Goal: Information Seeking & Learning: Learn about a topic

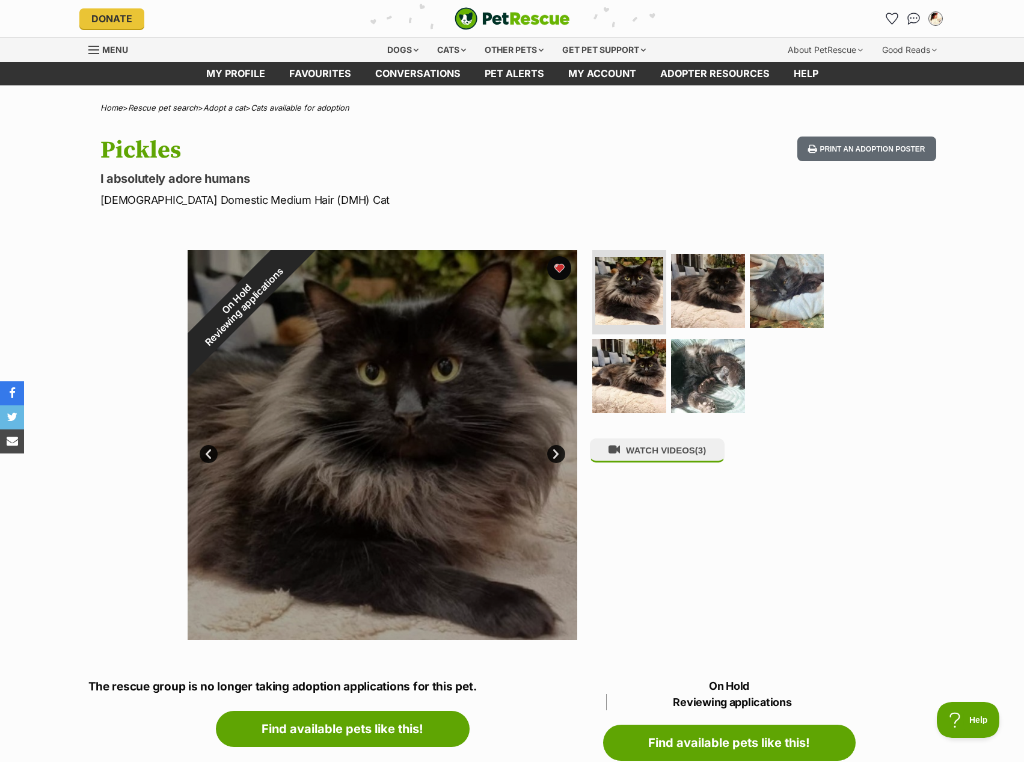
click at [881, 14] on div "My account Jessica Morgan Edit profile Log out Pet alerts Pet alert matches Acc…" at bounding box center [800, 18] width 289 height 19
click at [886, 17] on link "Favourites" at bounding box center [892, 19] width 25 height 25
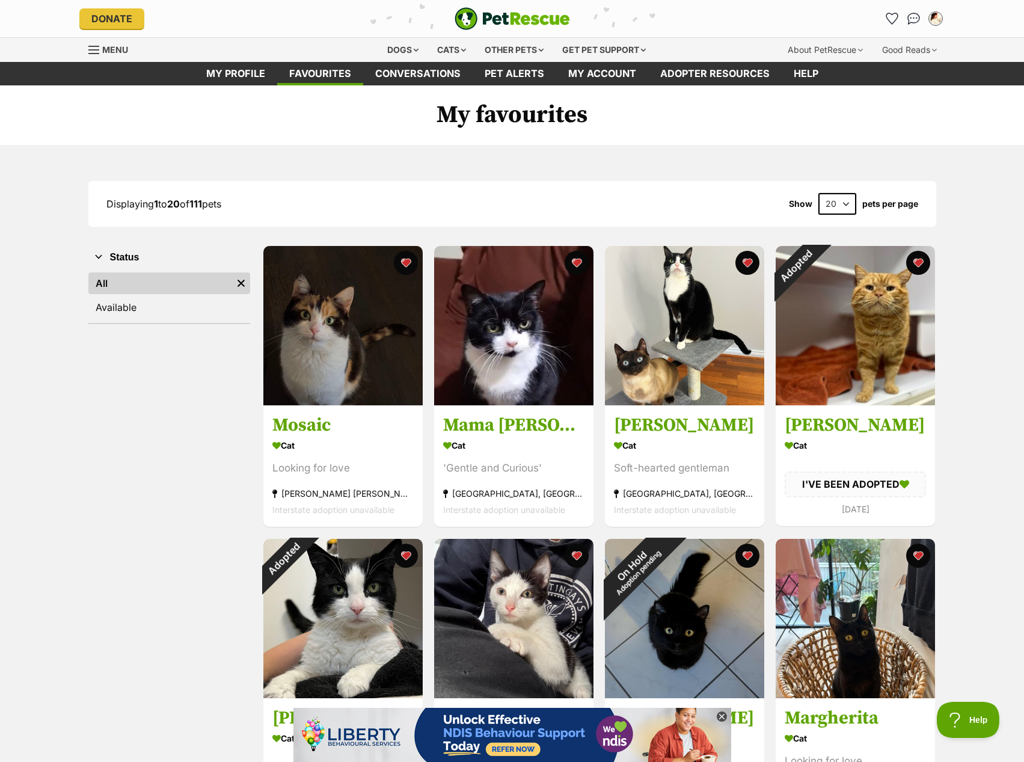
click at [127, 50] on span "Menu" at bounding box center [115, 49] width 26 height 10
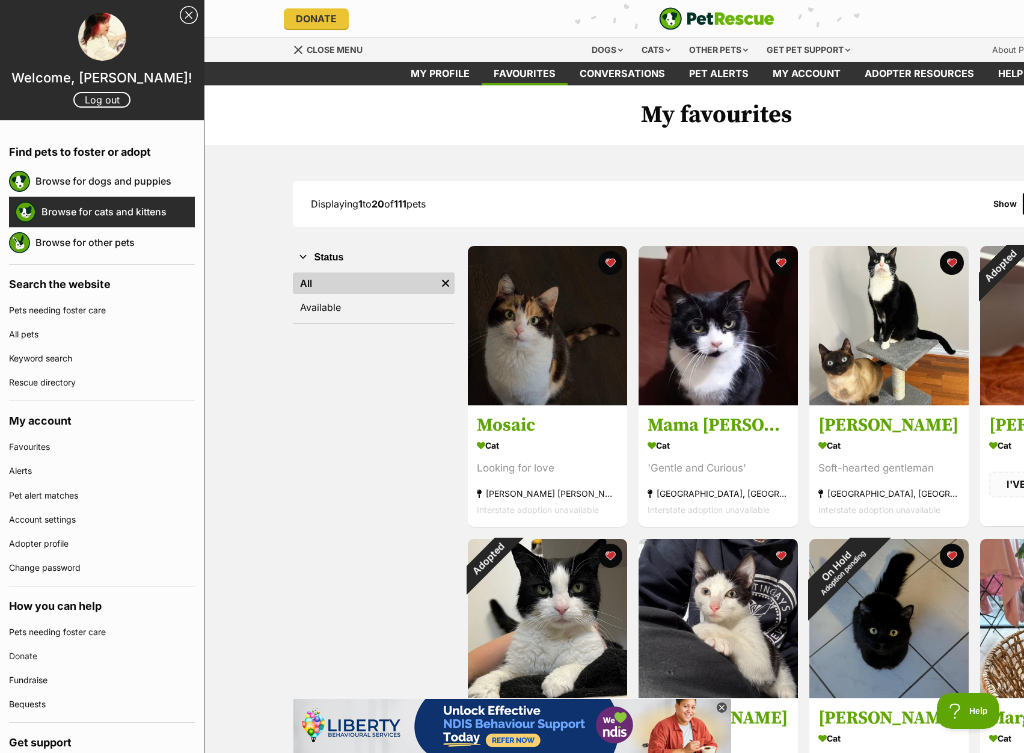
click at [71, 213] on link "Browse for cats and kittens" at bounding box center [117, 211] width 153 height 25
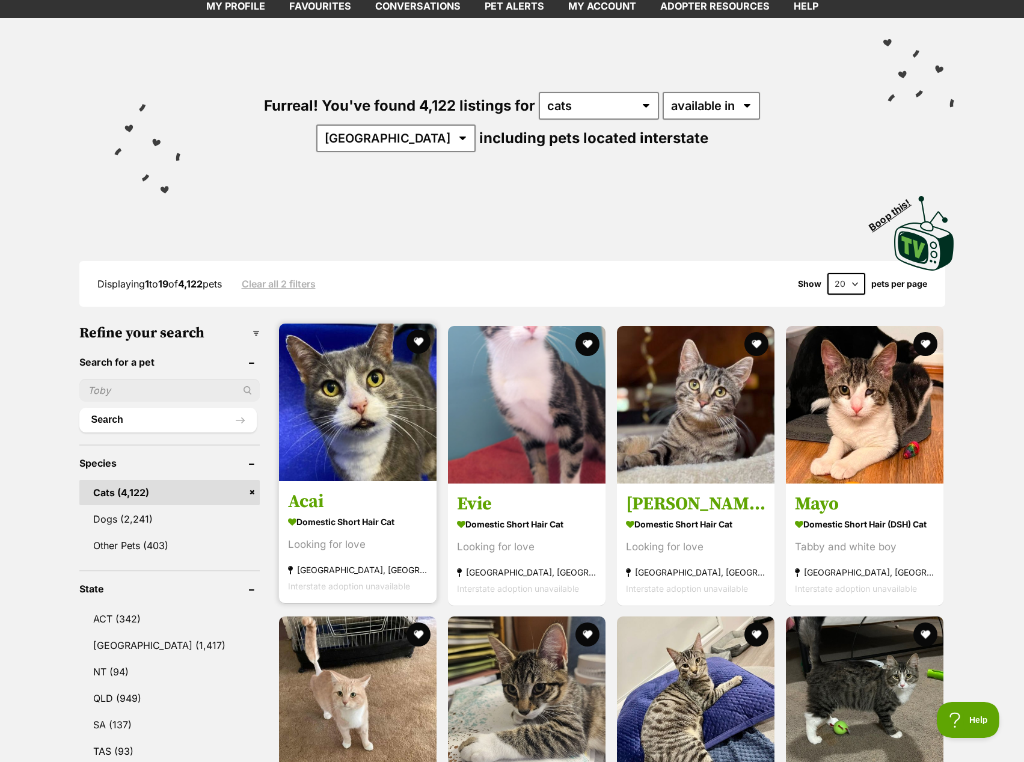
scroll to position [180, 0]
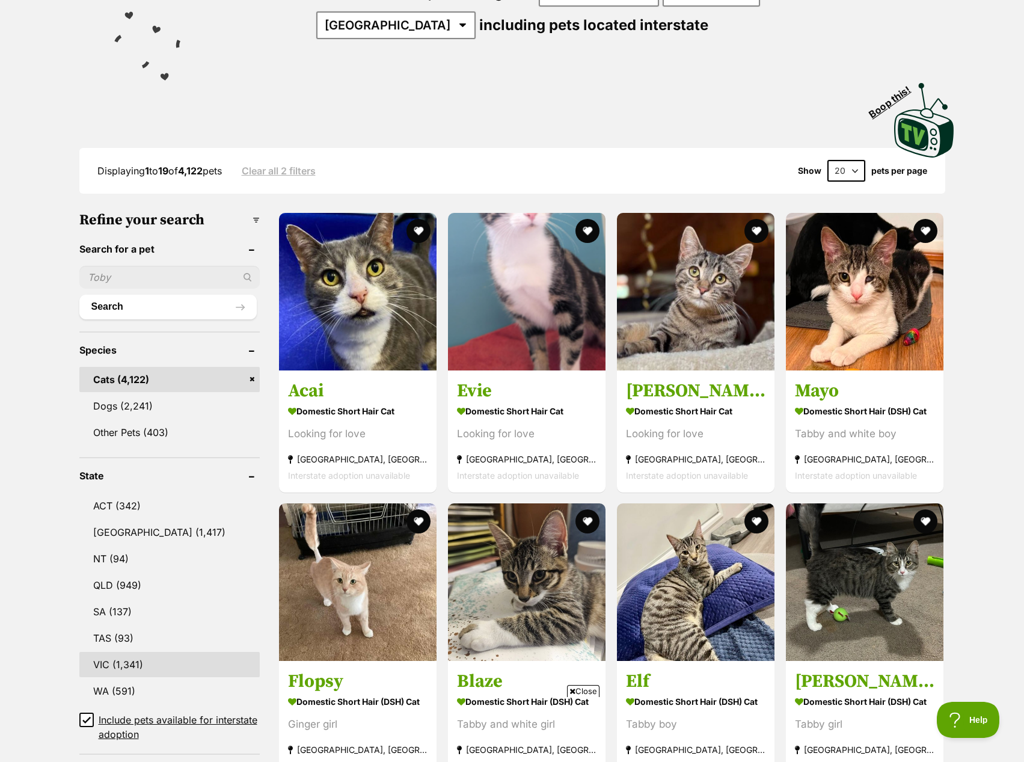
click at [133, 663] on link "VIC (1,341)" at bounding box center [169, 664] width 180 height 25
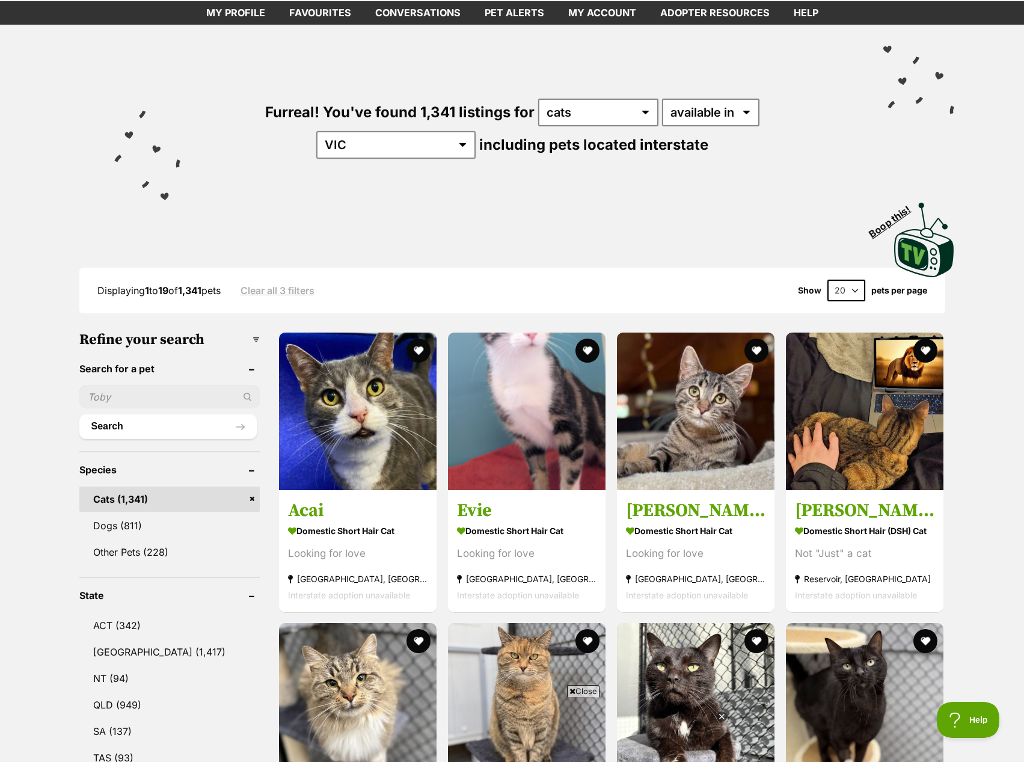
scroll to position [60, 0]
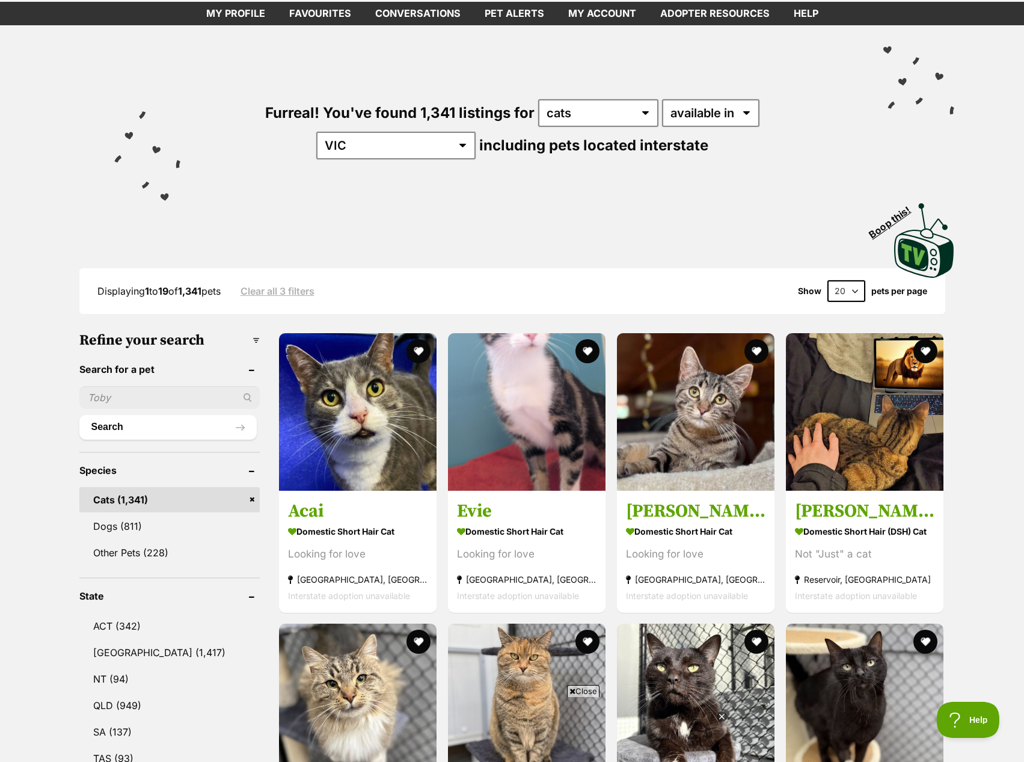
click at [872, 290] on label "pets per page" at bounding box center [899, 291] width 56 height 10
click at [865, 290] on select "20 40 60" at bounding box center [846, 291] width 38 height 22
click at [847, 290] on select "20 40 60" at bounding box center [846, 291] width 38 height 22
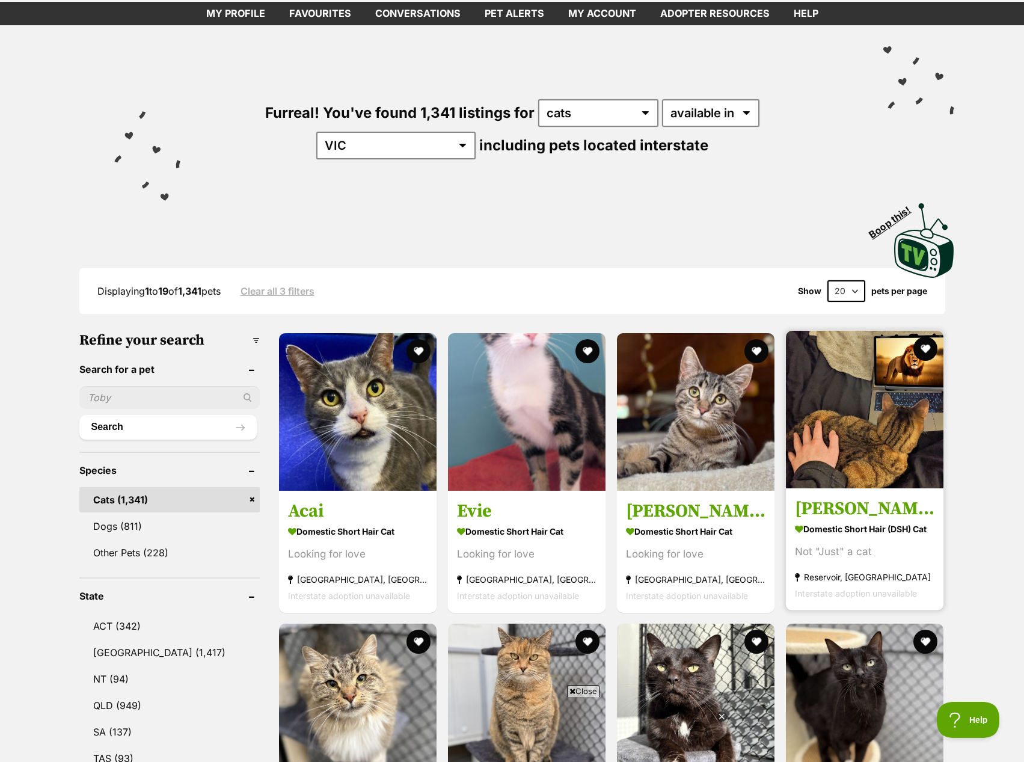
select select "60"
click at [827, 280] on select "20 40 60" at bounding box center [846, 291] width 38 height 22
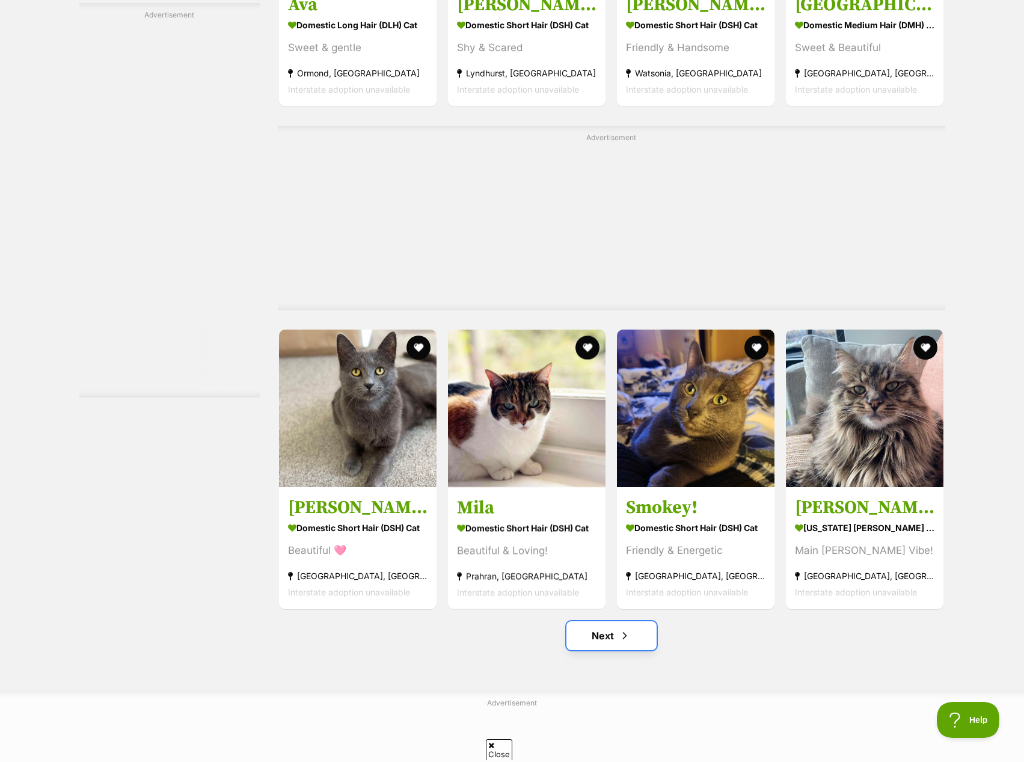
click at [599, 650] on link "Next" at bounding box center [611, 635] width 90 height 29
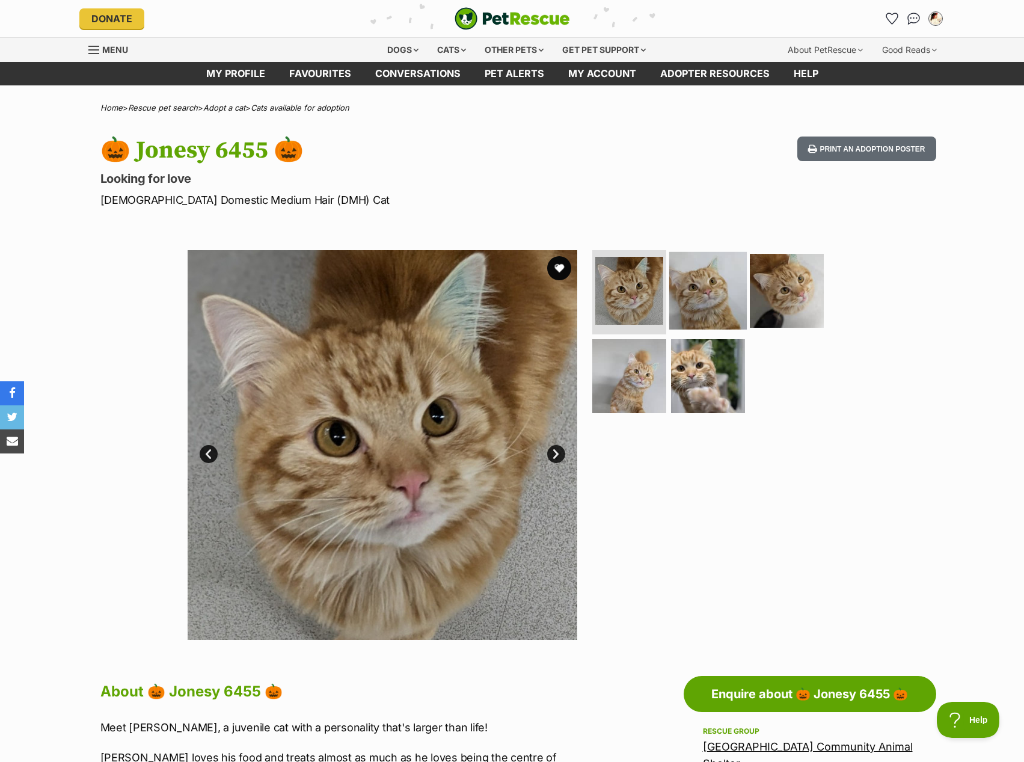
click at [680, 302] on img at bounding box center [708, 291] width 78 height 78
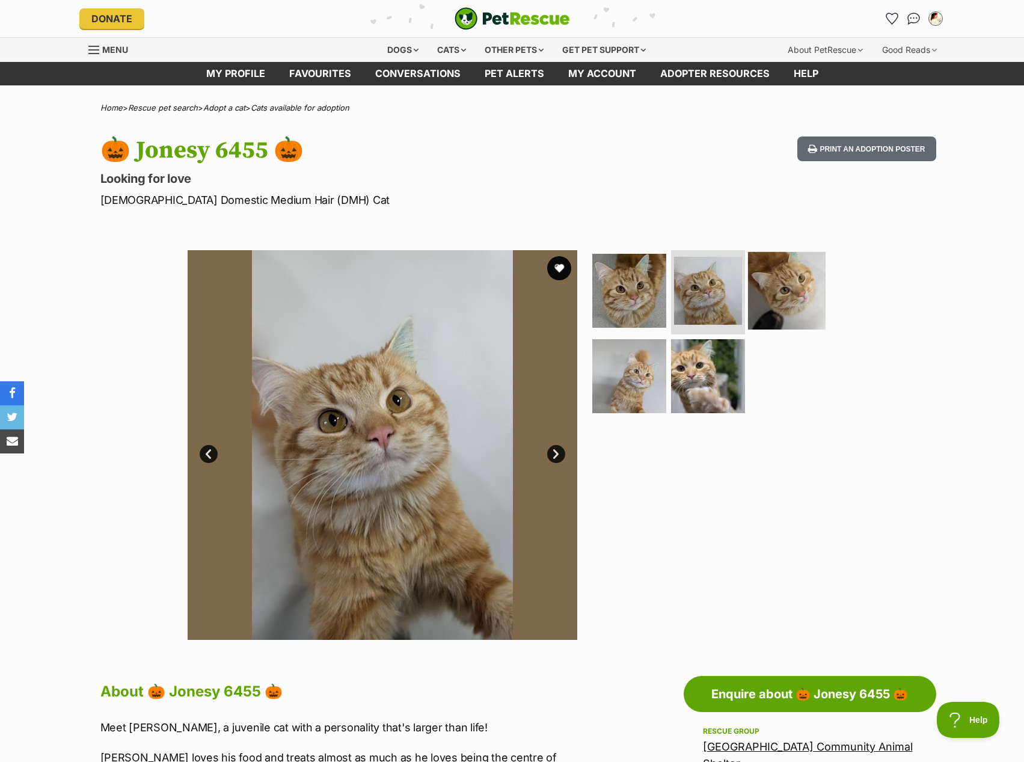
click at [794, 324] on img at bounding box center [787, 291] width 78 height 78
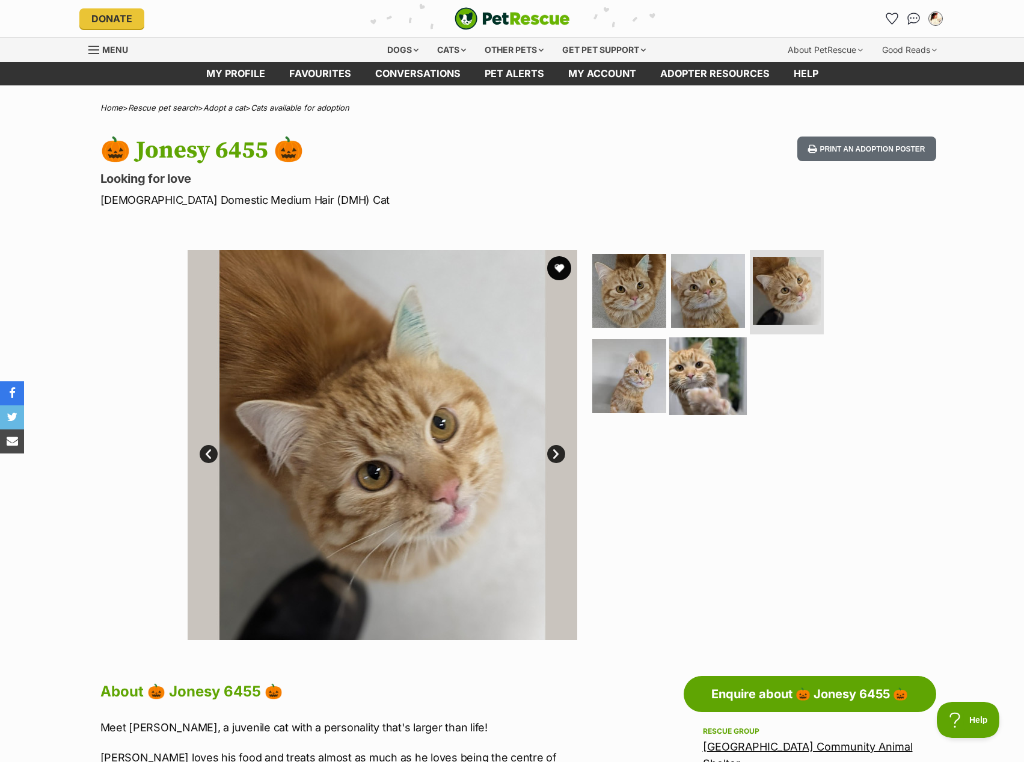
click at [721, 368] on img at bounding box center [708, 376] width 78 height 78
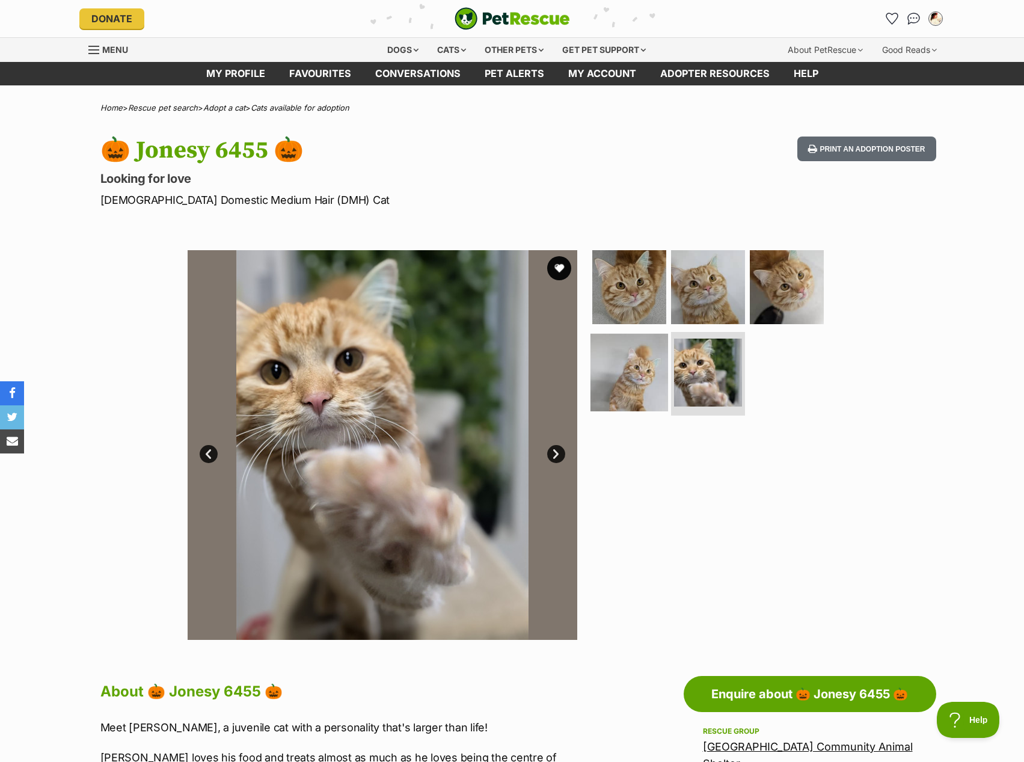
click at [616, 391] on img at bounding box center [629, 372] width 78 height 78
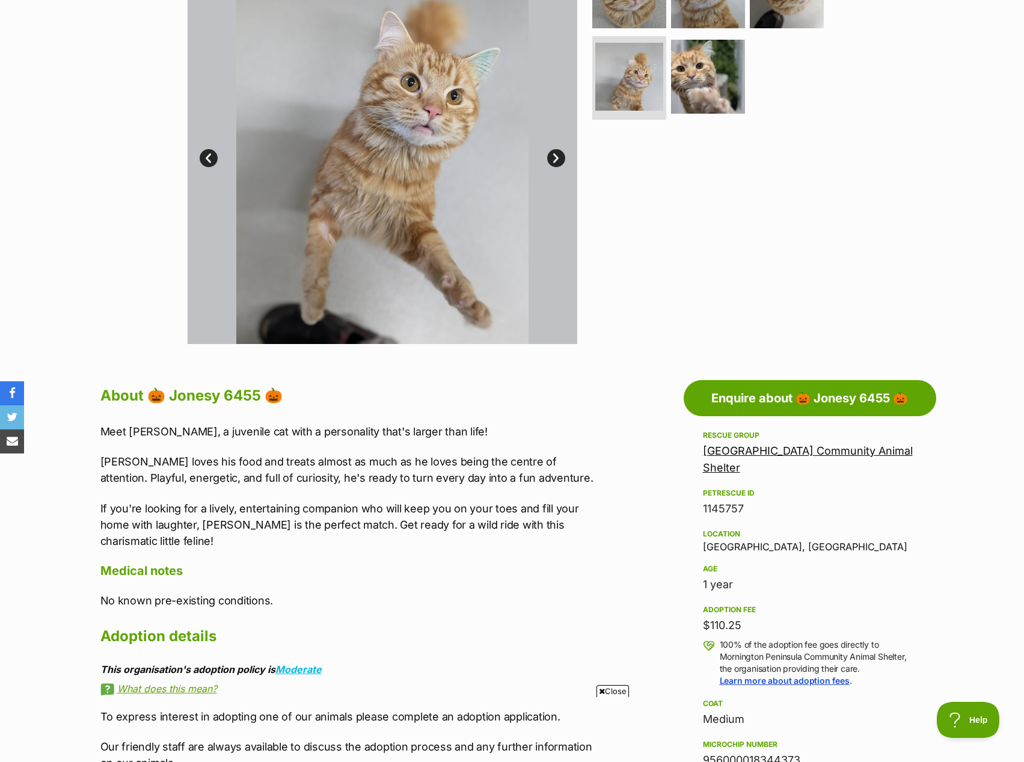
scroll to position [301, 0]
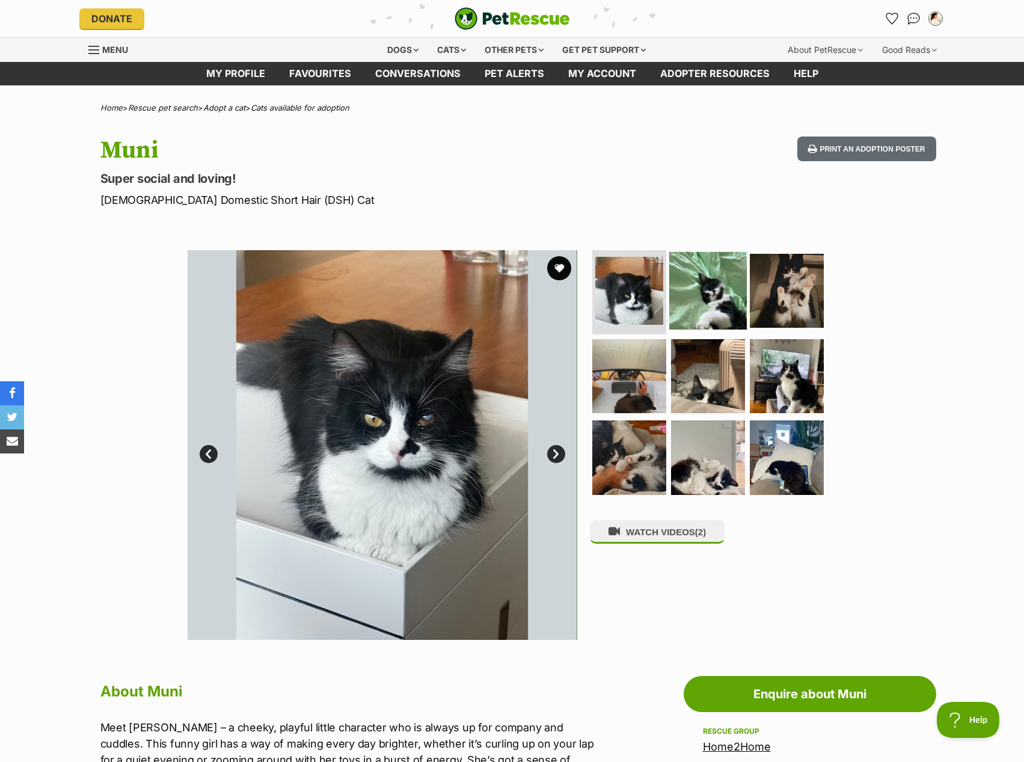
click at [694, 316] on img at bounding box center [708, 291] width 78 height 78
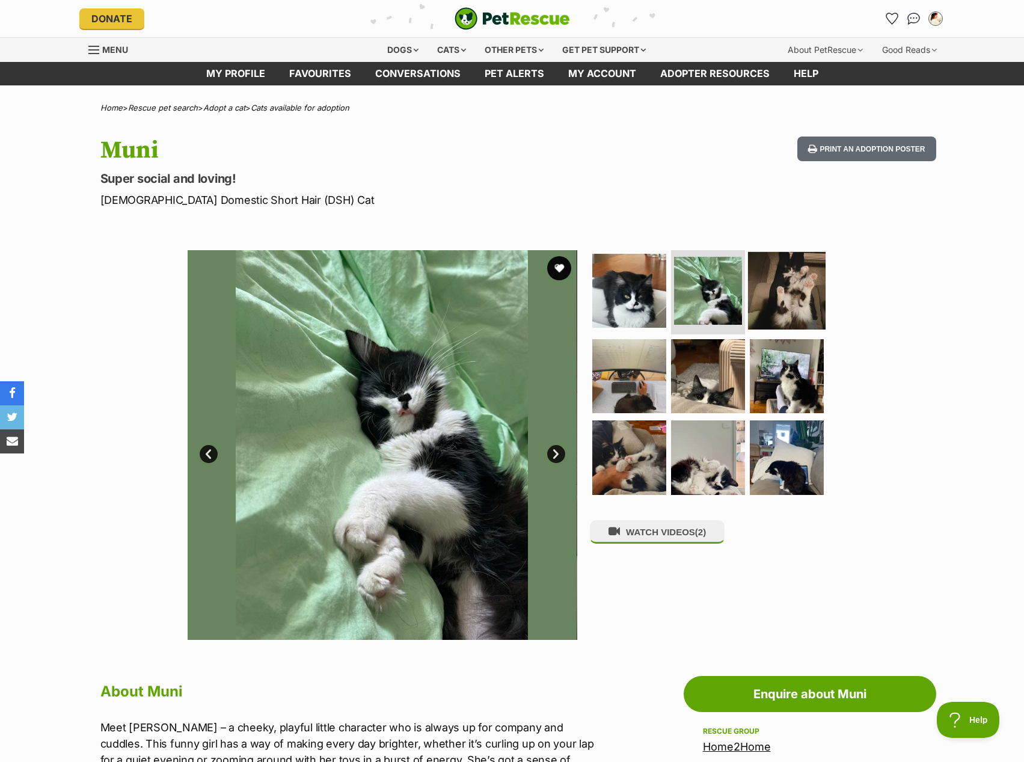
click at [789, 319] on img at bounding box center [787, 291] width 78 height 78
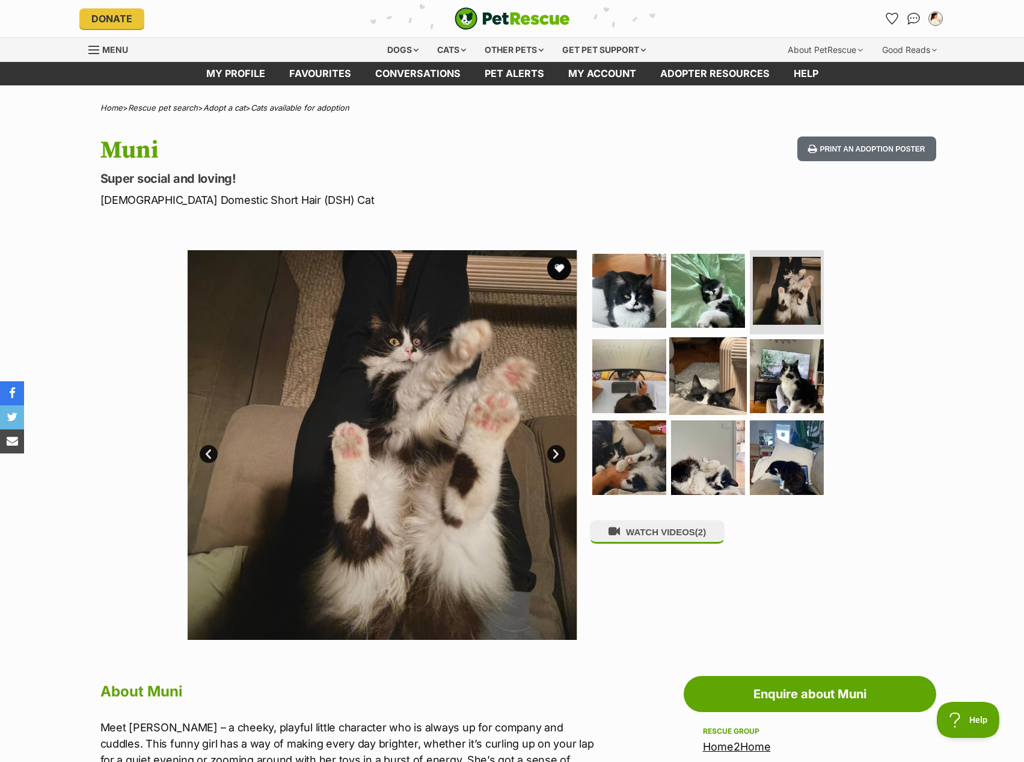
click at [694, 395] on img at bounding box center [708, 376] width 78 height 78
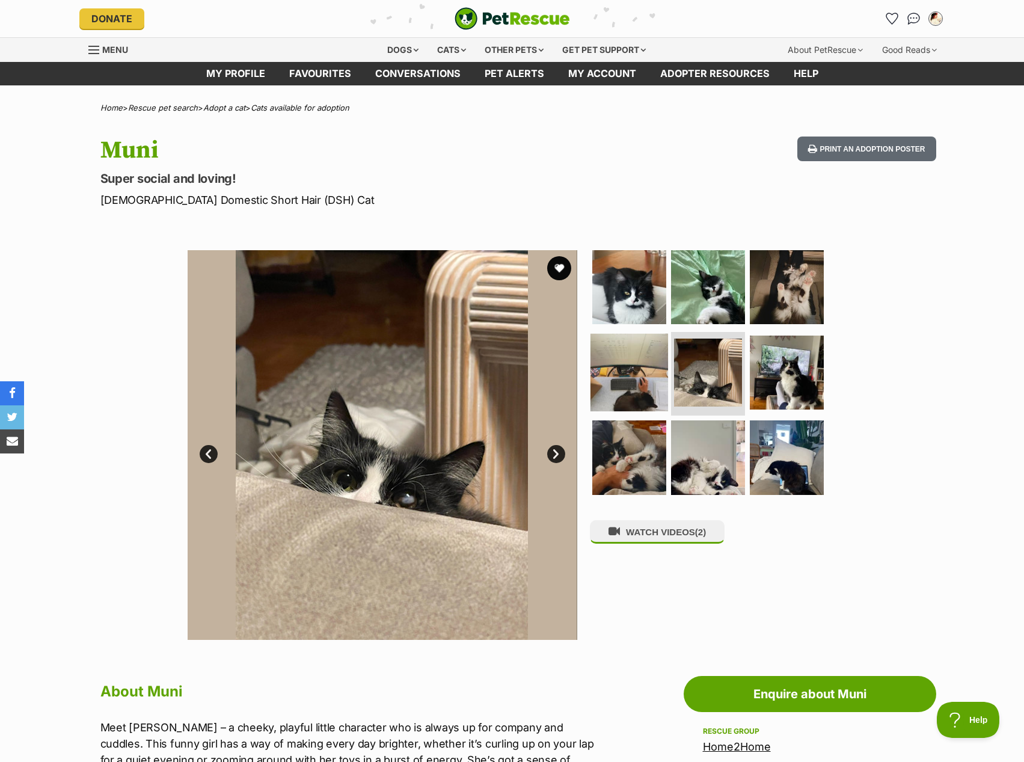
click at [647, 391] on img at bounding box center [629, 372] width 78 height 78
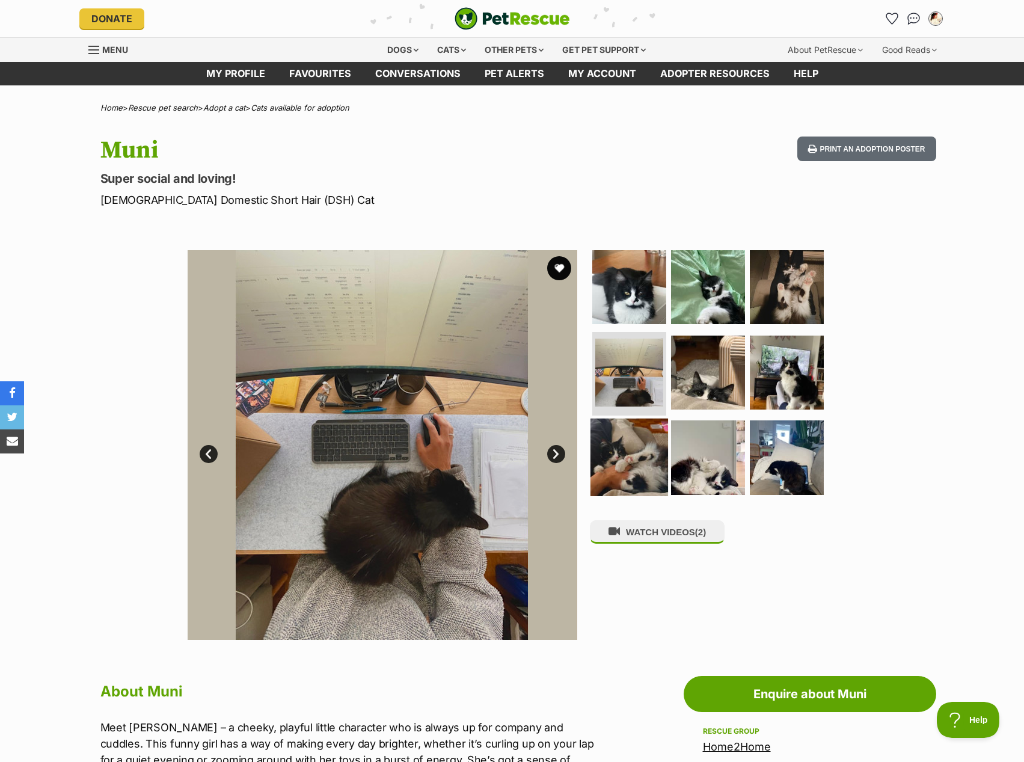
click at [621, 457] on img at bounding box center [629, 457] width 78 height 78
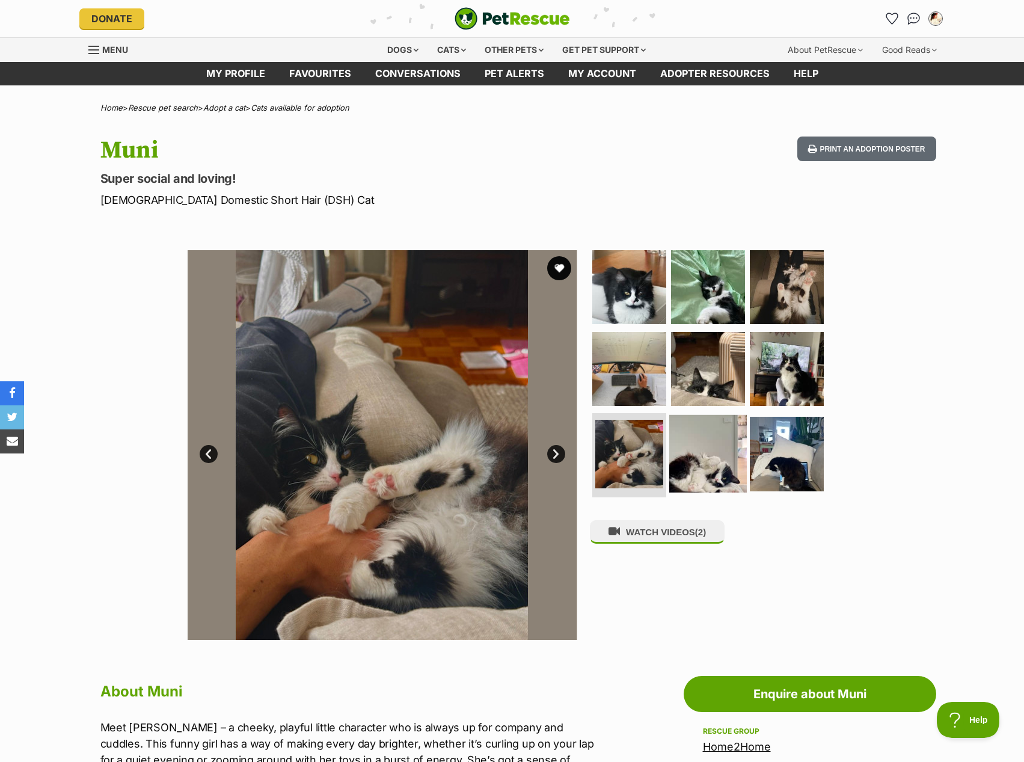
click at [718, 456] on img at bounding box center [708, 454] width 78 height 78
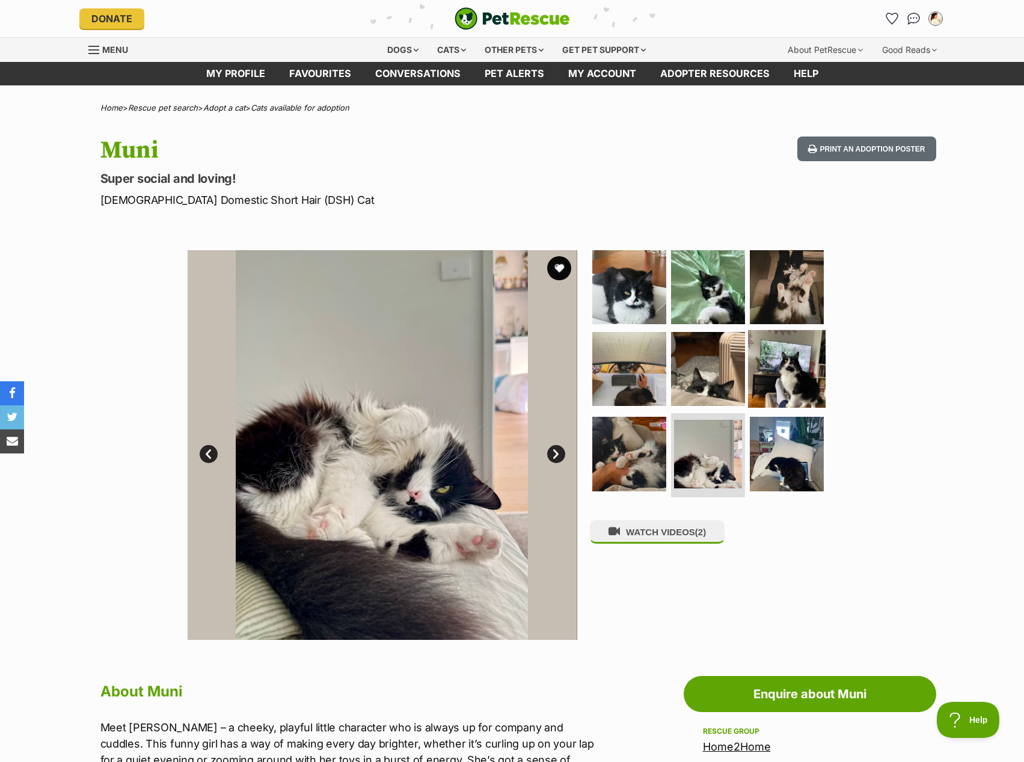
click at [788, 361] on img at bounding box center [787, 368] width 78 height 78
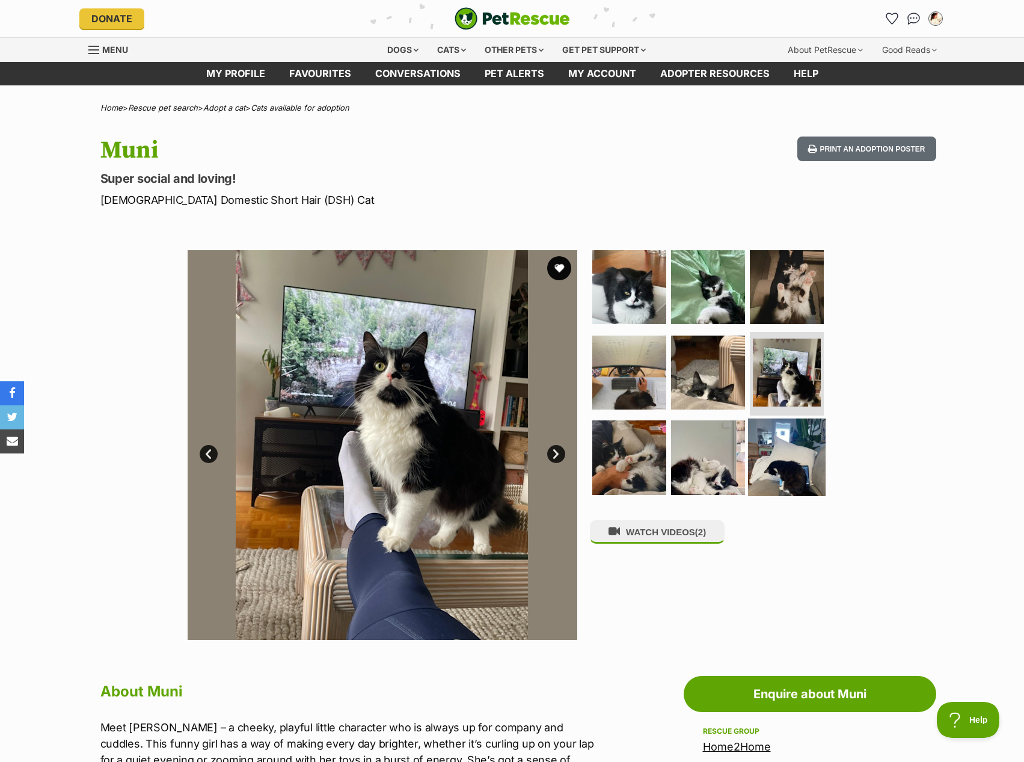
click at [776, 441] on img at bounding box center [787, 457] width 78 height 78
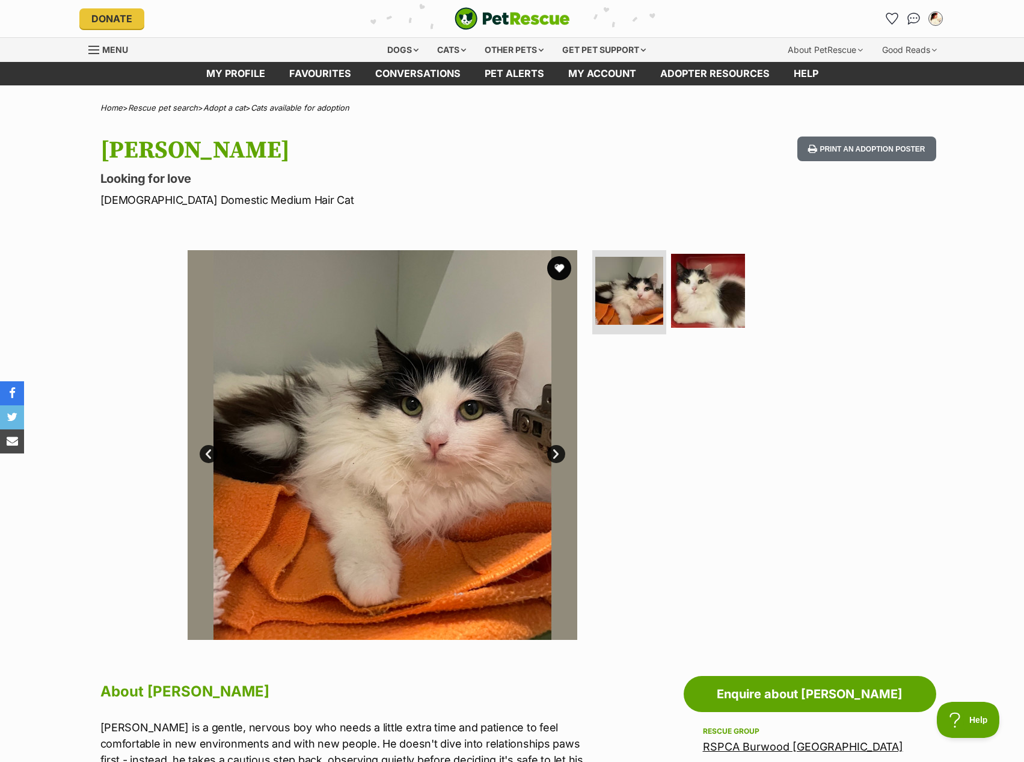
click at [744, 317] on ul at bounding box center [713, 294] width 246 height 89
click at [738, 317] on img at bounding box center [708, 291] width 78 height 78
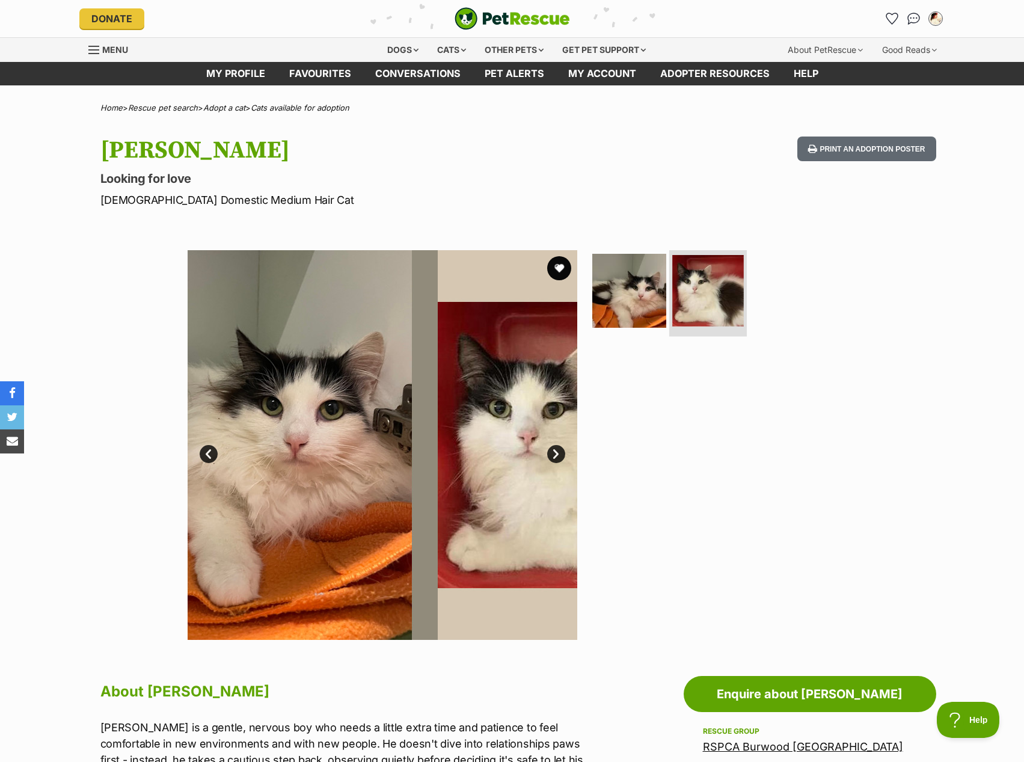
click at [718, 319] on img at bounding box center [708, 291] width 72 height 72
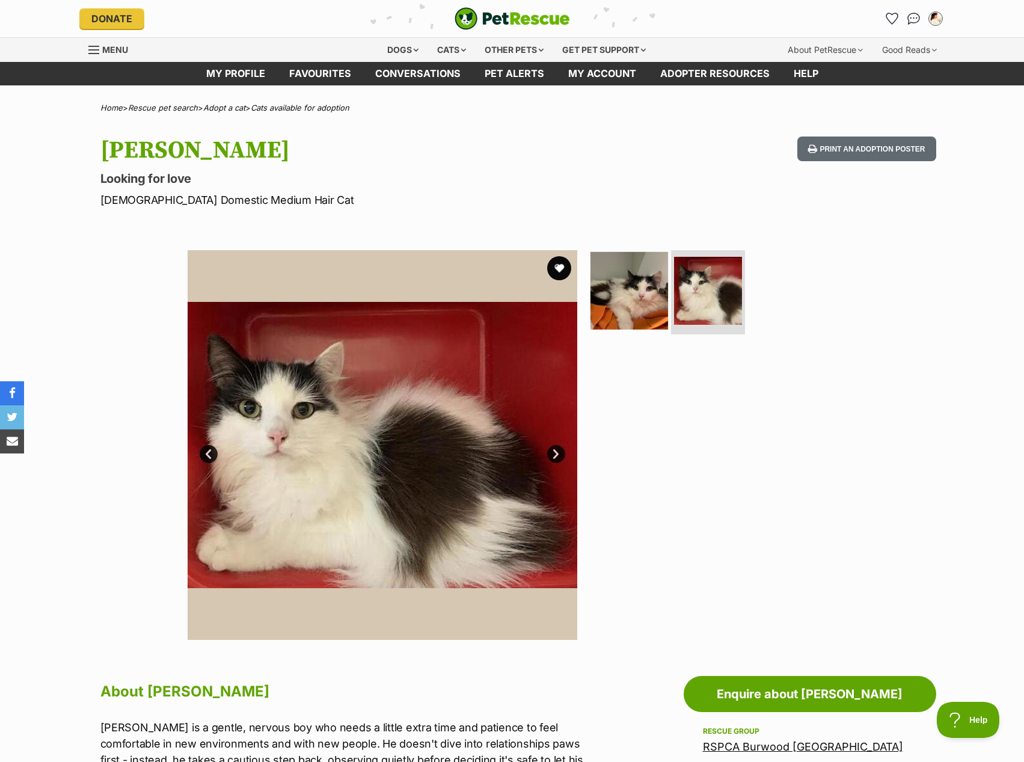
click at [649, 298] on img at bounding box center [629, 291] width 78 height 78
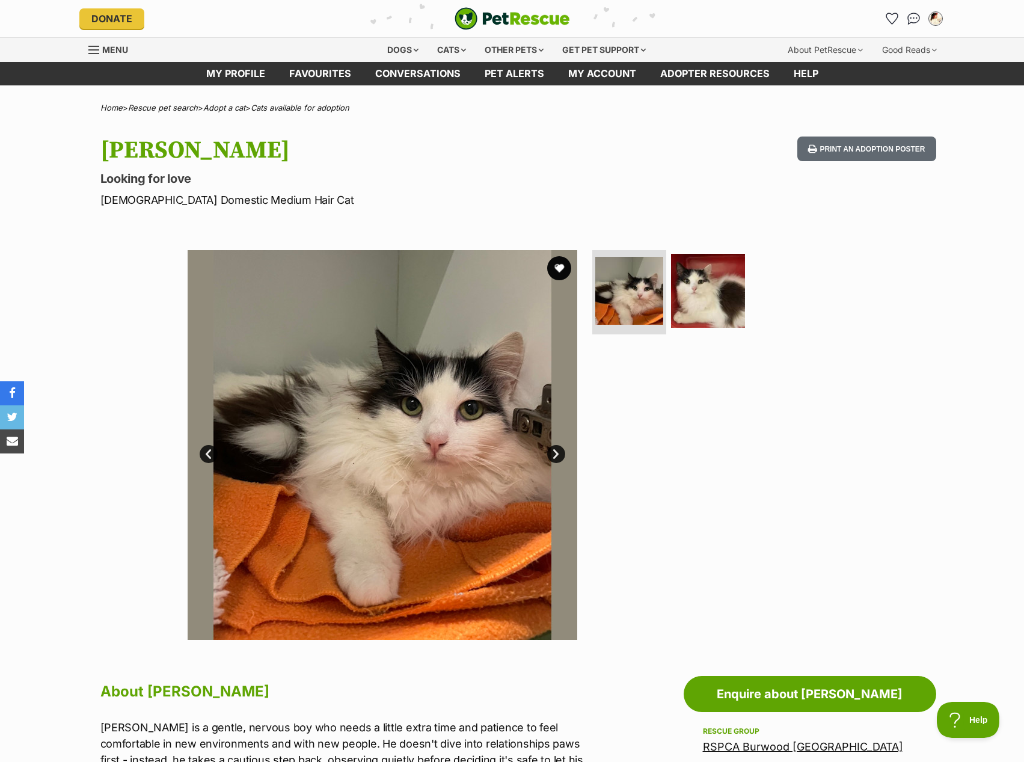
scroll to position [301, 0]
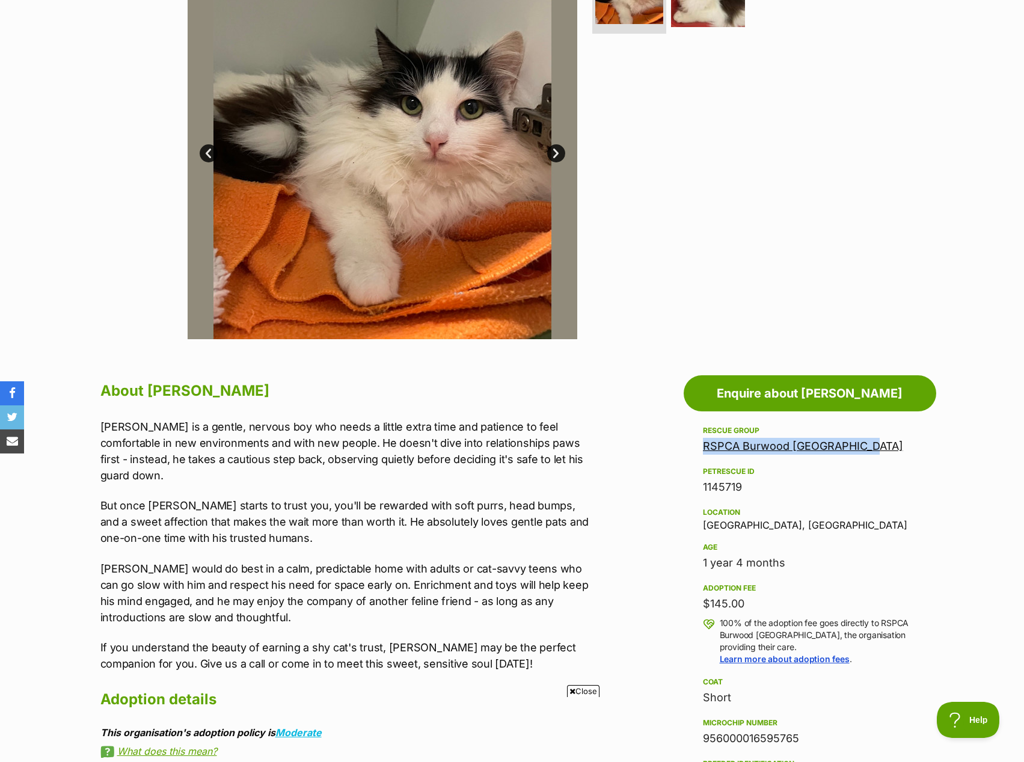
drag, startPoint x: 861, startPoint y: 448, endPoint x: 697, endPoint y: 446, distance: 164.1
click at [697, 446] on aside "Rescue group RSPCA Burwood East Victoria PetRescue ID 1145719 Location Burwood …" at bounding box center [810, 747] width 252 height 649
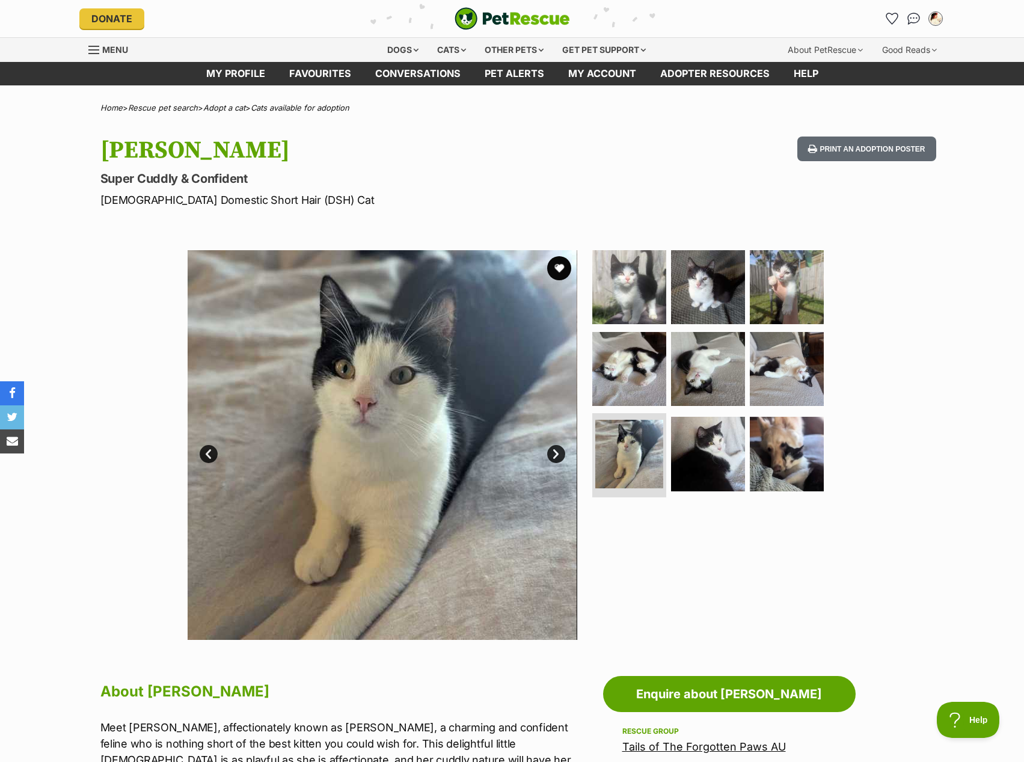
click at [711, 450] on img at bounding box center [708, 454] width 74 height 74
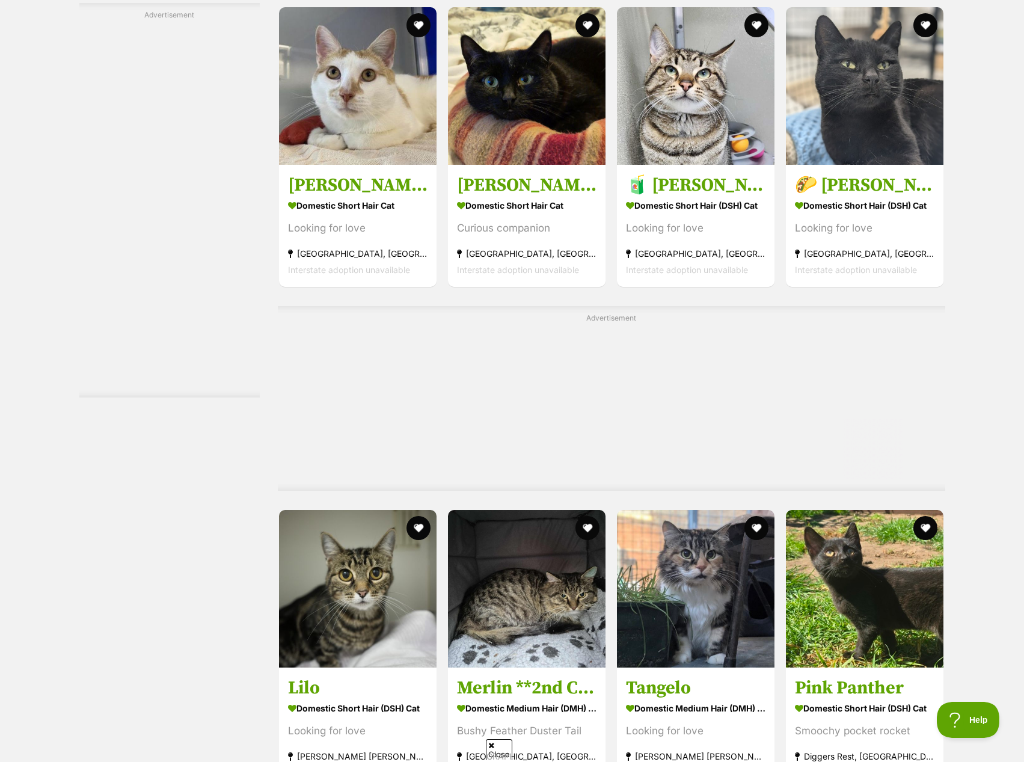
scroll to position [5952, 0]
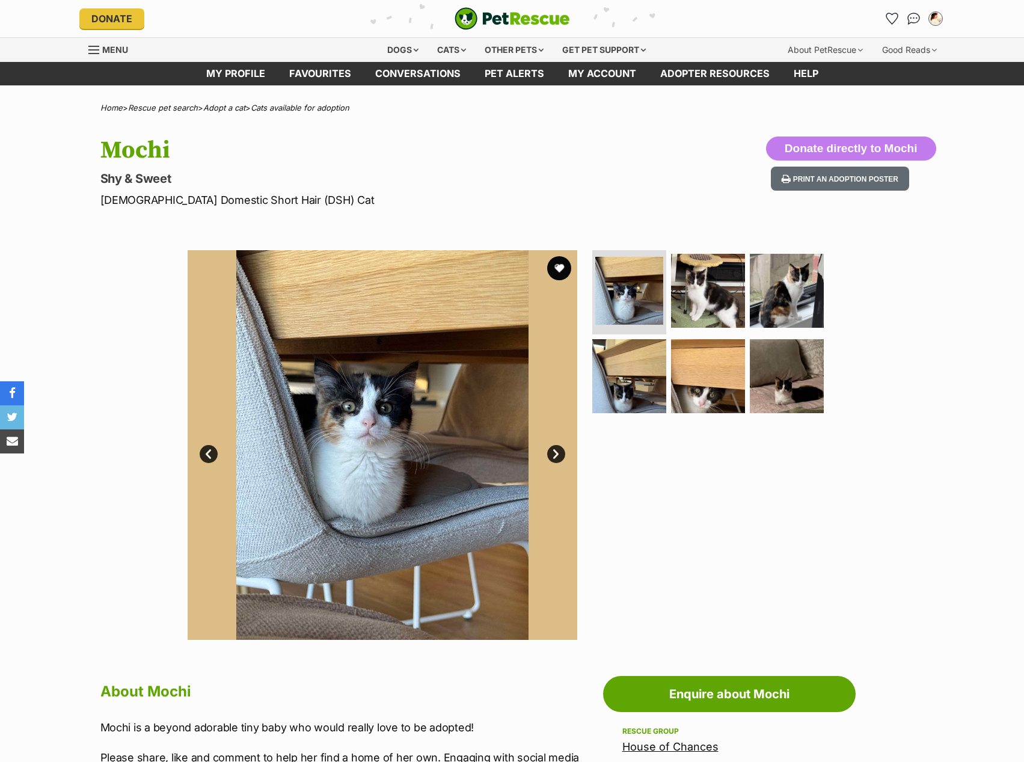
click at [733, 308] on img at bounding box center [708, 291] width 74 height 74
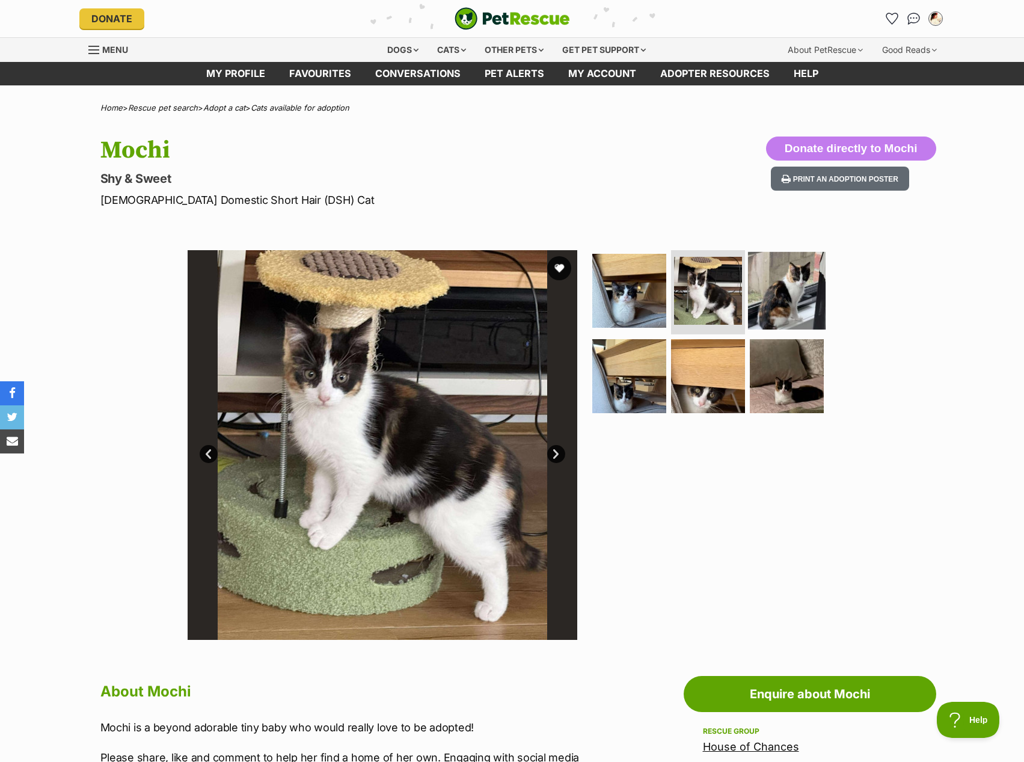
click at [771, 302] on img at bounding box center [787, 291] width 78 height 78
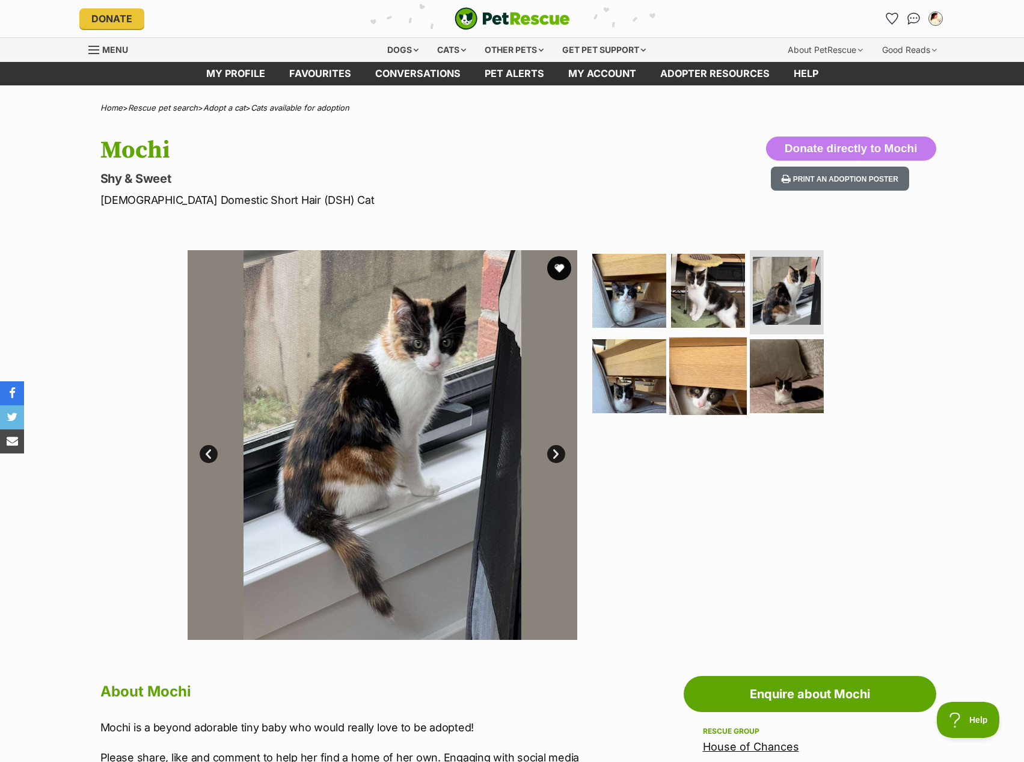
click at [714, 368] on img at bounding box center [708, 376] width 78 height 78
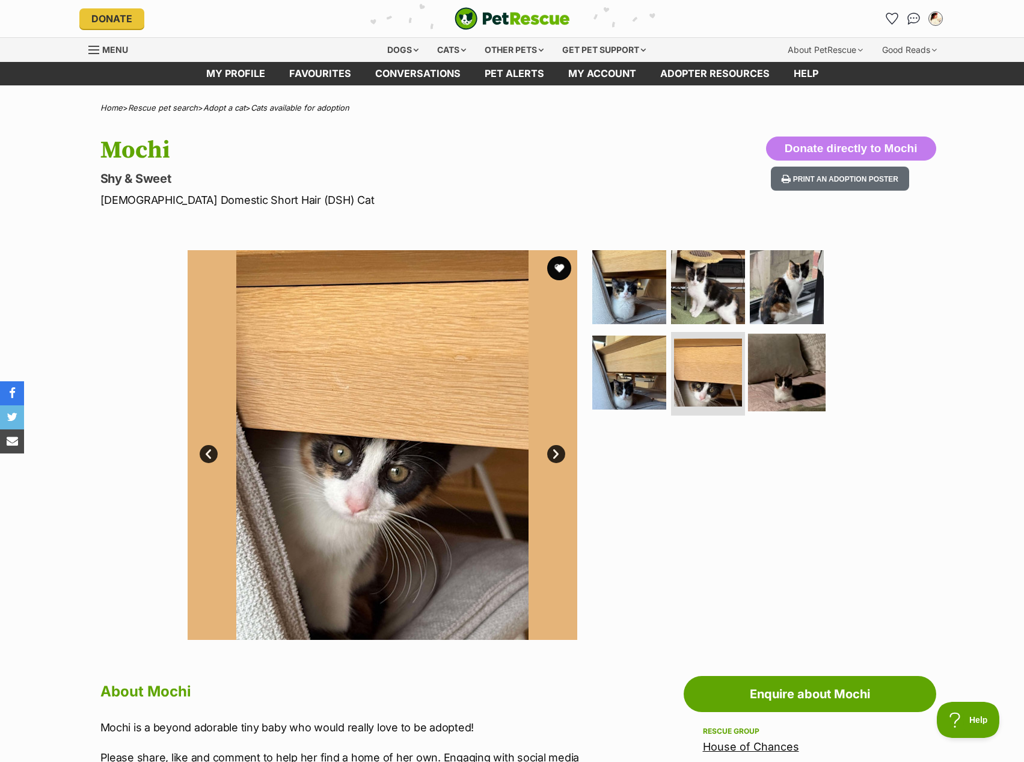
click at [797, 400] on img at bounding box center [787, 372] width 78 height 78
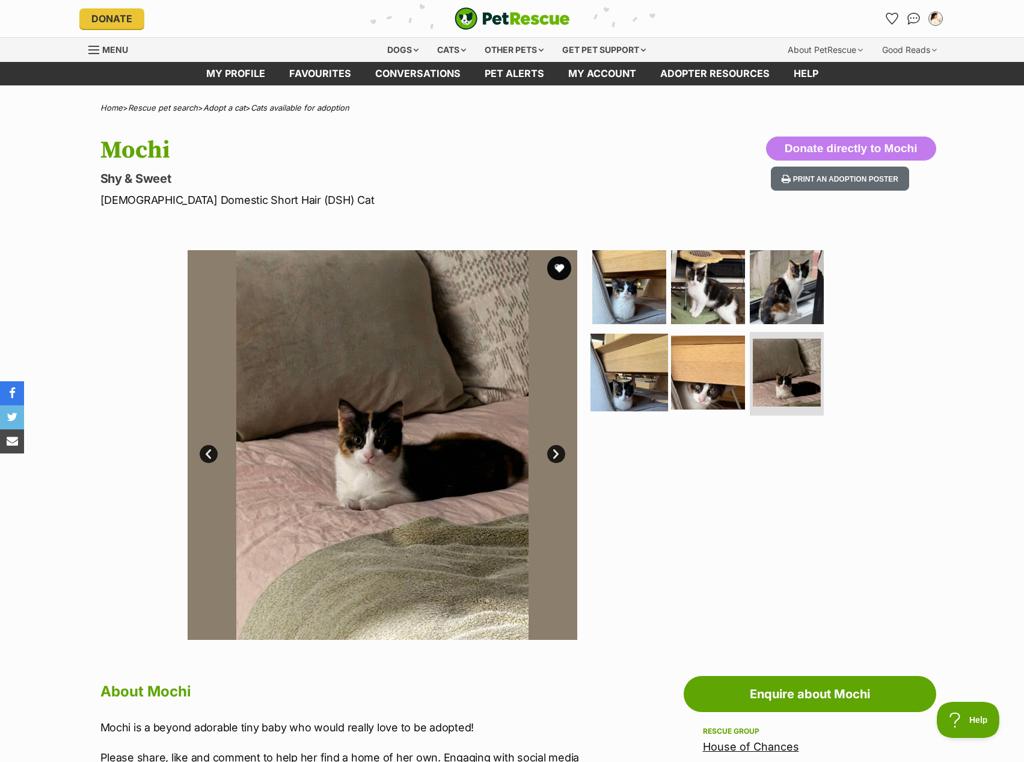
click at [632, 398] on img at bounding box center [629, 372] width 78 height 78
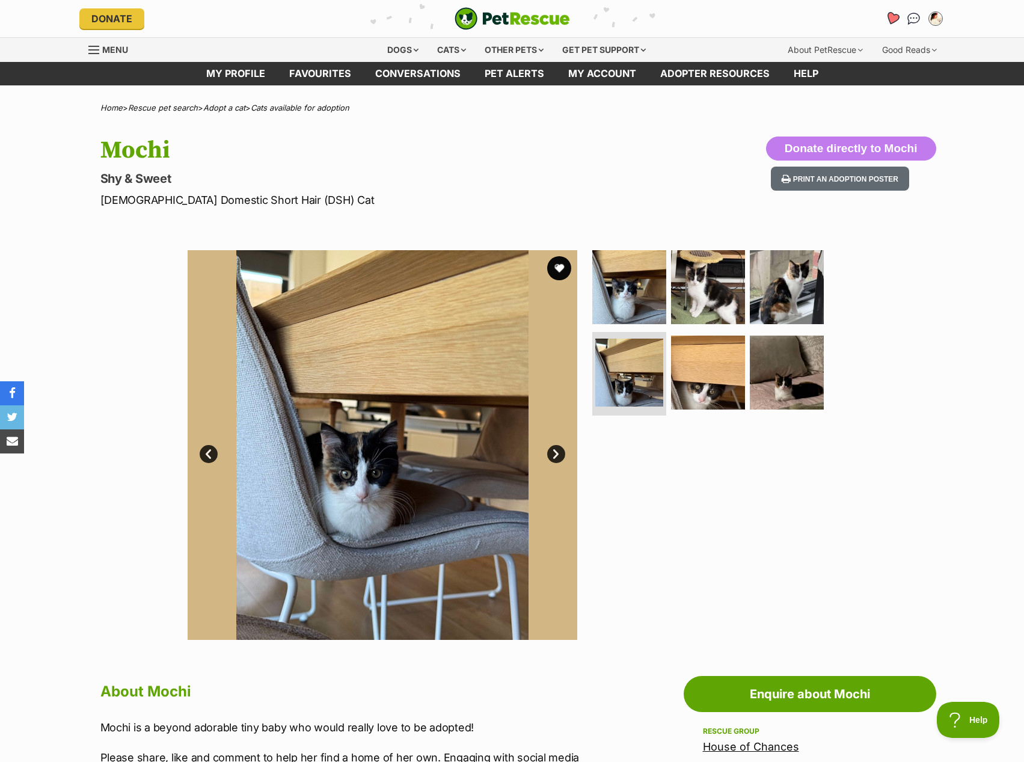
click at [883, 17] on link "Favourites" at bounding box center [892, 19] width 25 height 25
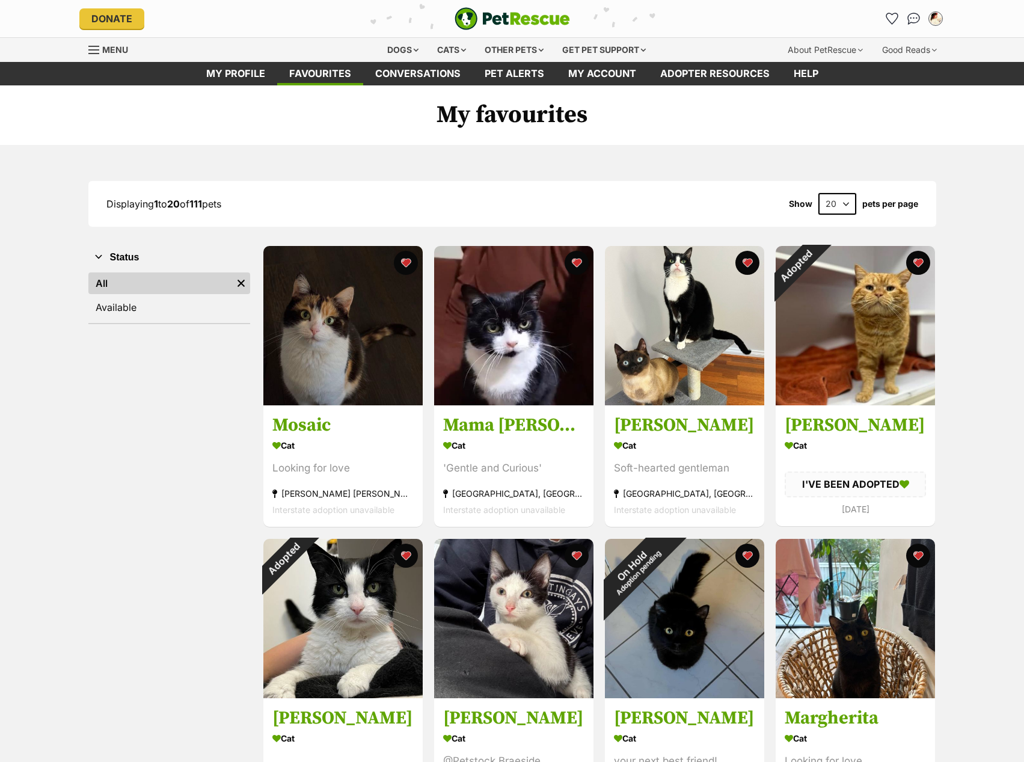
click at [340, 330] on img at bounding box center [342, 325] width 159 height 159
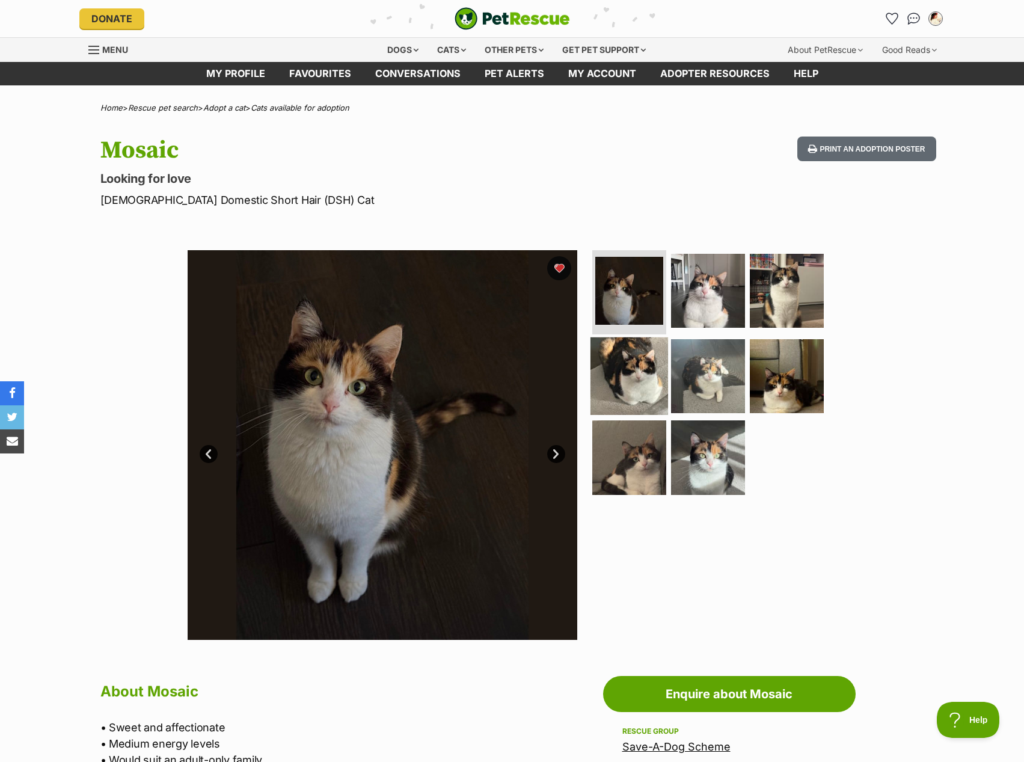
click at [630, 371] on img at bounding box center [629, 376] width 78 height 78
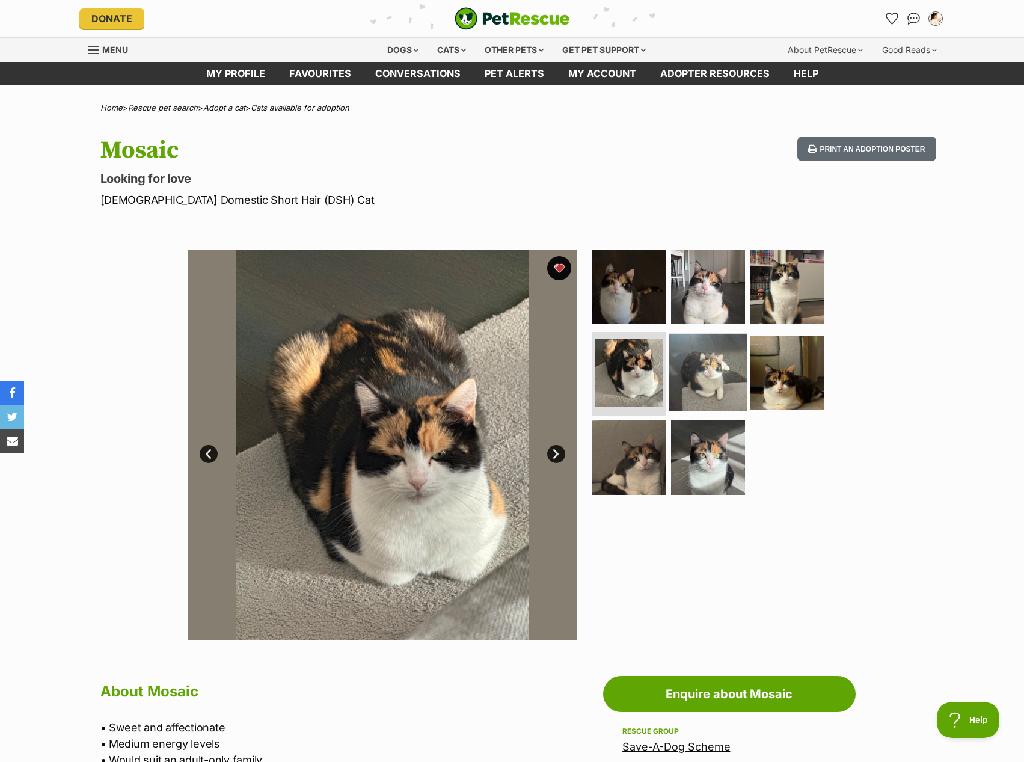
click at [739, 397] on img at bounding box center [708, 372] width 78 height 78
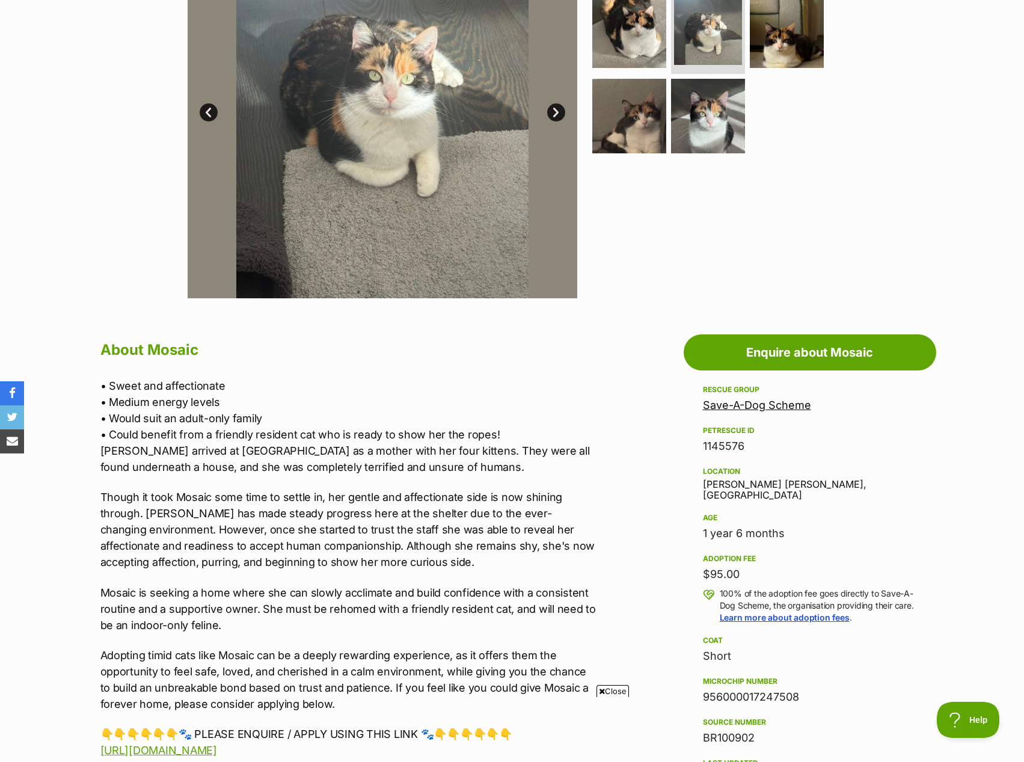
scroll to position [180, 0]
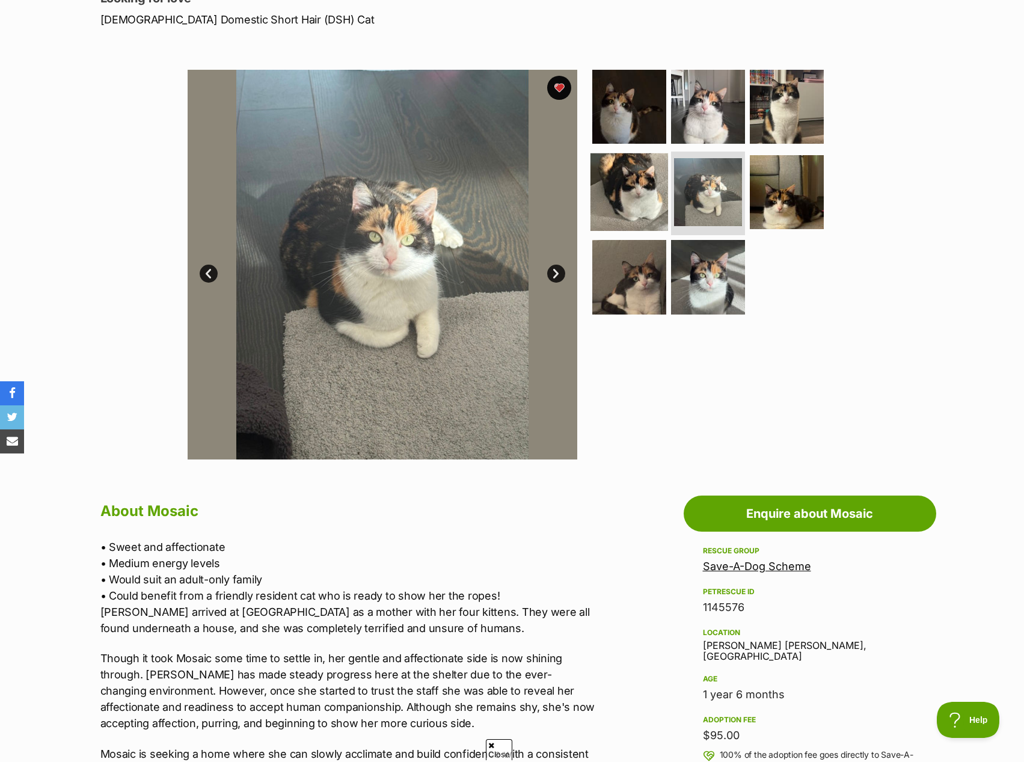
click at [649, 186] on img at bounding box center [629, 192] width 78 height 78
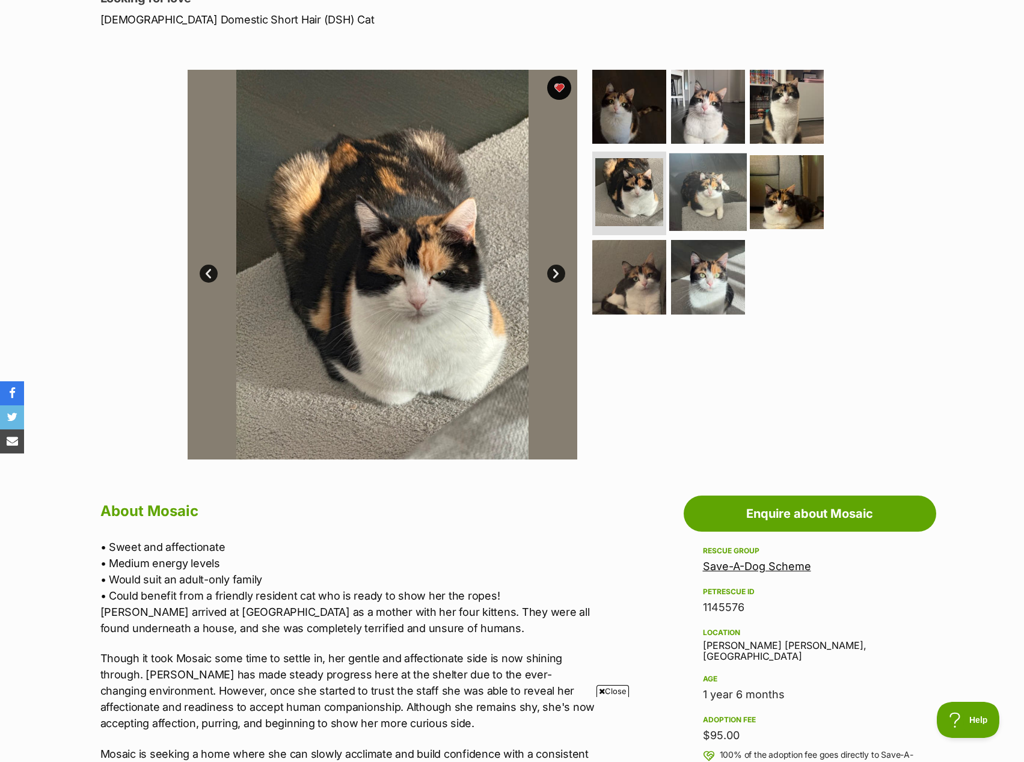
click at [681, 191] on img at bounding box center [708, 192] width 78 height 78
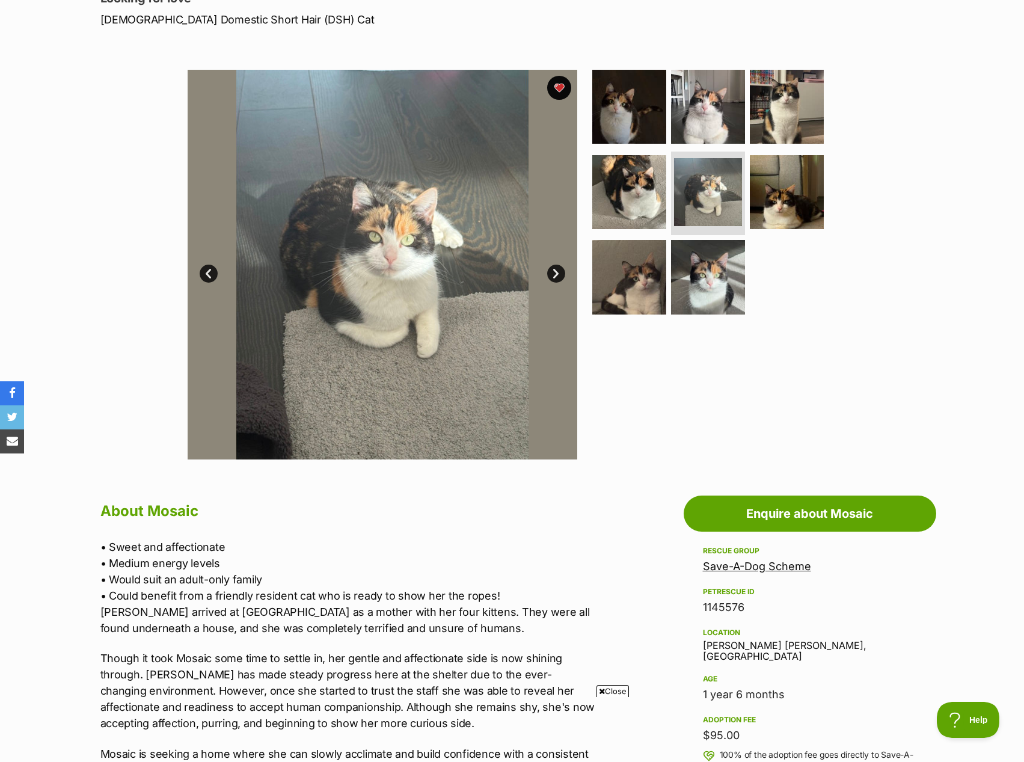
click at [745, 197] on ul at bounding box center [713, 196] width 246 height 252
click at [631, 298] on img at bounding box center [629, 277] width 78 height 78
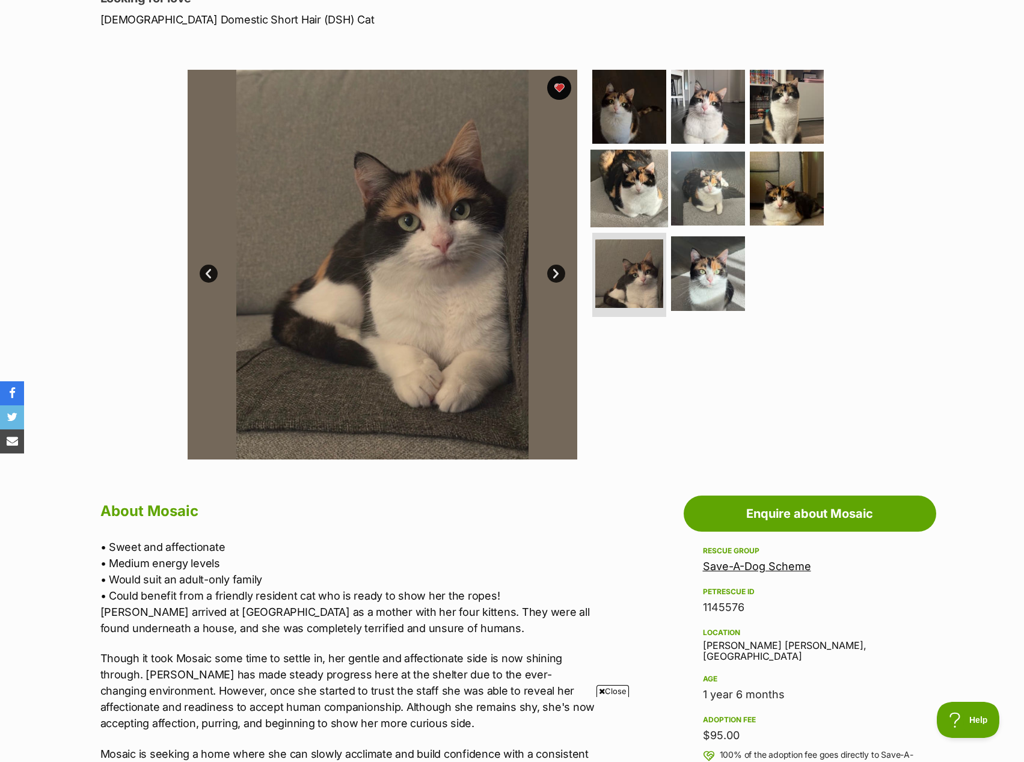
click at [630, 173] on img at bounding box center [629, 188] width 78 height 78
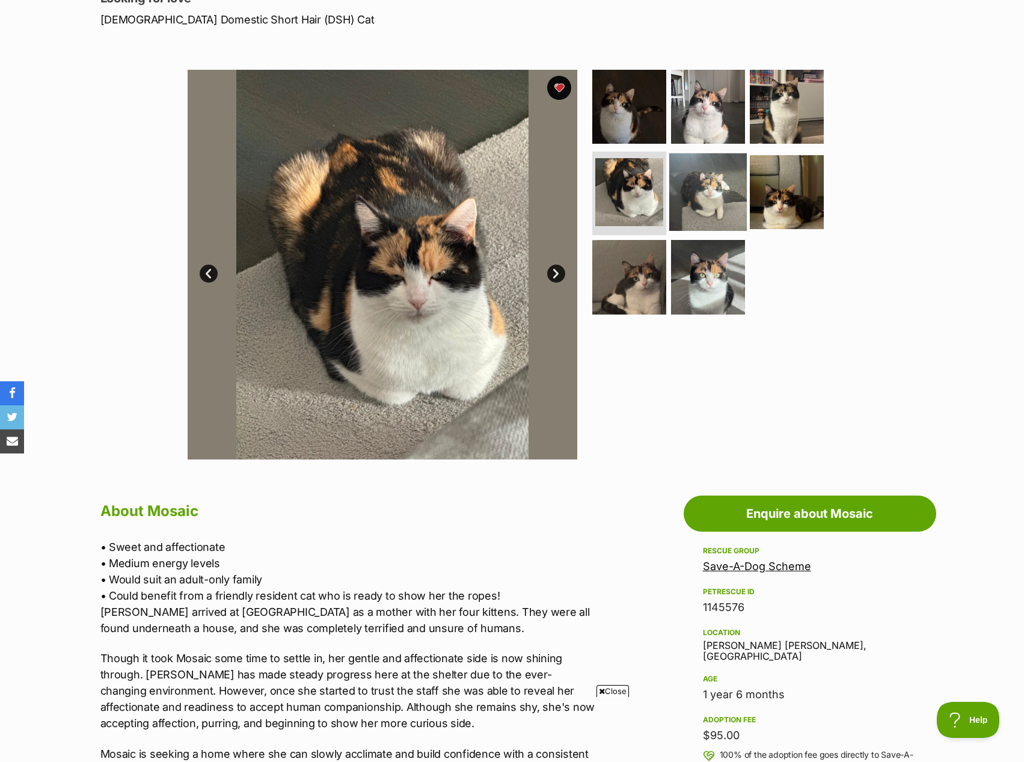
click at [705, 180] on img at bounding box center [708, 192] width 78 height 78
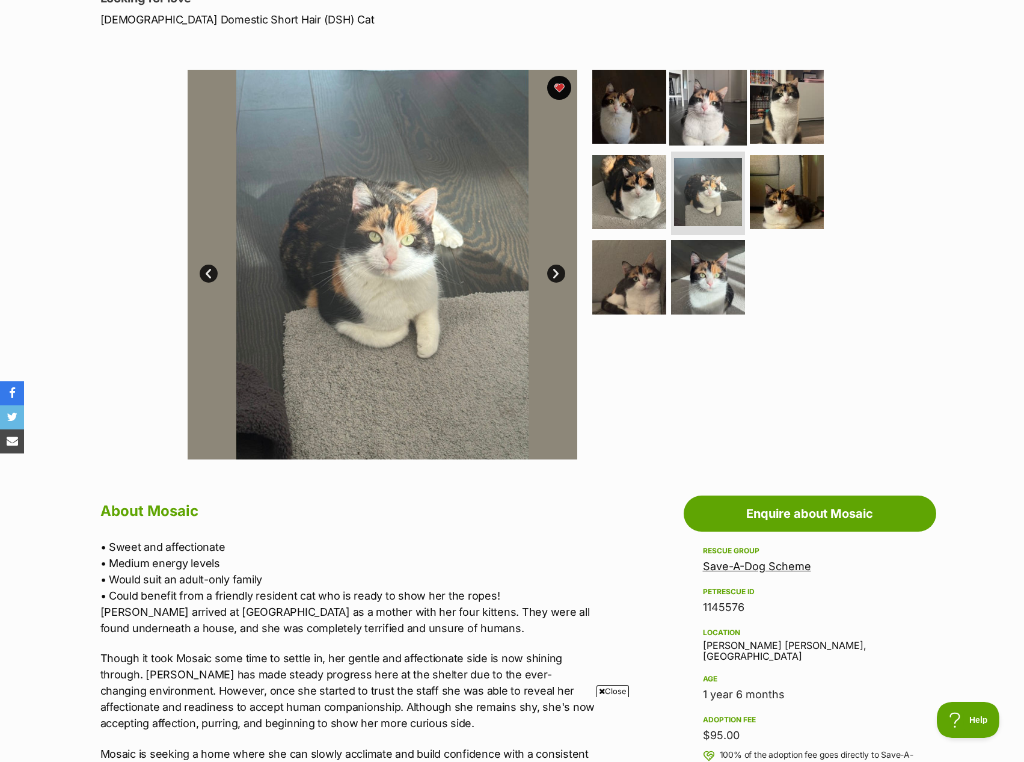
click at [700, 103] on img at bounding box center [708, 107] width 78 height 78
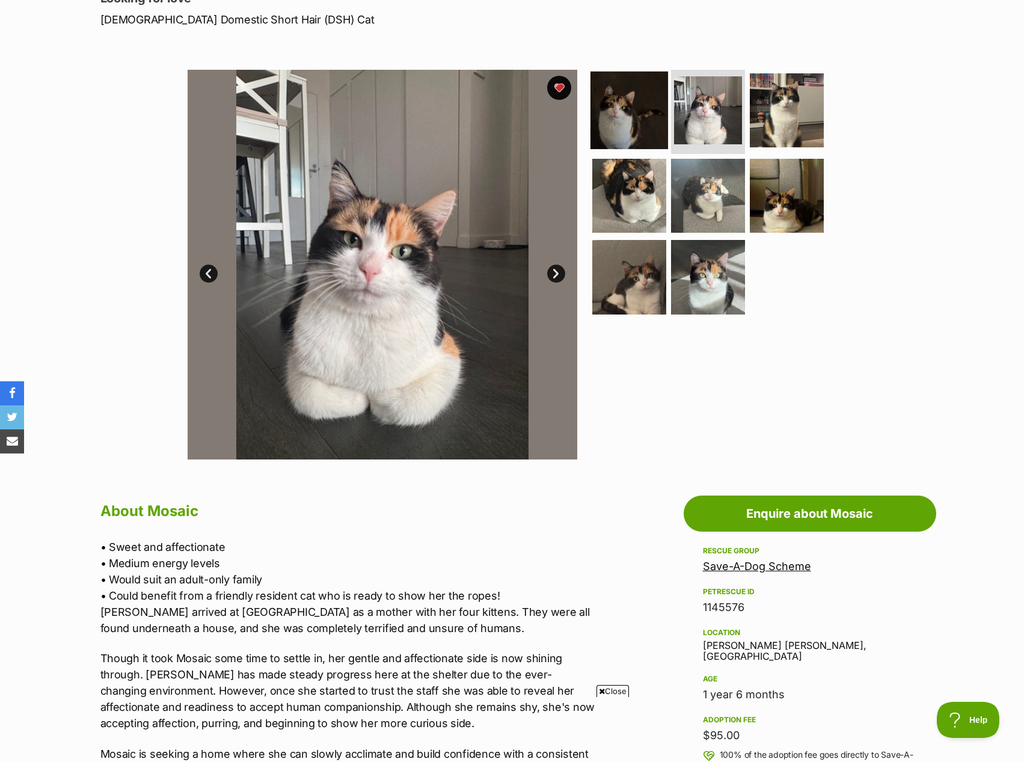
click at [664, 103] on img at bounding box center [629, 111] width 78 height 78
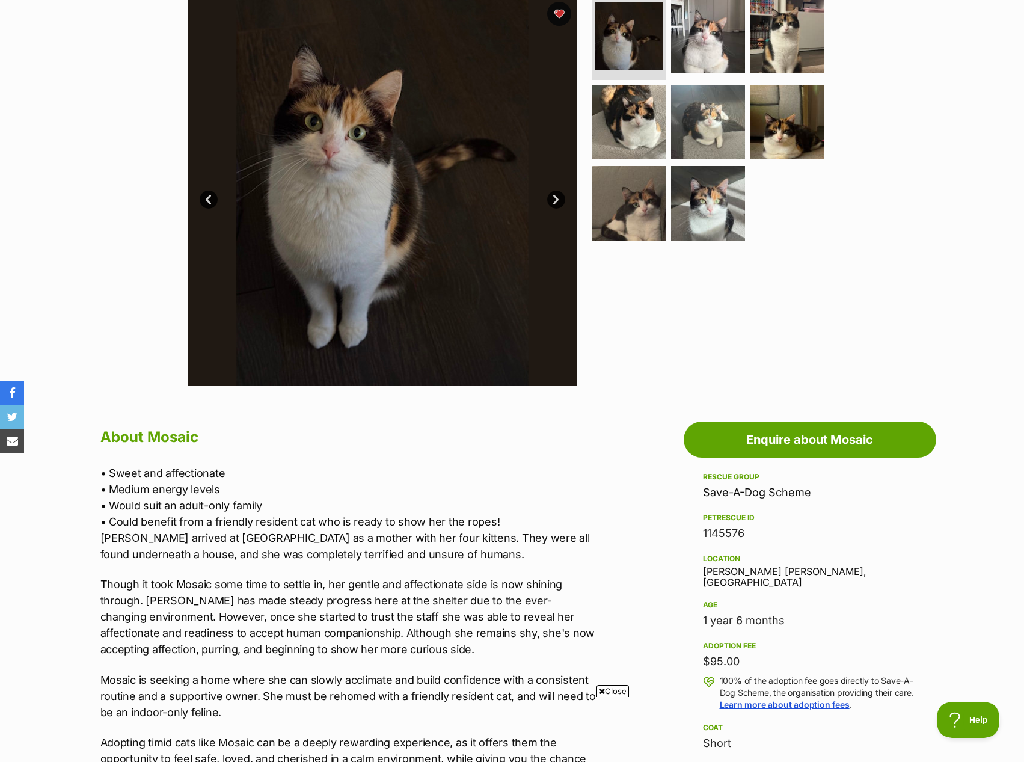
scroll to position [361, 0]
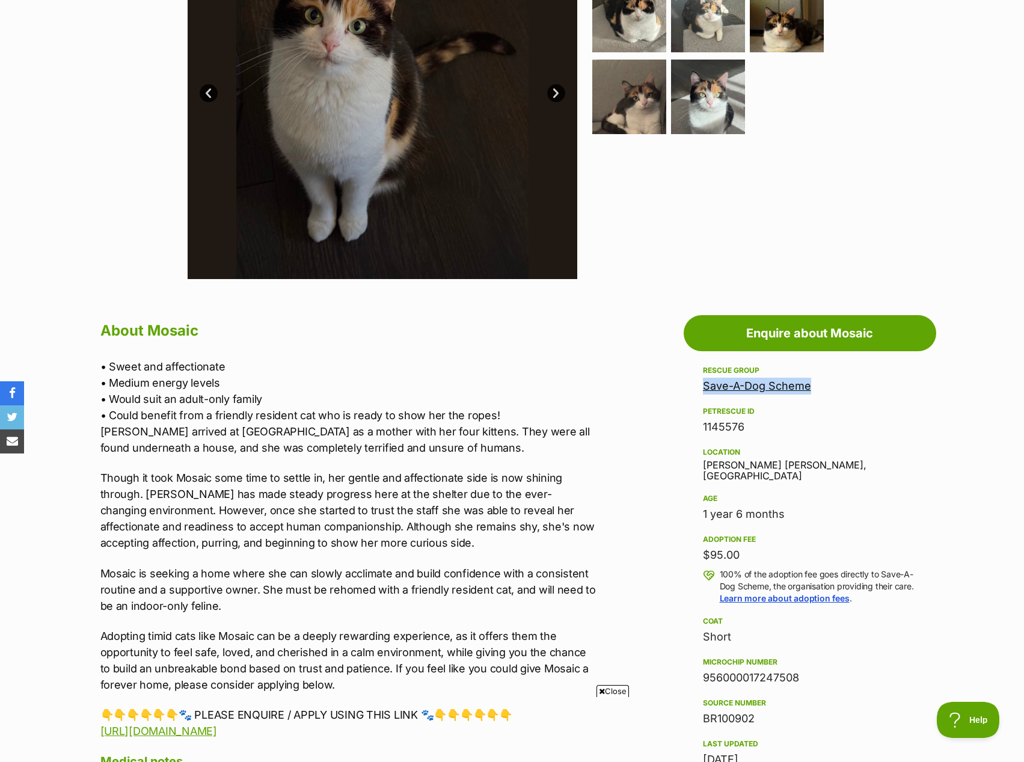
drag, startPoint x: 828, startPoint y: 384, endPoint x: 703, endPoint y: 384, distance: 124.4
click at [703, 384] on div "Save-A-Dog Scheme" at bounding box center [810, 386] width 214 height 17
click at [709, 384] on link "Save-A-Dog Scheme" at bounding box center [757, 385] width 108 height 13
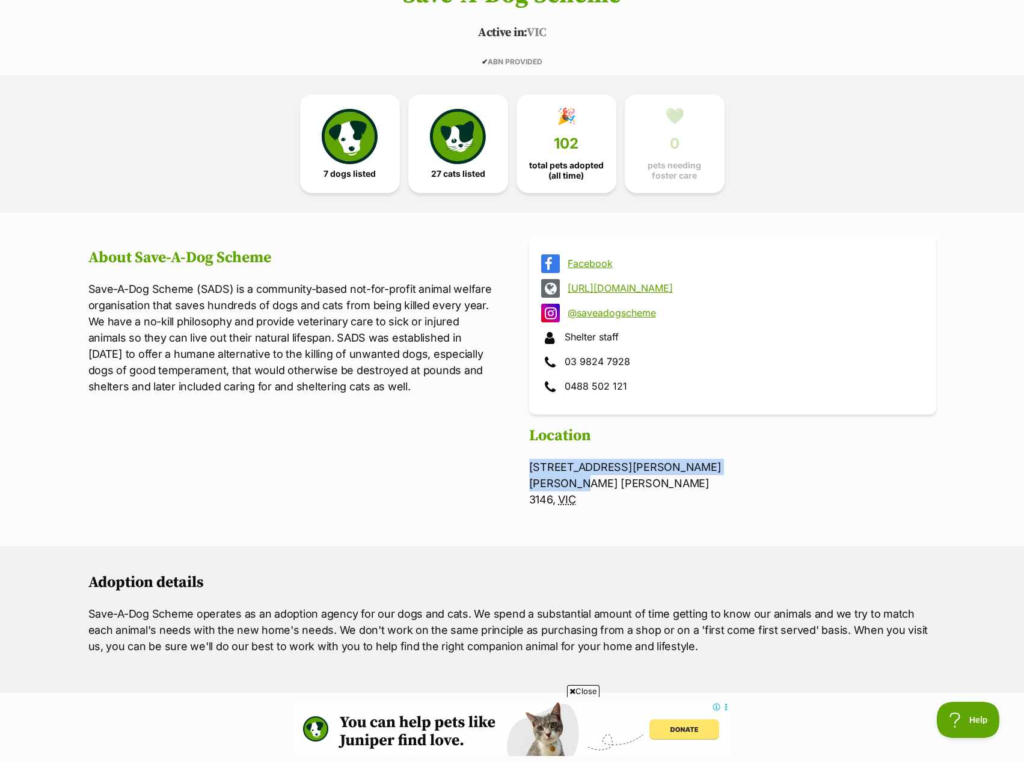
drag, startPoint x: 595, startPoint y: 480, endPoint x: 516, endPoint y: 468, distance: 79.2
click at [516, 468] on section "Facebook https://saveadog.org.au/ @saveadogscheme Shelter staff 03 9824 7928 04…" at bounding box center [512, 379] width 848 height 286
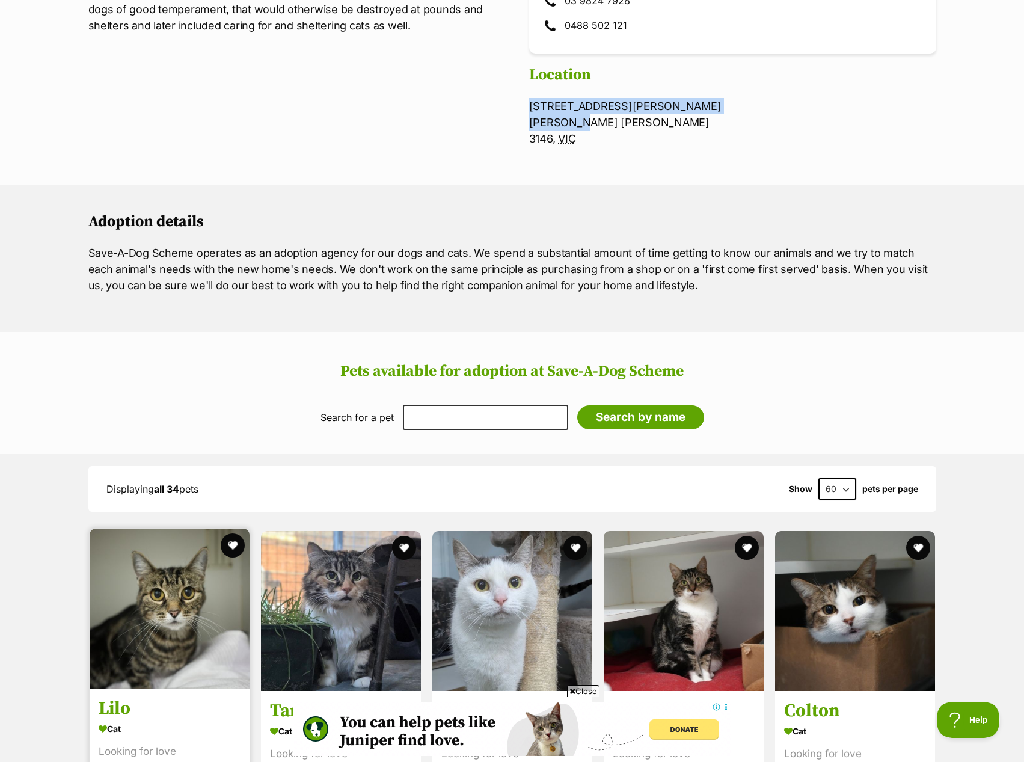
scroll to position [1082, 0]
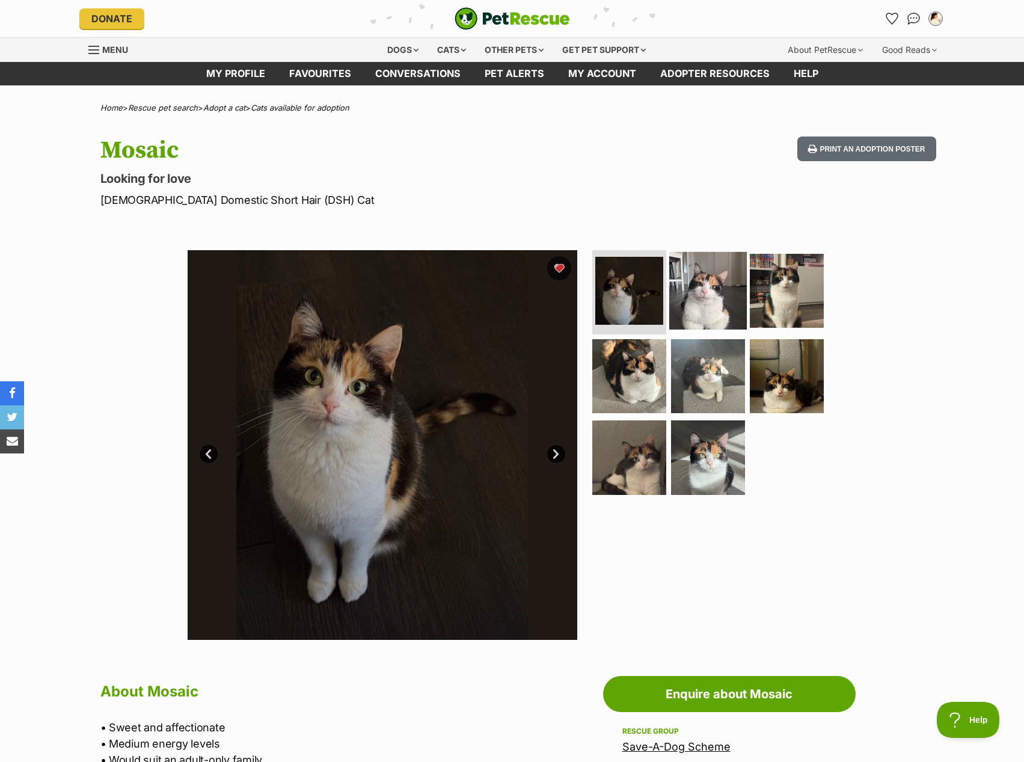
click at [692, 313] on img at bounding box center [708, 291] width 78 height 78
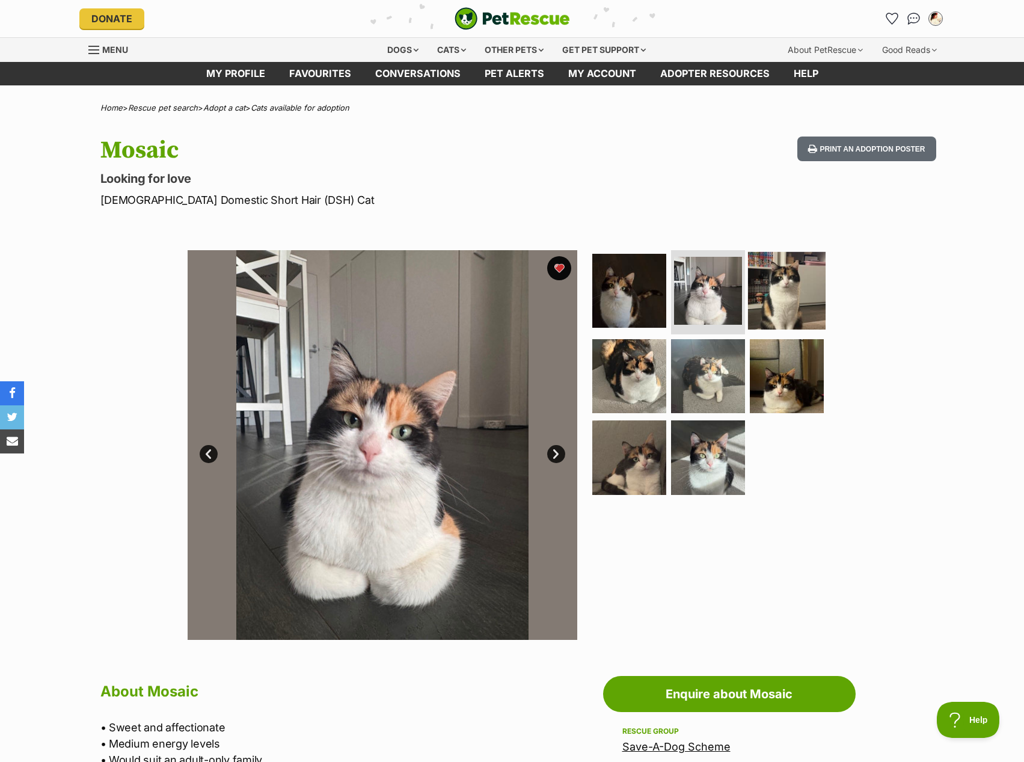
click at [765, 295] on img at bounding box center [787, 291] width 78 height 78
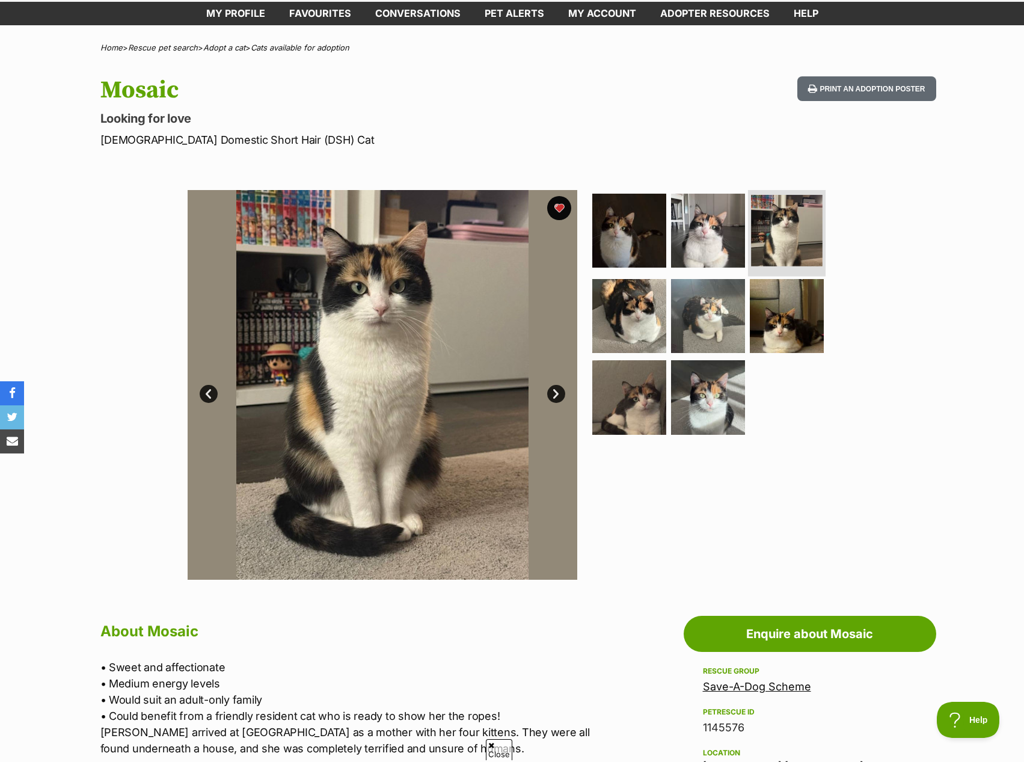
click at [788, 217] on img at bounding box center [787, 231] width 72 height 72
click at [711, 235] on img at bounding box center [708, 231] width 78 height 78
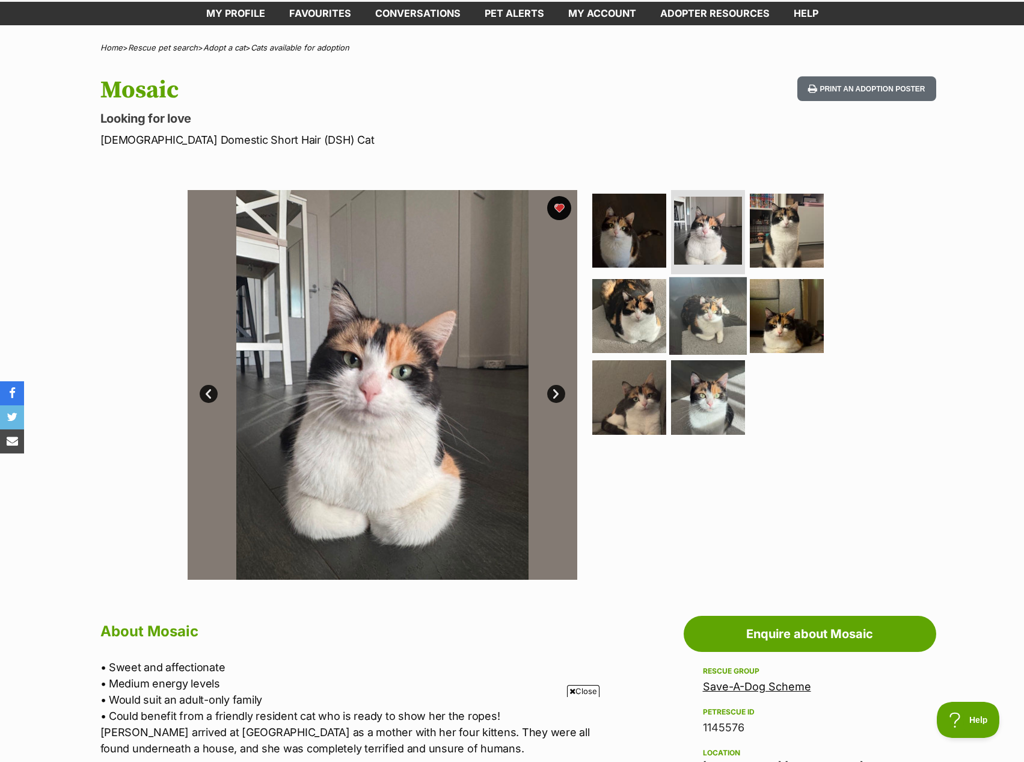
click at [712, 324] on img at bounding box center [708, 316] width 78 height 78
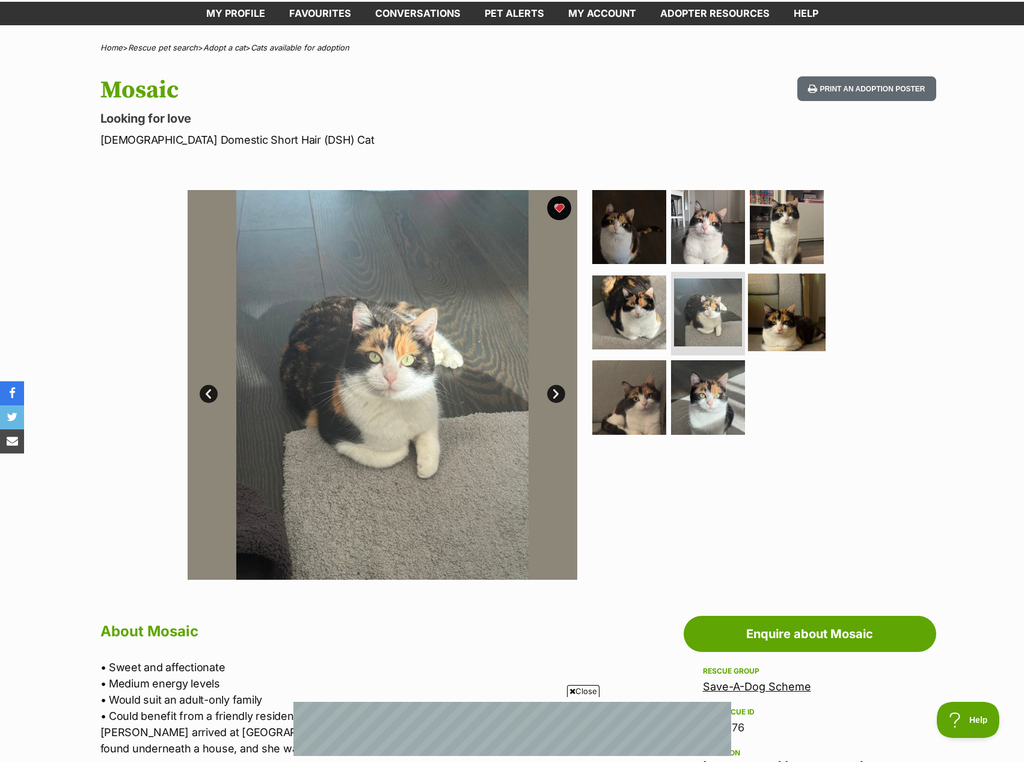
click at [800, 292] on img at bounding box center [787, 312] width 78 height 78
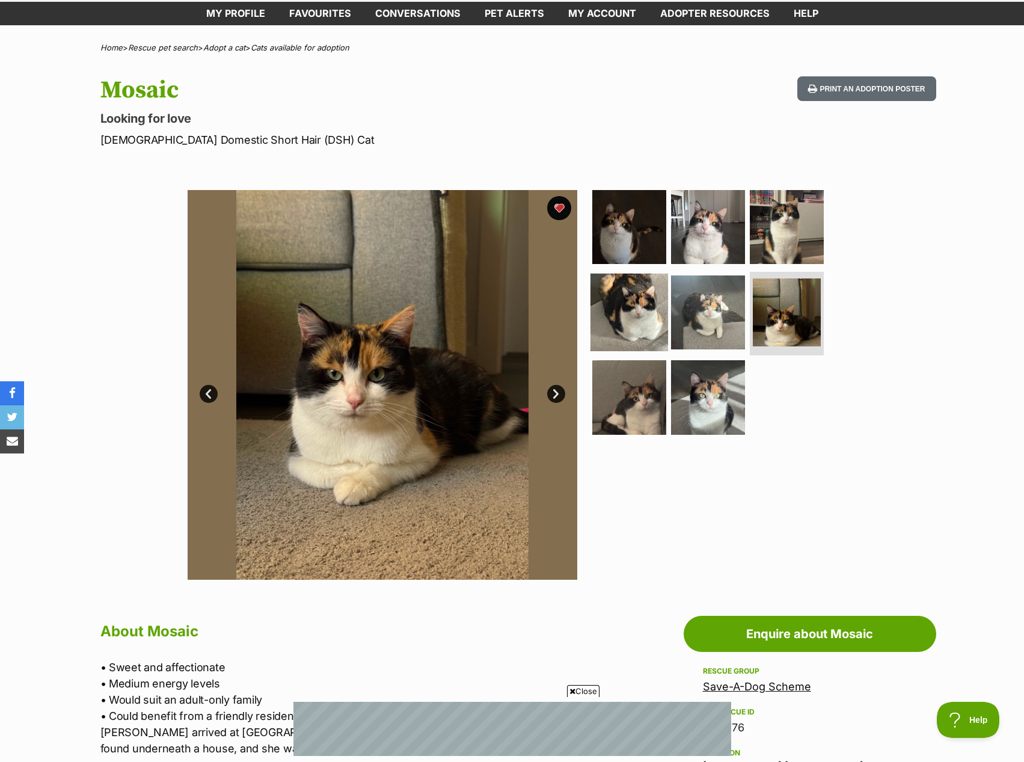
click at [638, 310] on img at bounding box center [629, 312] width 78 height 78
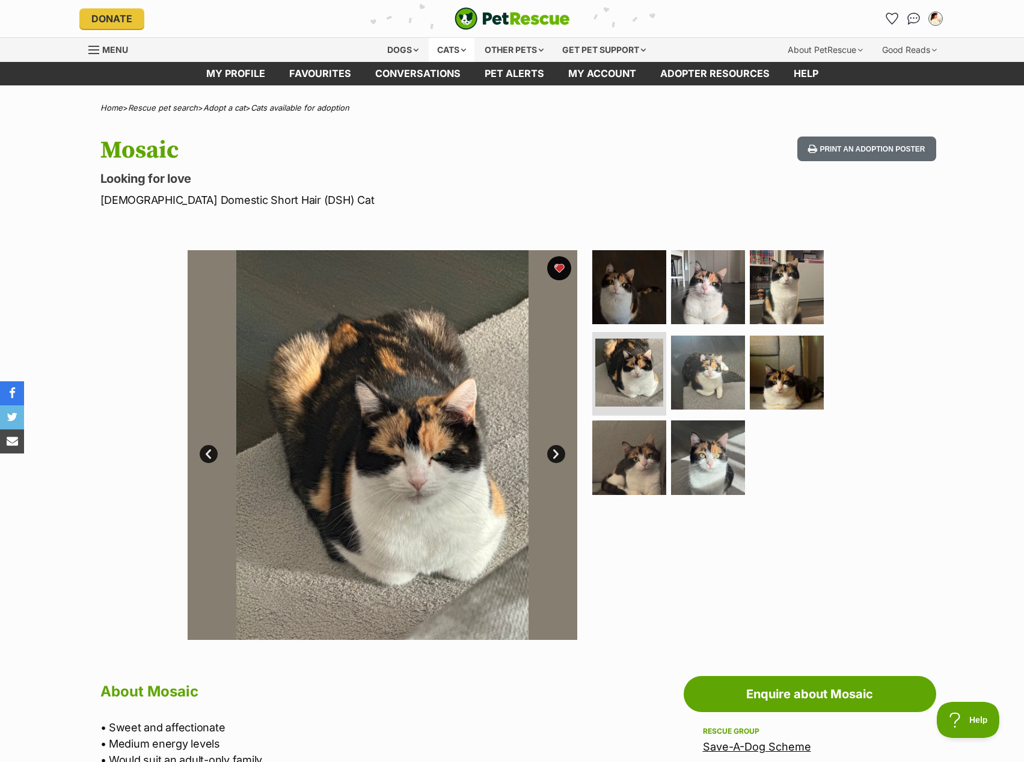
click at [440, 43] on div "Cats" at bounding box center [452, 50] width 46 height 24
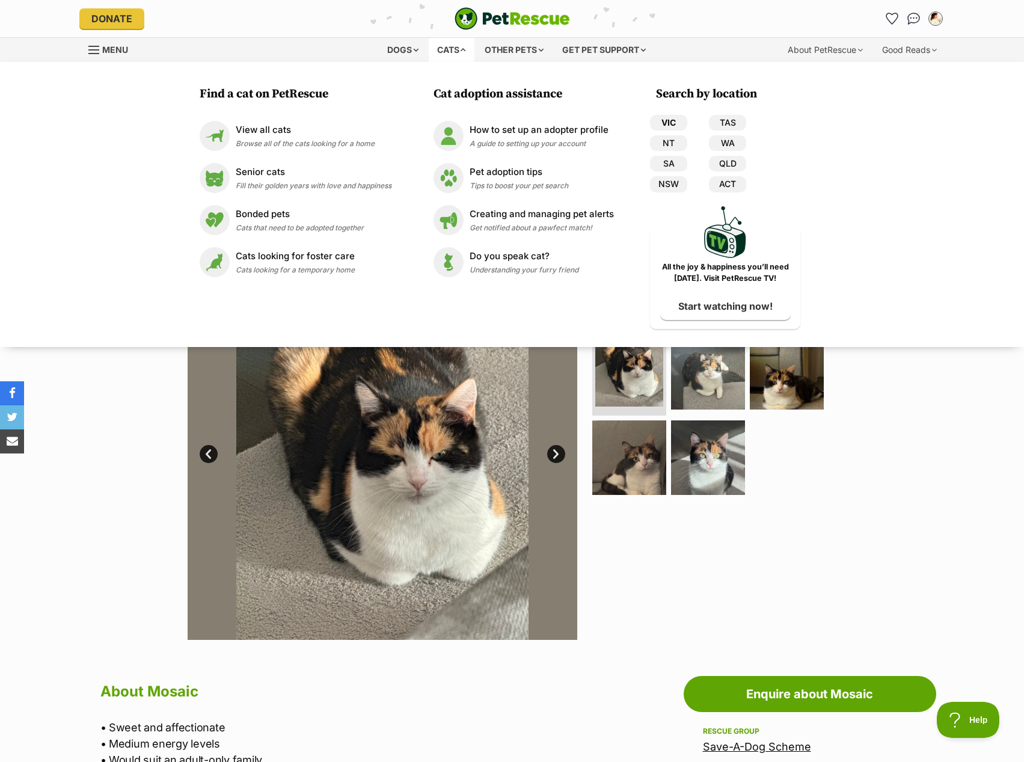
click at [684, 115] on link "VIC" at bounding box center [668, 123] width 37 height 16
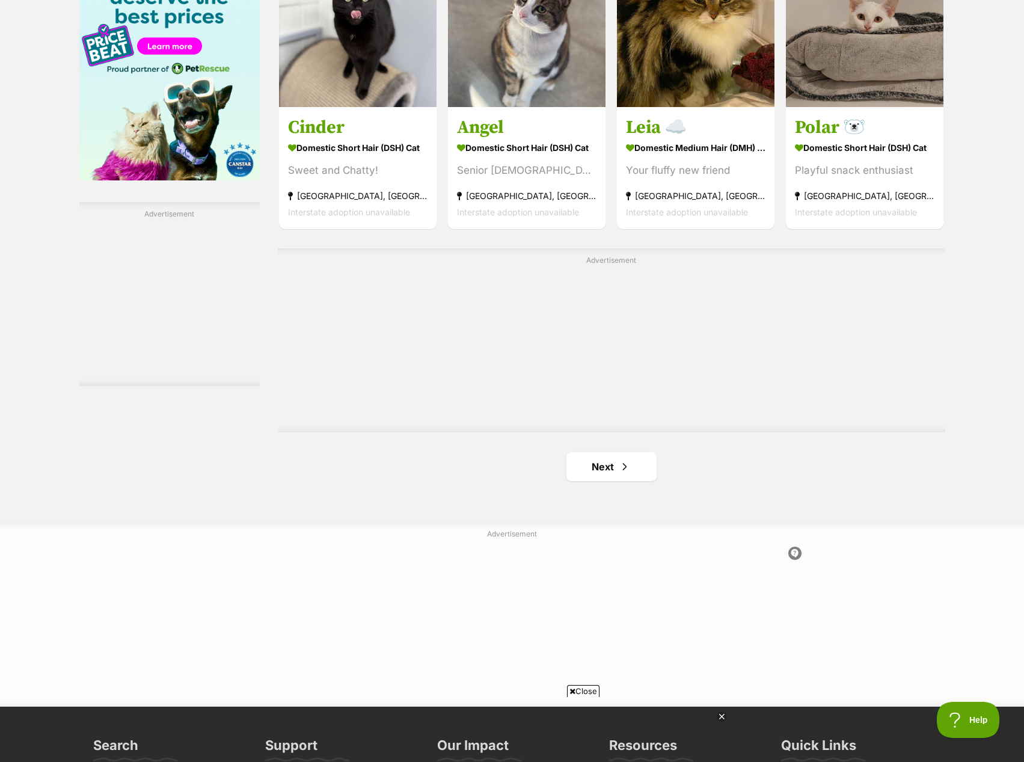
scroll to position [2044, 0]
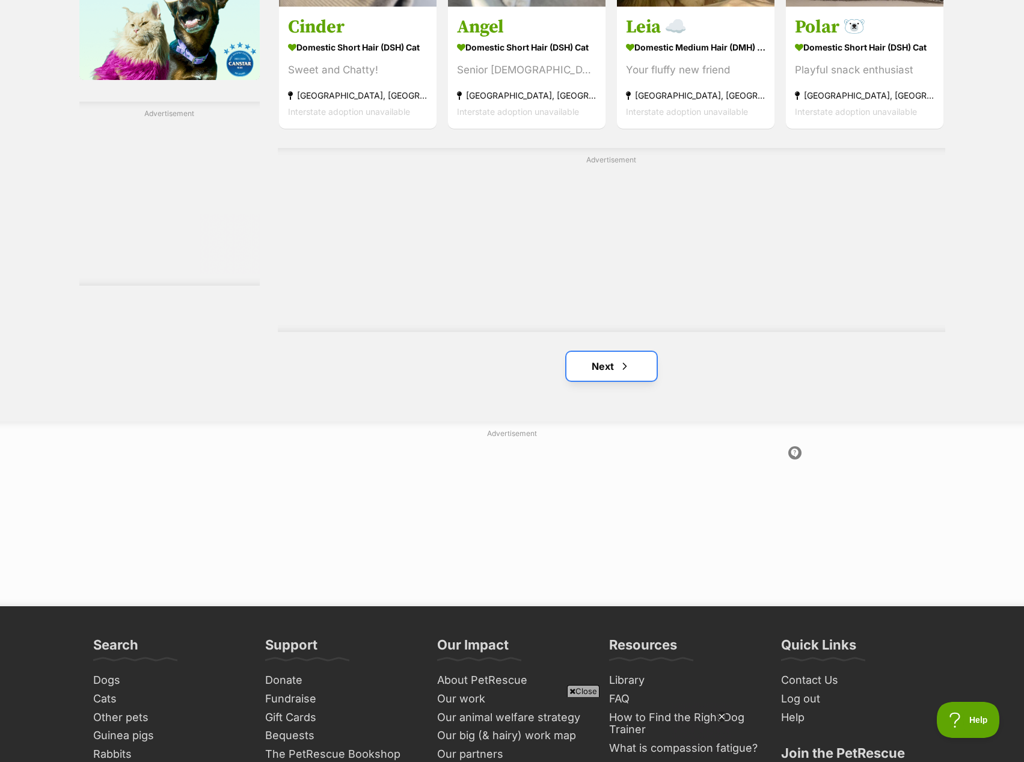
click at [631, 352] on link "Next" at bounding box center [611, 366] width 90 height 29
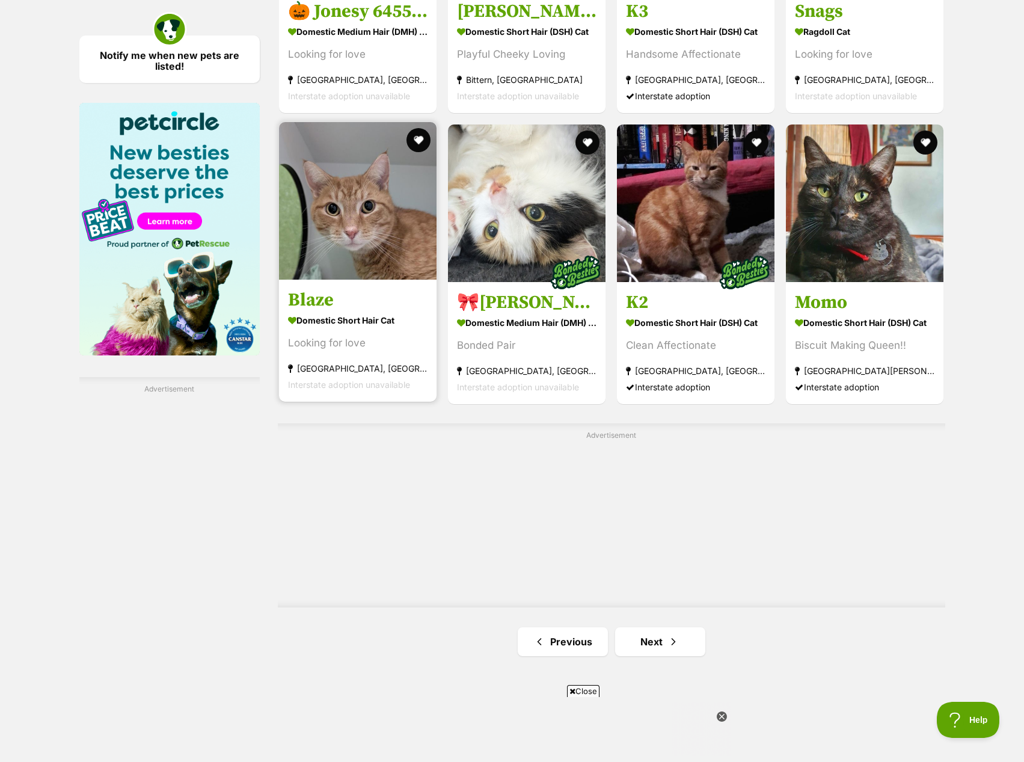
scroll to position [2104, 0]
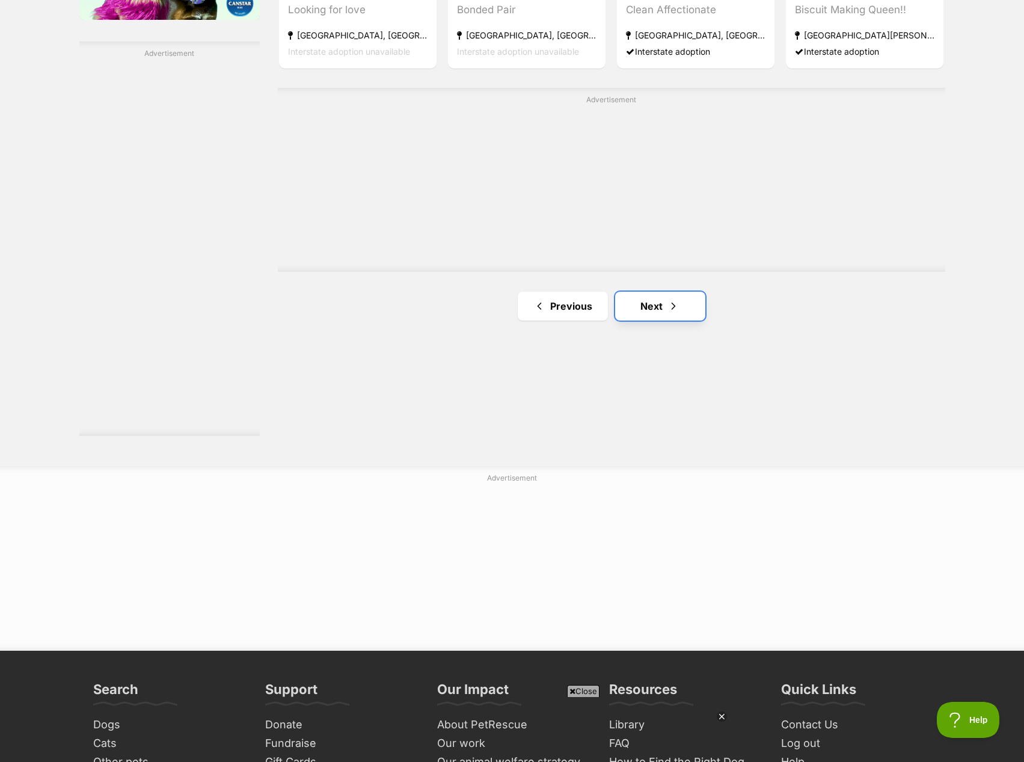
click at [647, 303] on link "Next" at bounding box center [660, 306] width 90 height 29
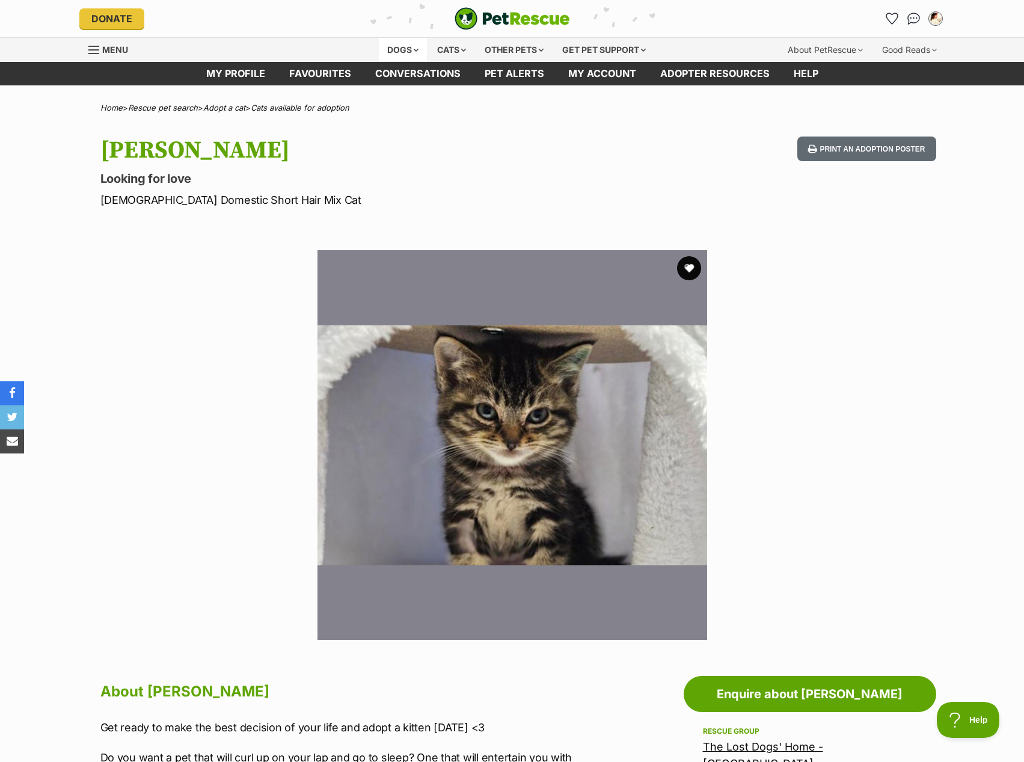
click at [405, 50] on div "Dogs" at bounding box center [403, 50] width 48 height 24
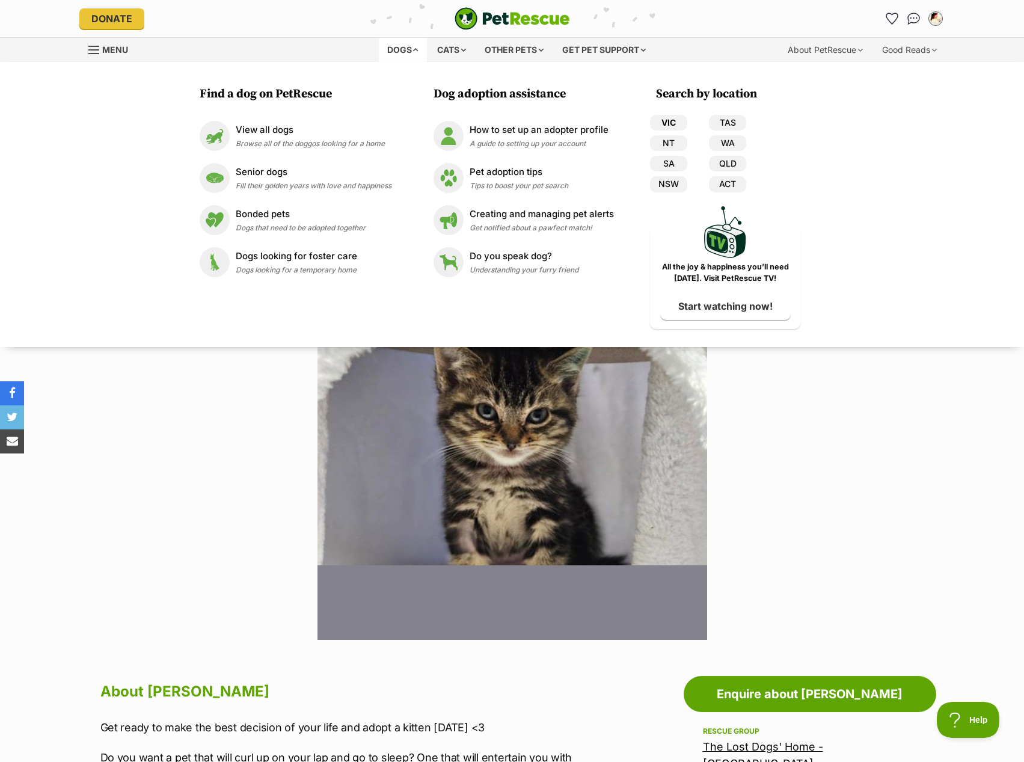
click at [662, 117] on link "VIC" at bounding box center [668, 123] width 37 height 16
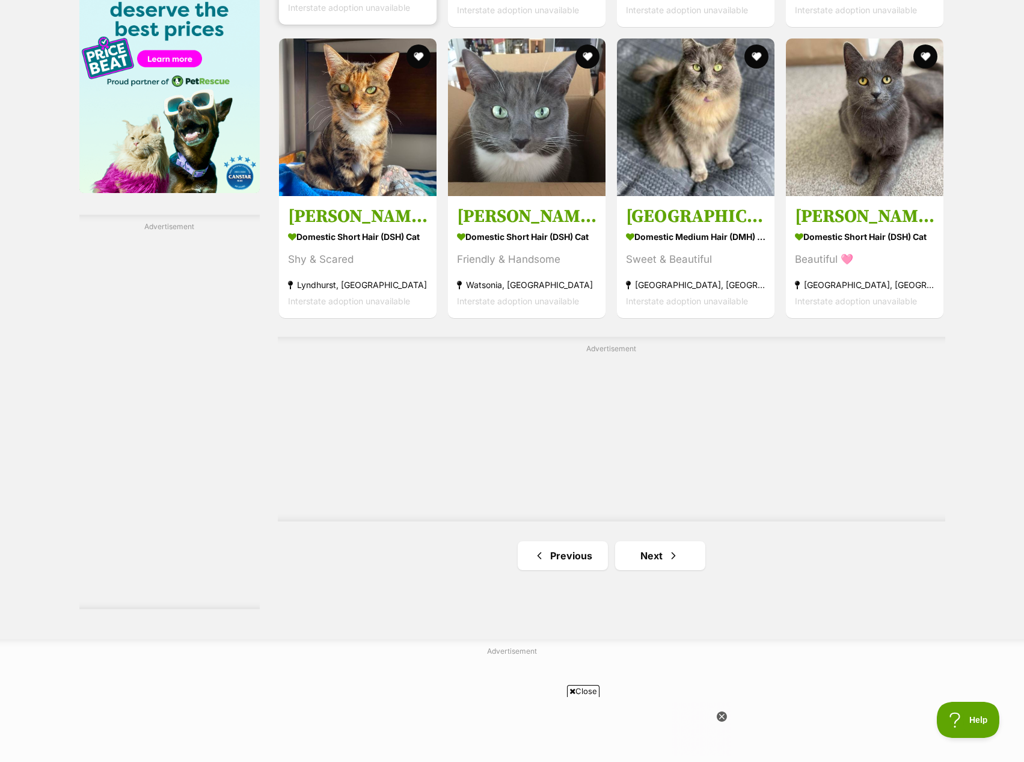
scroll to position [2104, 0]
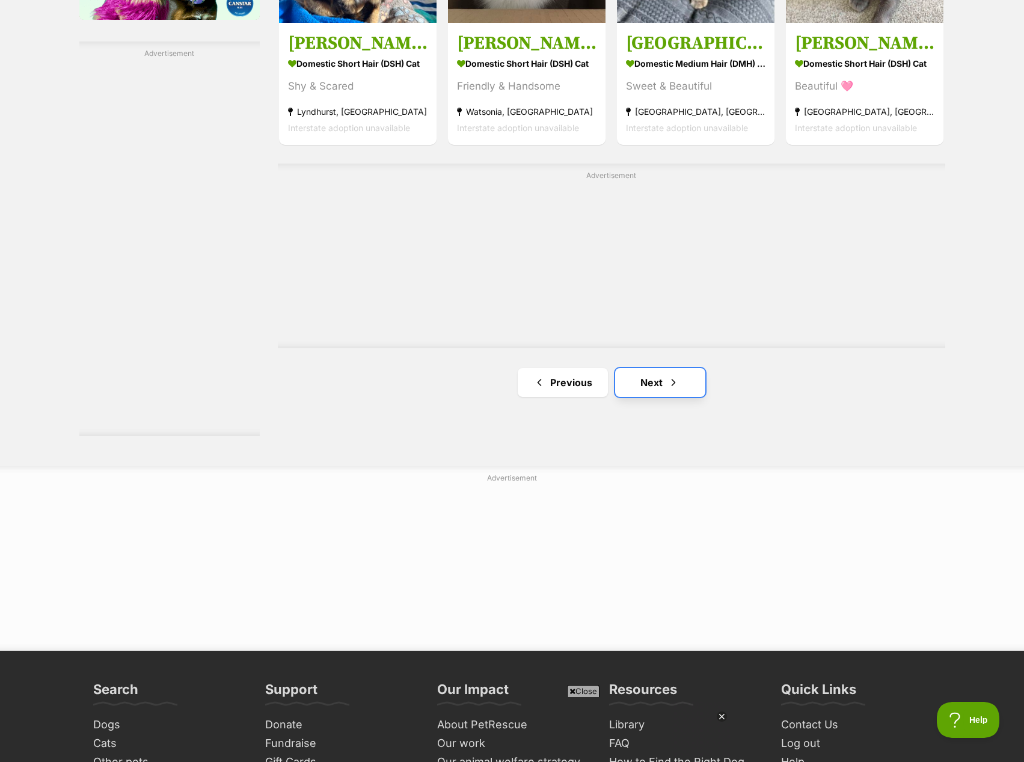
click at [698, 381] on link "Next" at bounding box center [660, 382] width 90 height 29
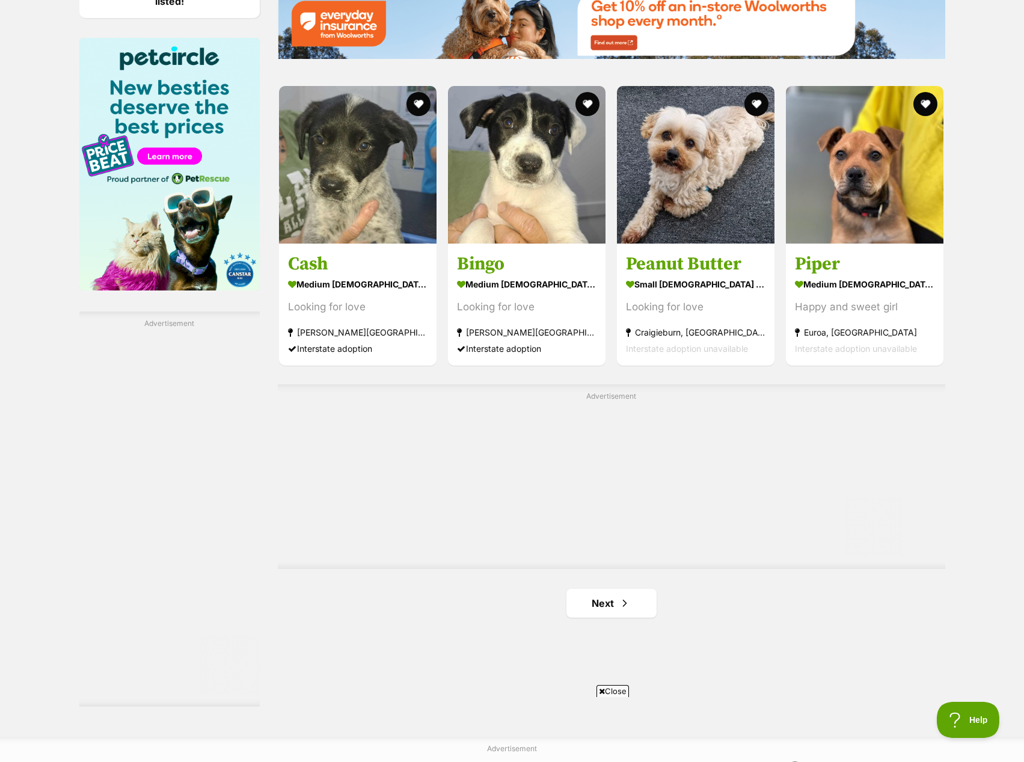
scroll to position [2164, 0]
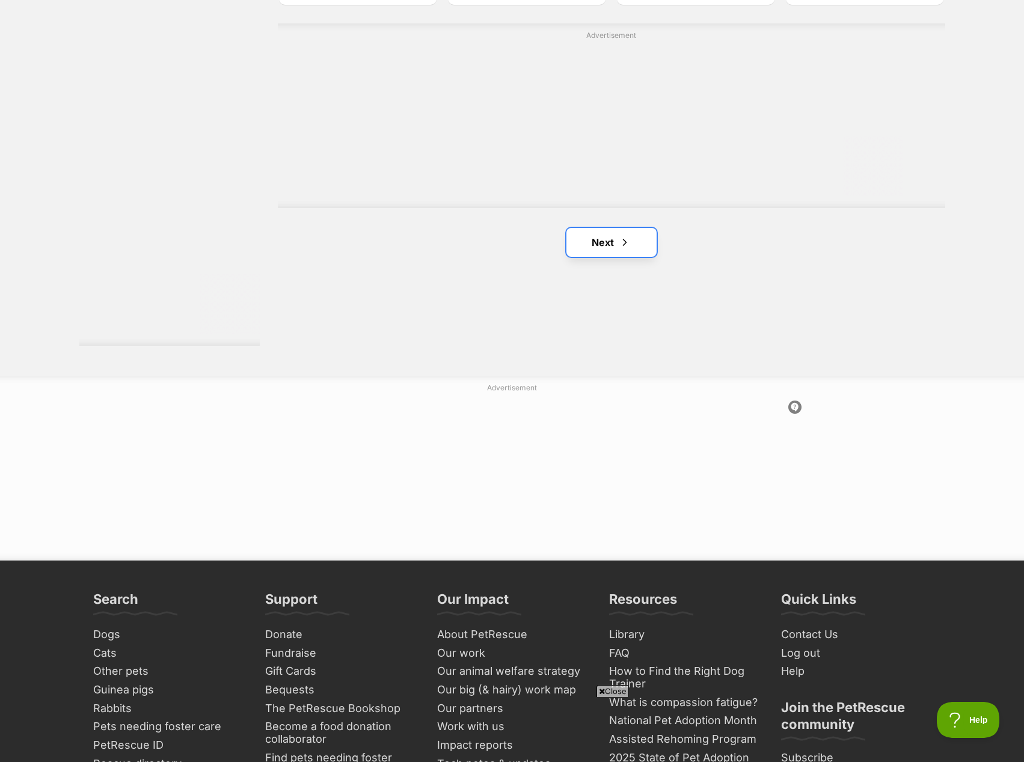
click at [630, 239] on span "Next page" at bounding box center [625, 242] width 12 height 14
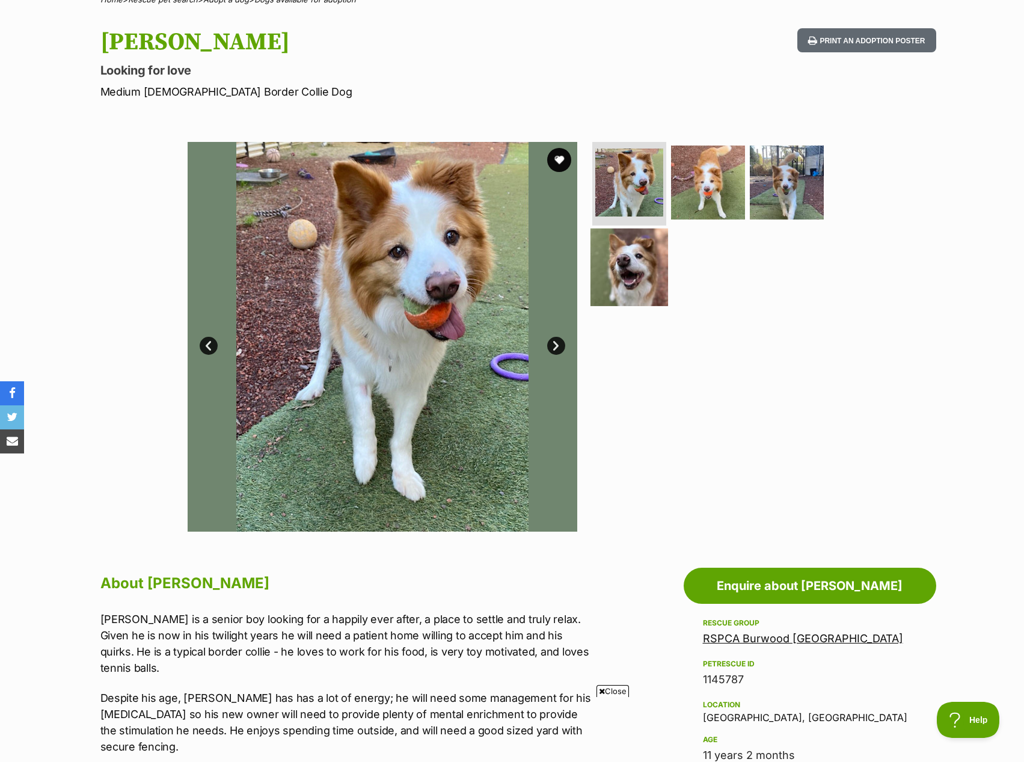
scroll to position [60, 0]
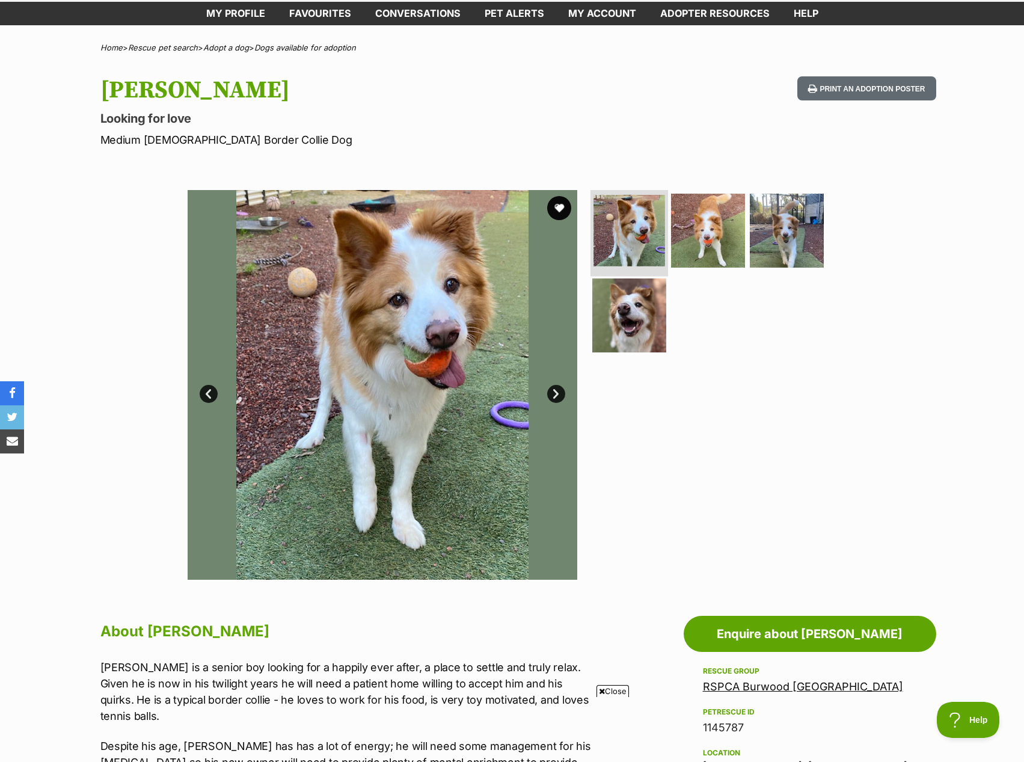
click at [660, 236] on img at bounding box center [629, 231] width 72 height 72
click at [686, 227] on img at bounding box center [708, 230] width 78 height 78
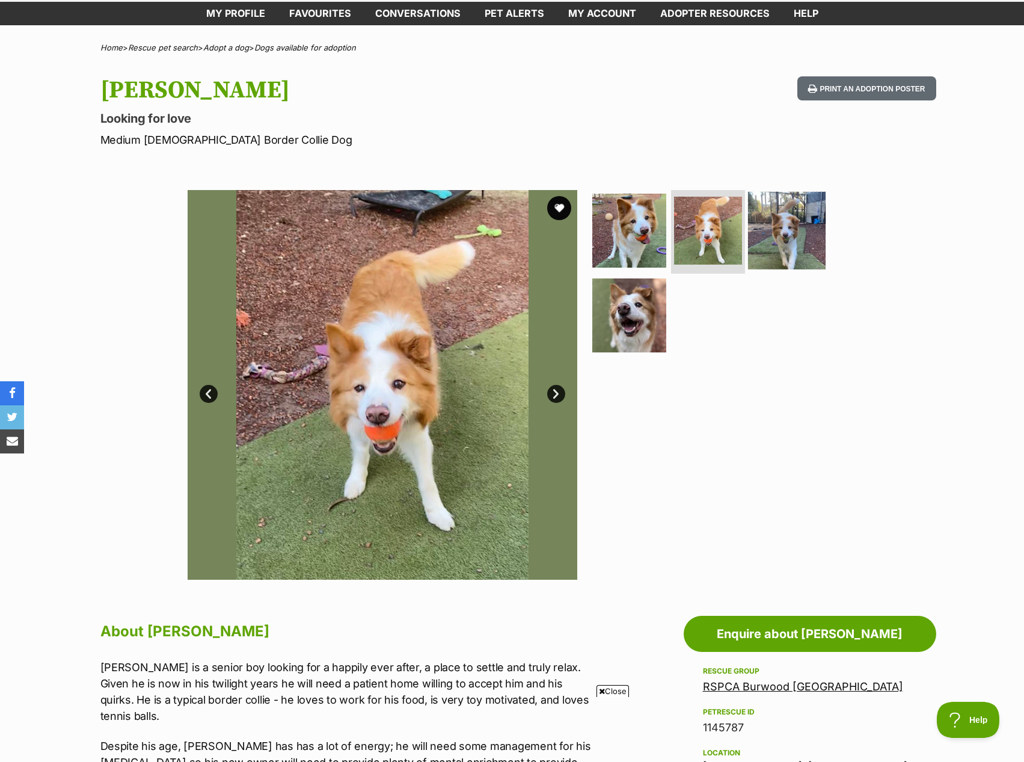
click at [778, 232] on img at bounding box center [787, 230] width 78 height 78
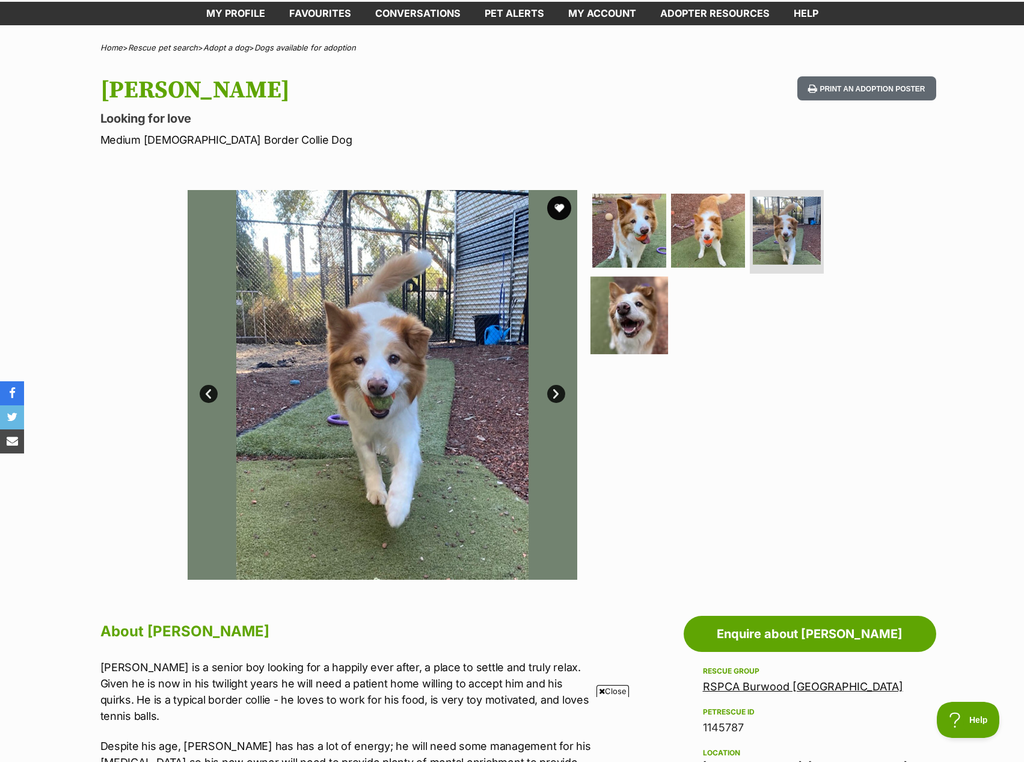
click at [648, 335] on img at bounding box center [629, 316] width 78 height 78
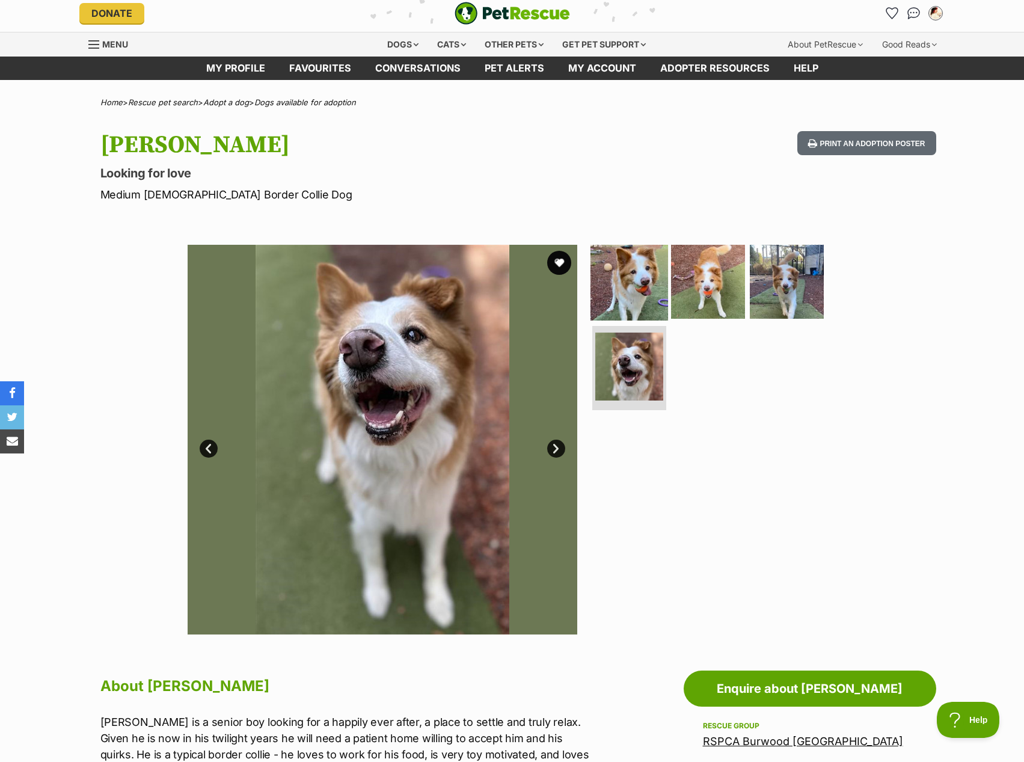
scroll to position [0, 0]
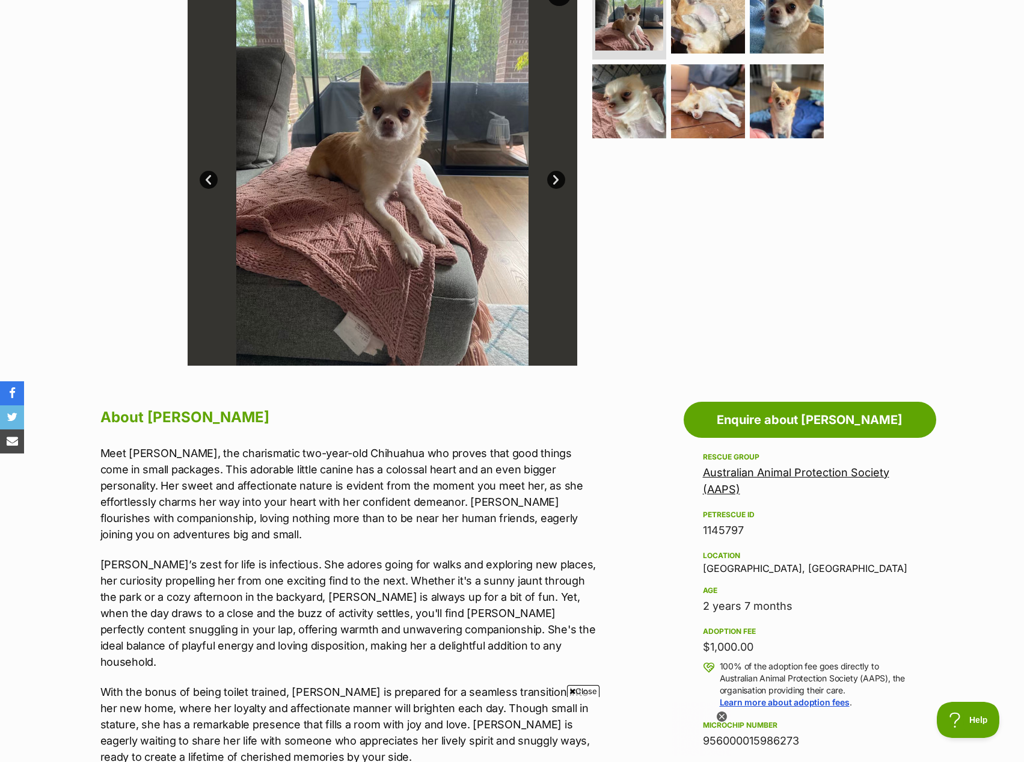
scroll to position [120, 0]
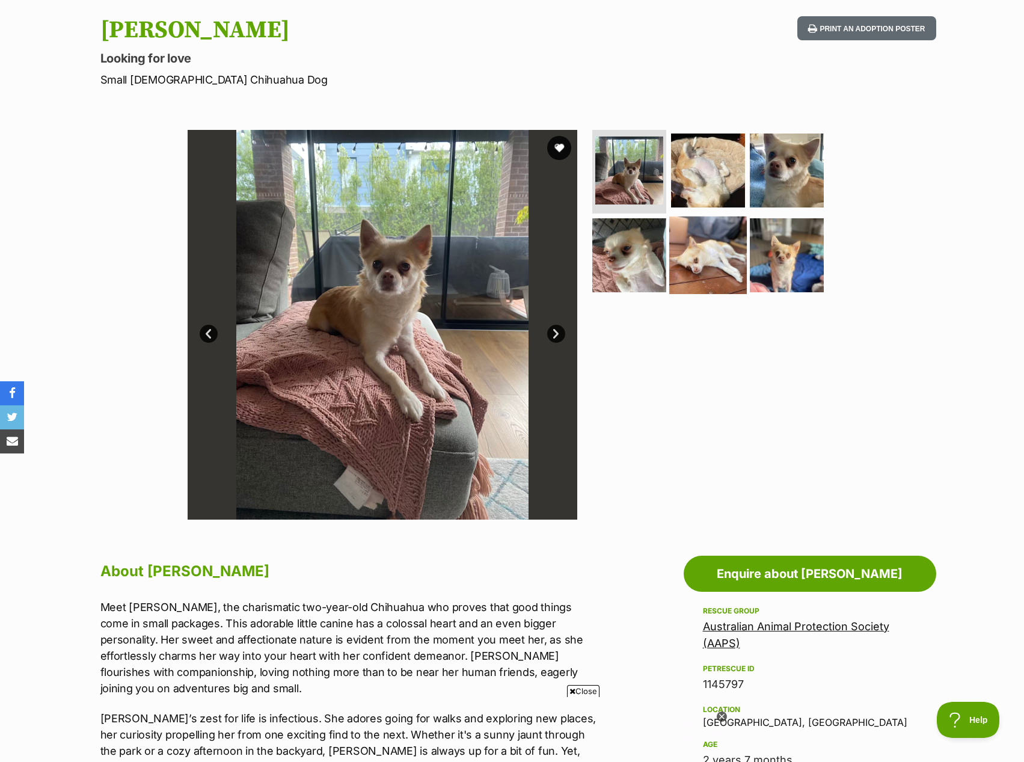
click at [704, 244] on img at bounding box center [708, 255] width 78 height 78
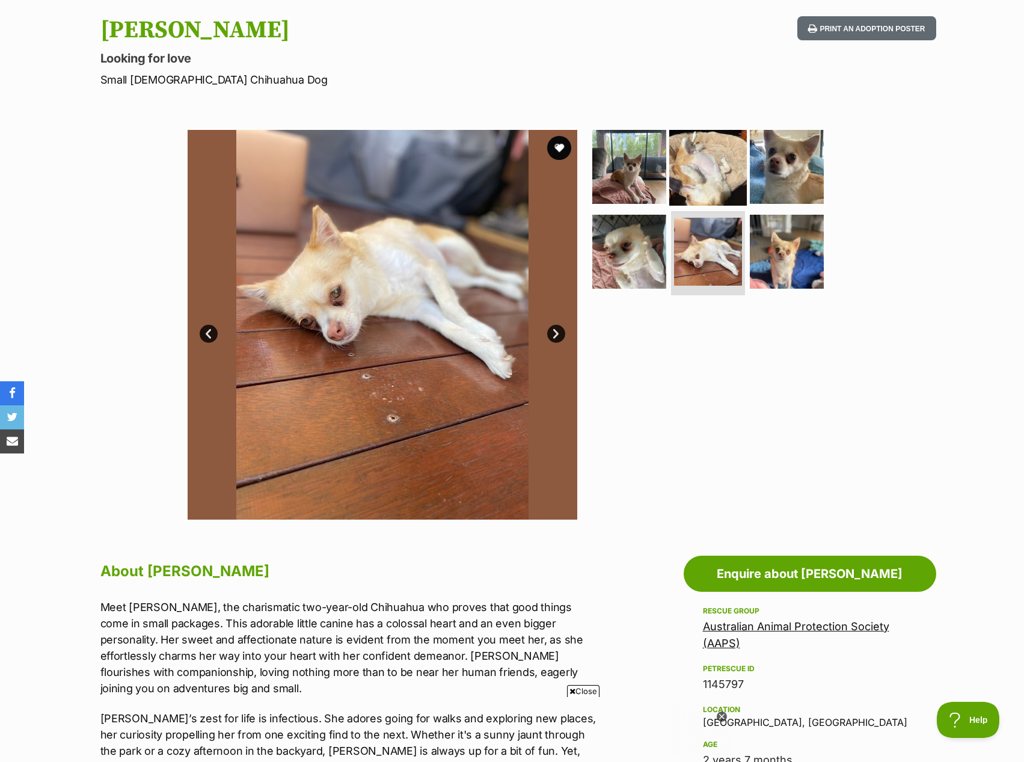
click at [694, 202] on img at bounding box center [708, 166] width 78 height 78
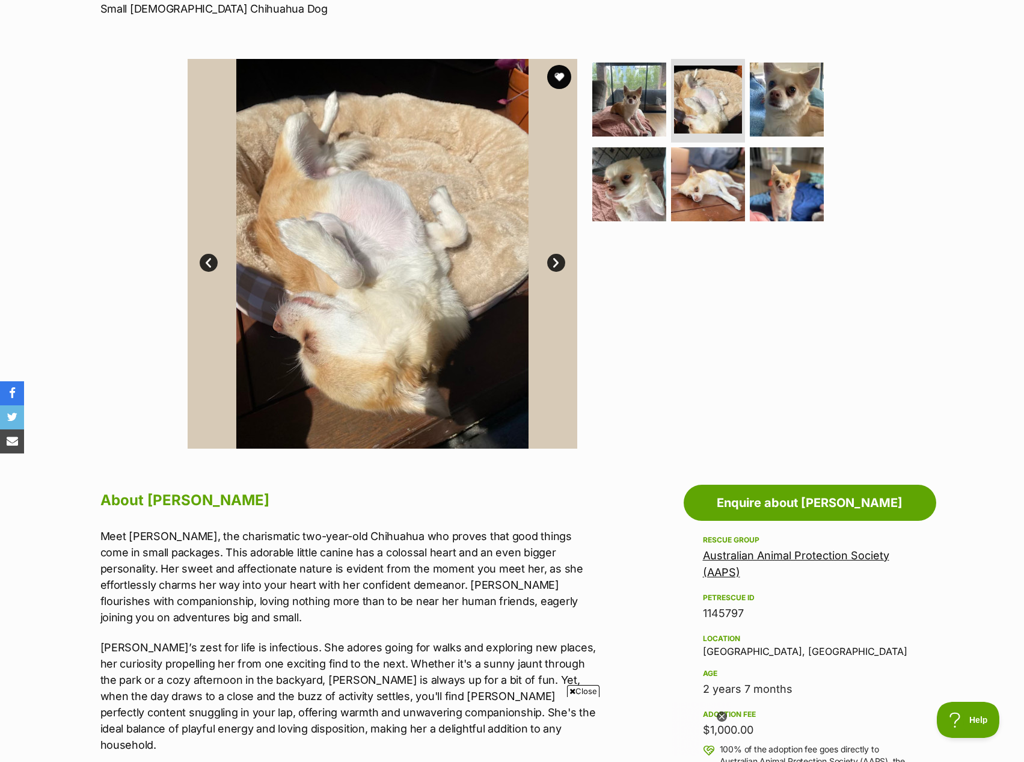
scroll to position [301, 0]
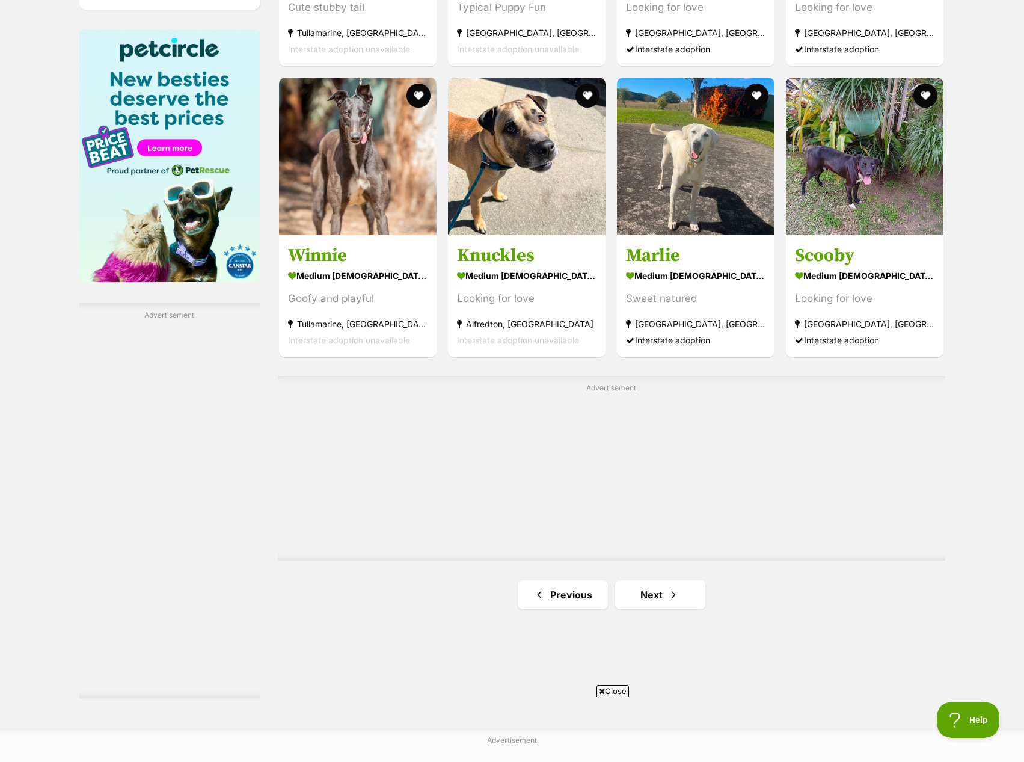
scroll to position [2104, 0]
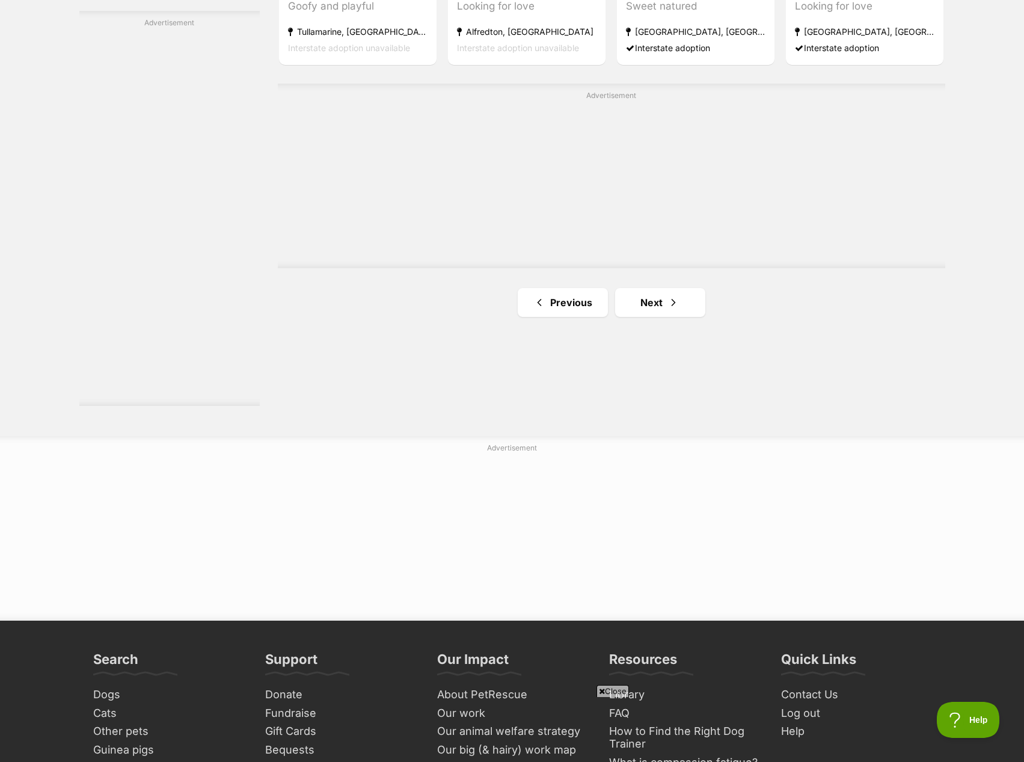
click at [658, 308] on link "Next" at bounding box center [660, 302] width 90 height 29
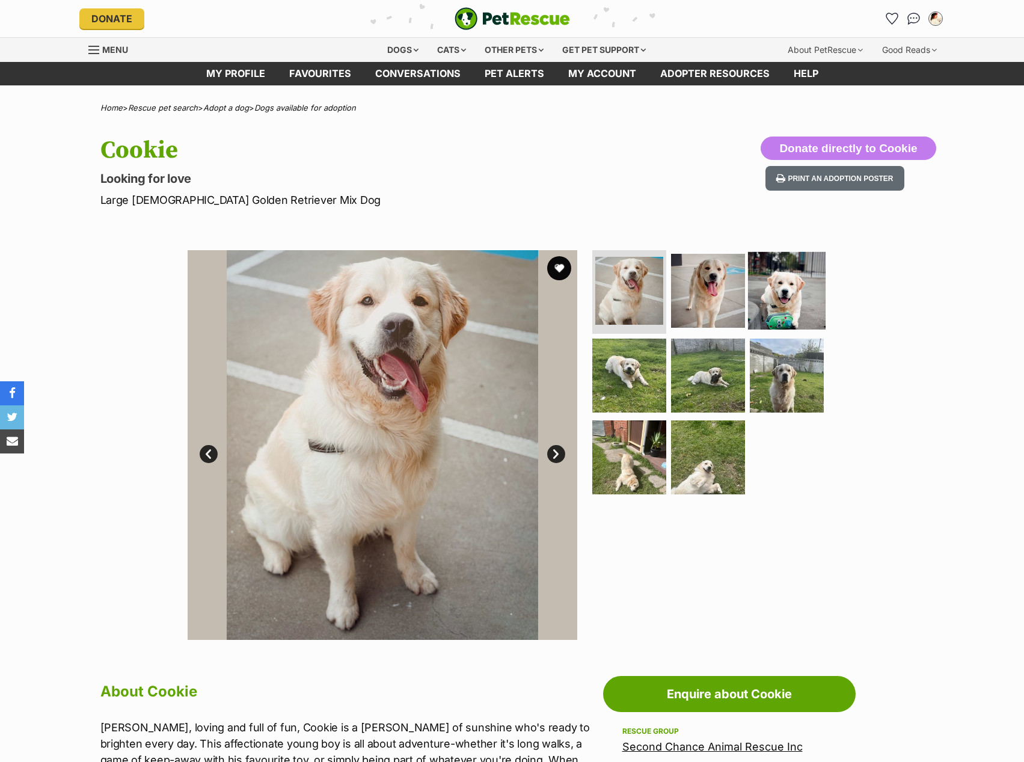
click at [768, 301] on img at bounding box center [787, 290] width 78 height 78
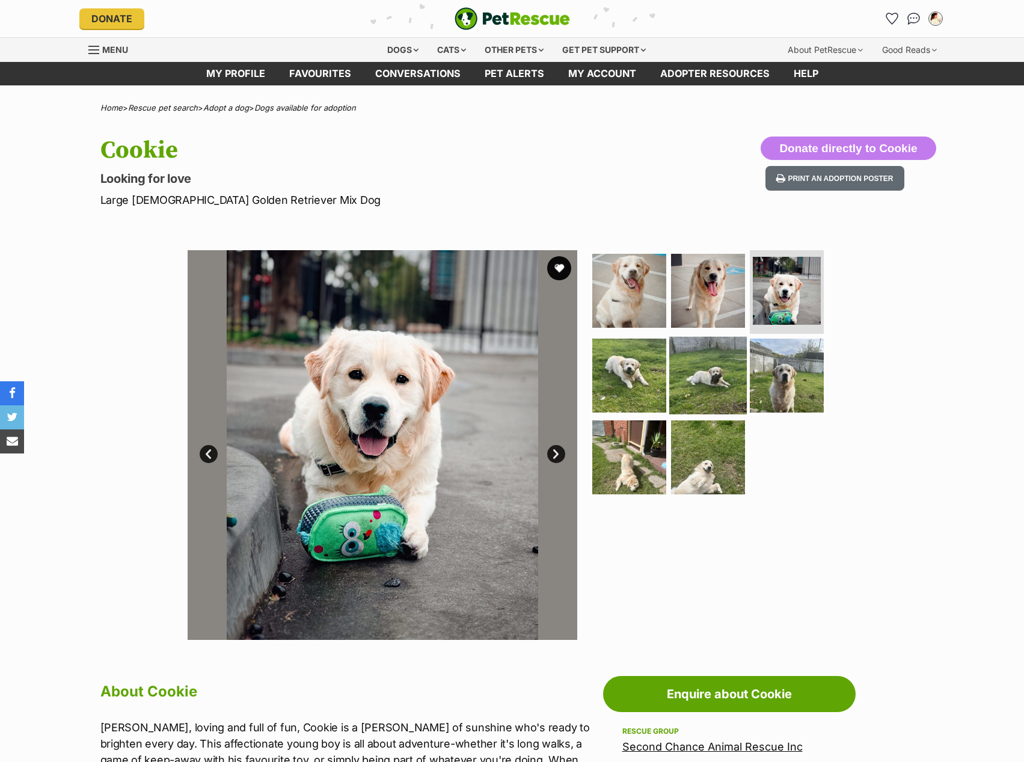
click at [697, 354] on img at bounding box center [708, 376] width 78 height 78
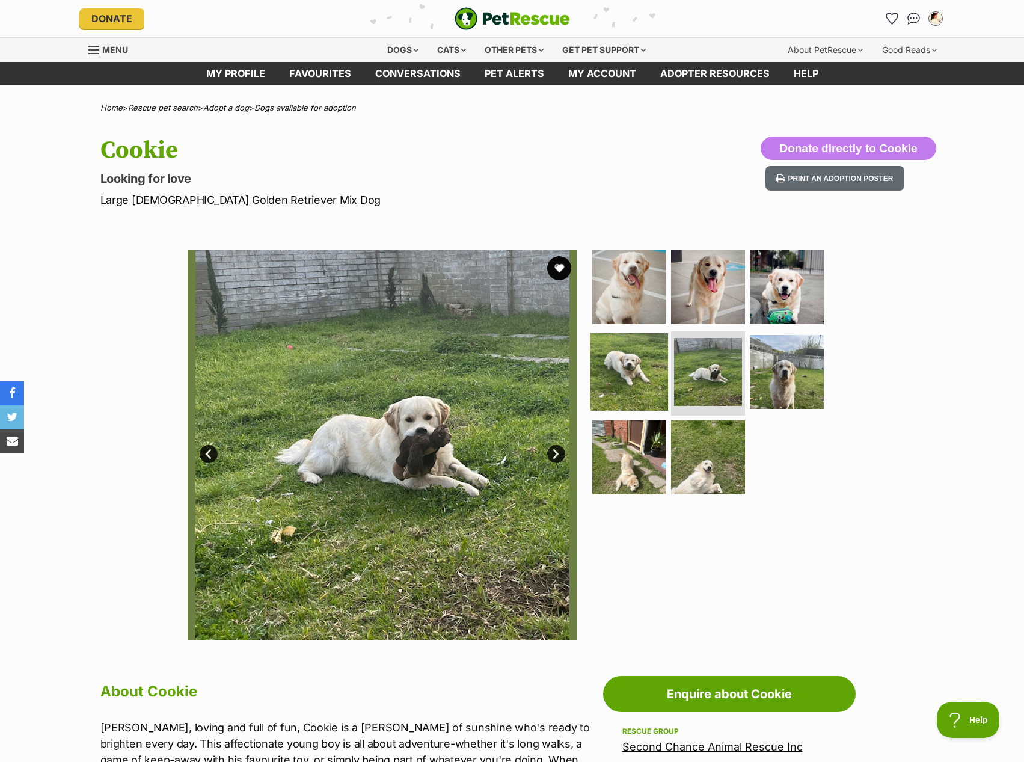
click at [624, 368] on img at bounding box center [629, 372] width 78 height 78
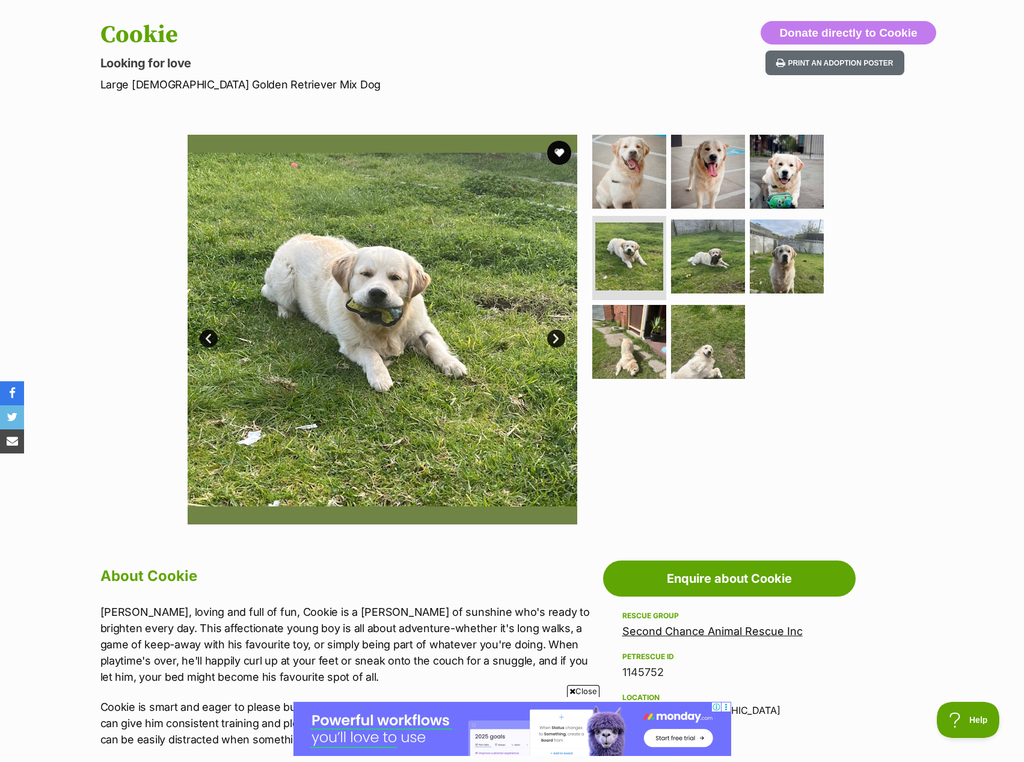
scroll to position [301, 0]
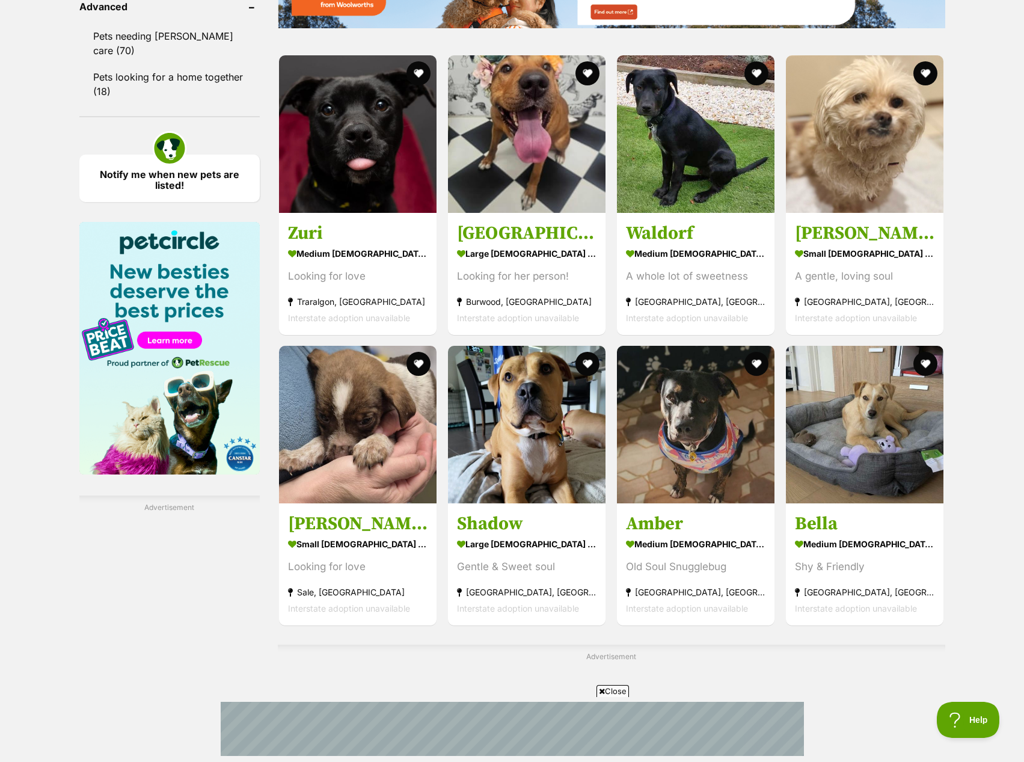
scroll to position [1984, 0]
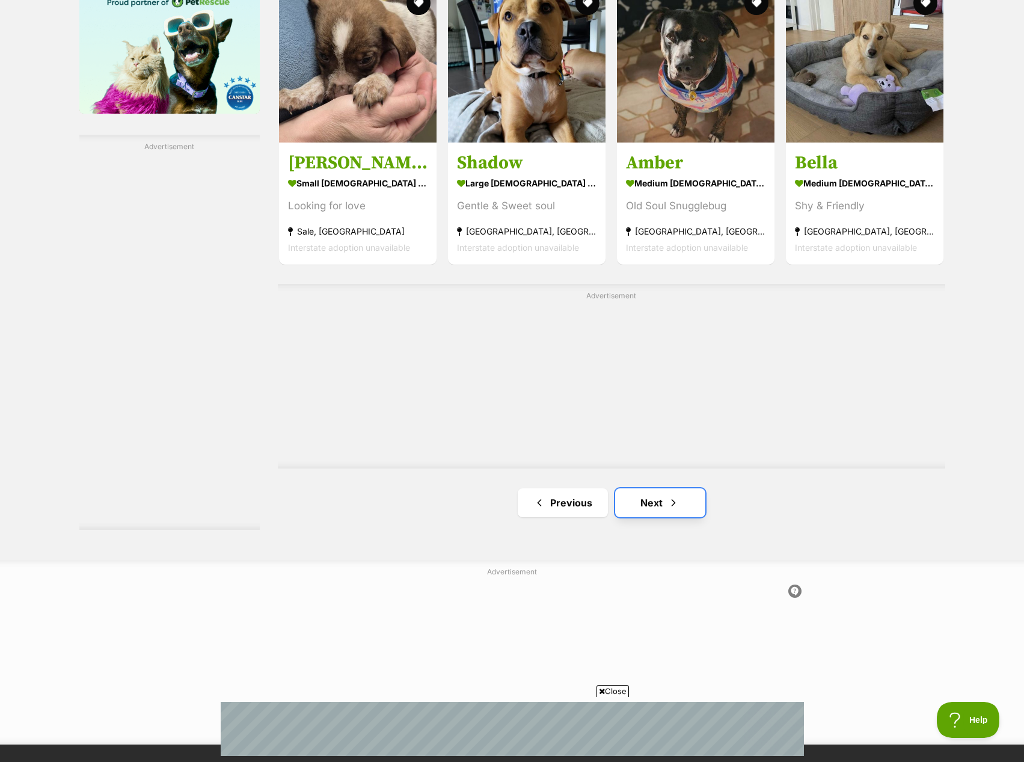
click at [692, 507] on link "Next" at bounding box center [660, 502] width 90 height 29
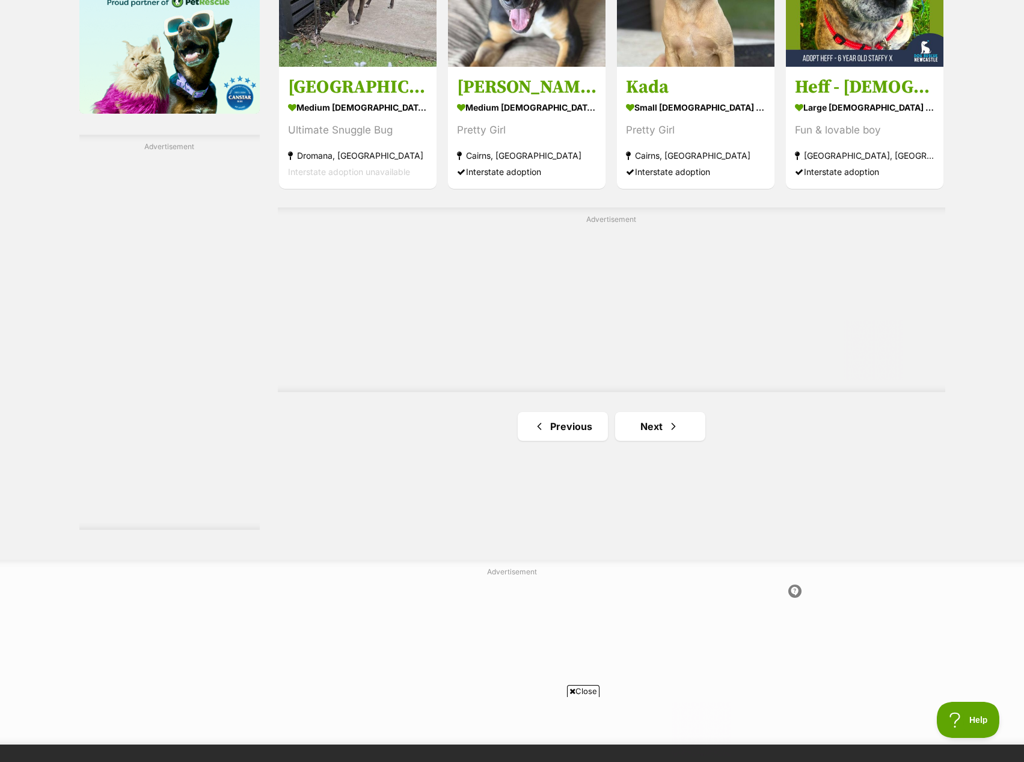
click at [662, 424] on link "Next" at bounding box center [660, 426] width 90 height 29
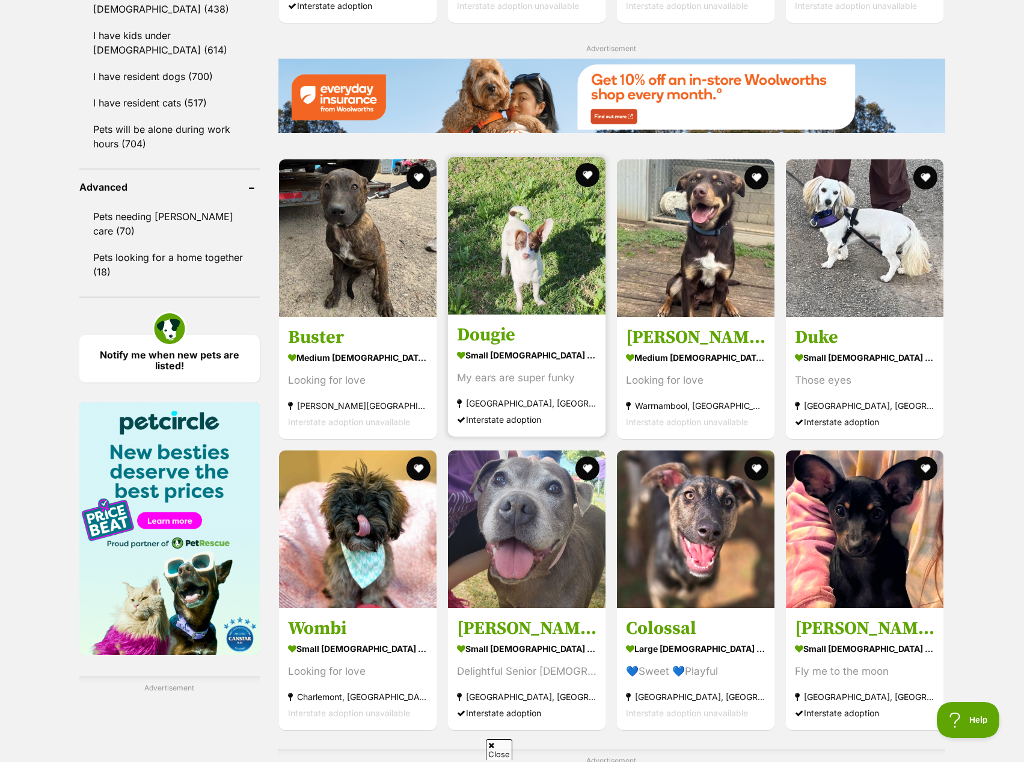
click at [586, 296] on img at bounding box center [527, 236] width 158 height 158
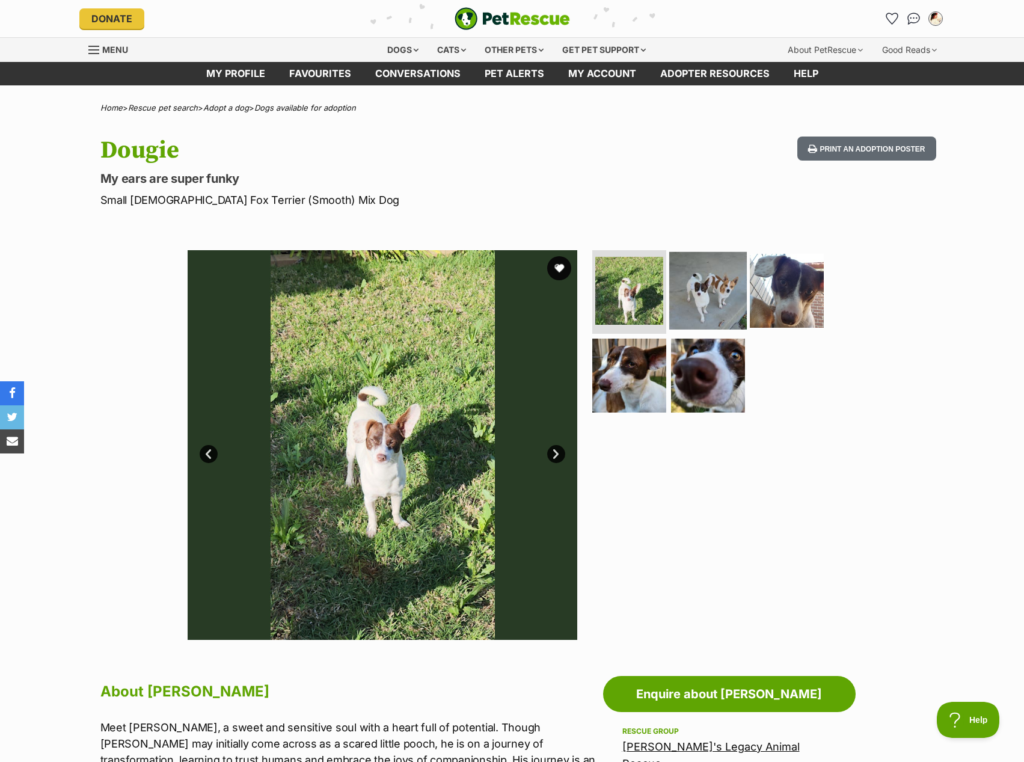
click at [685, 295] on img at bounding box center [708, 290] width 78 height 78
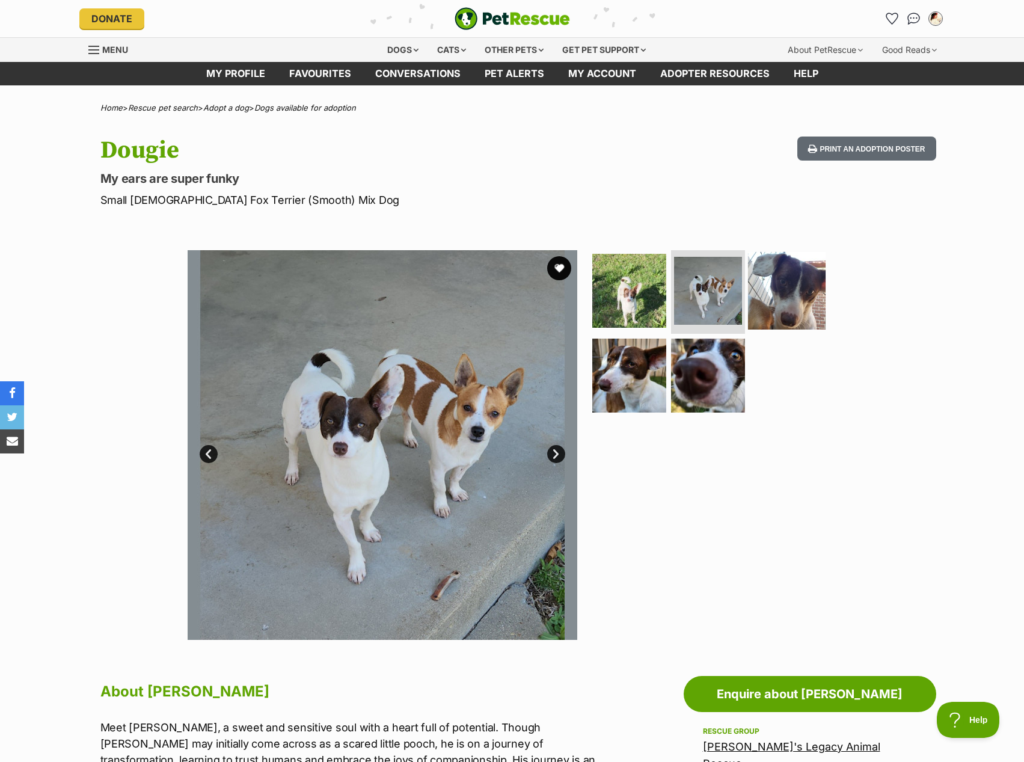
click at [782, 288] on img at bounding box center [787, 290] width 78 height 78
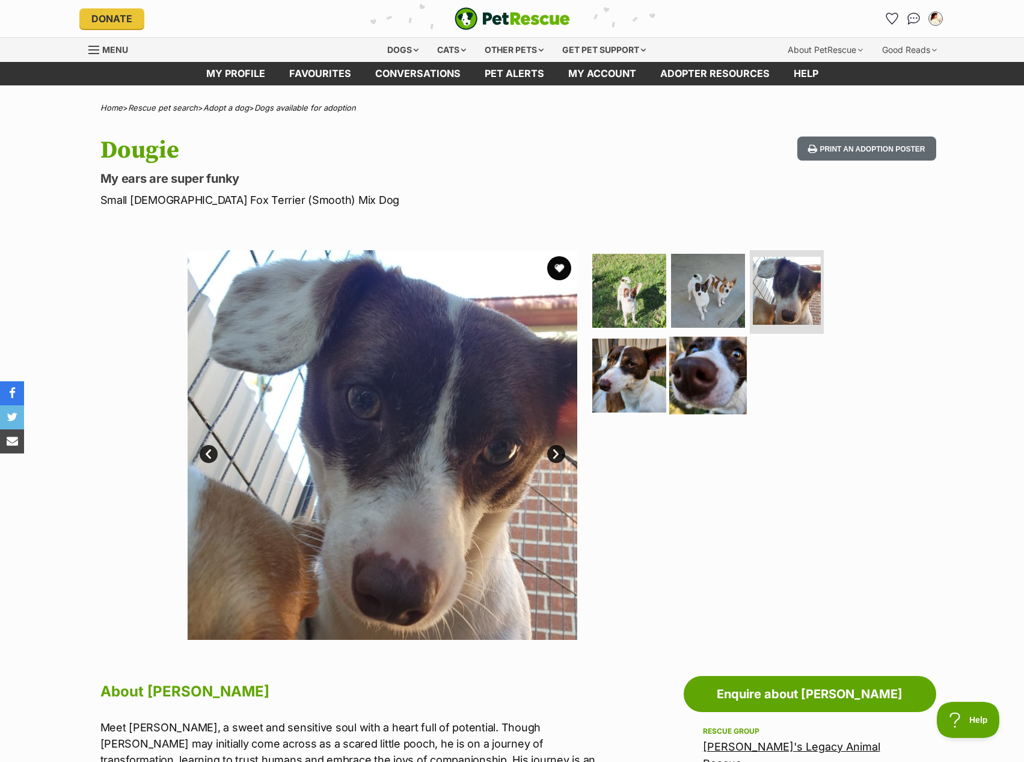
click at [675, 372] on img at bounding box center [708, 376] width 78 height 78
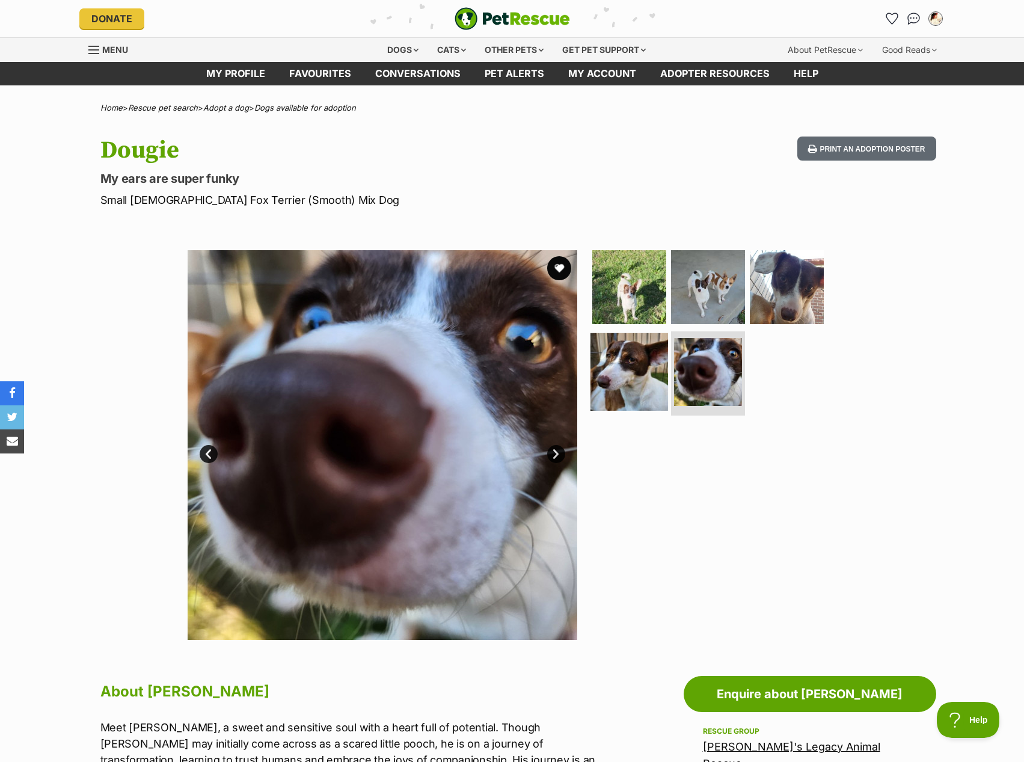
click at [591, 394] on img at bounding box center [629, 372] width 78 height 78
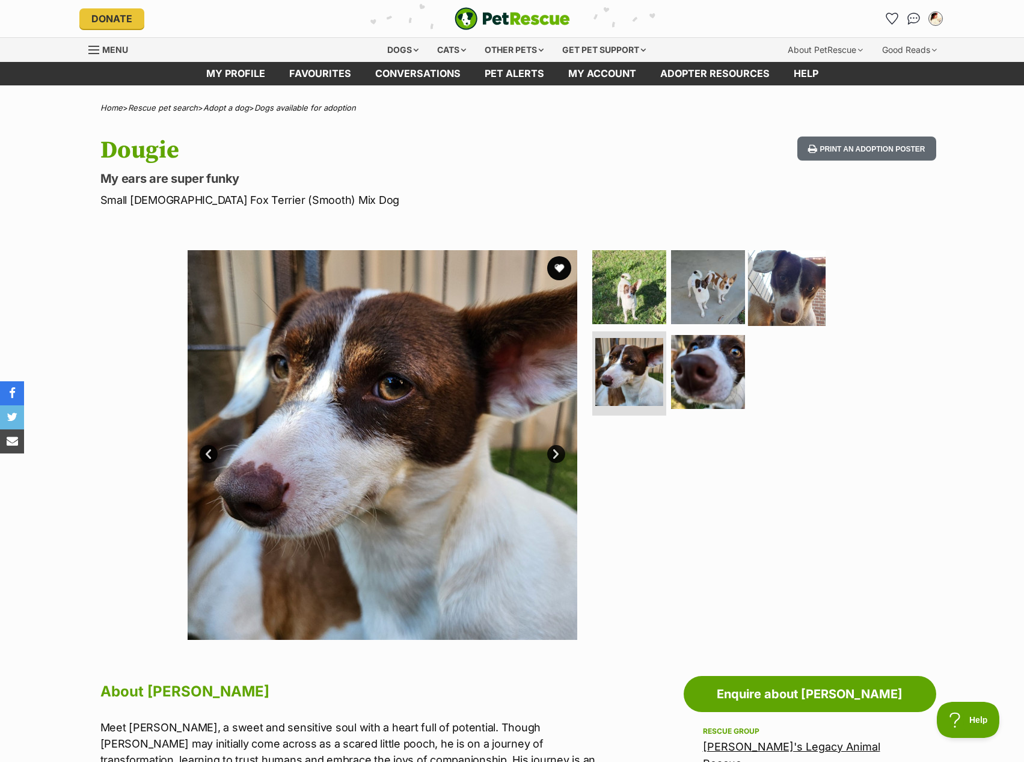
click at [774, 312] on img at bounding box center [787, 287] width 78 height 78
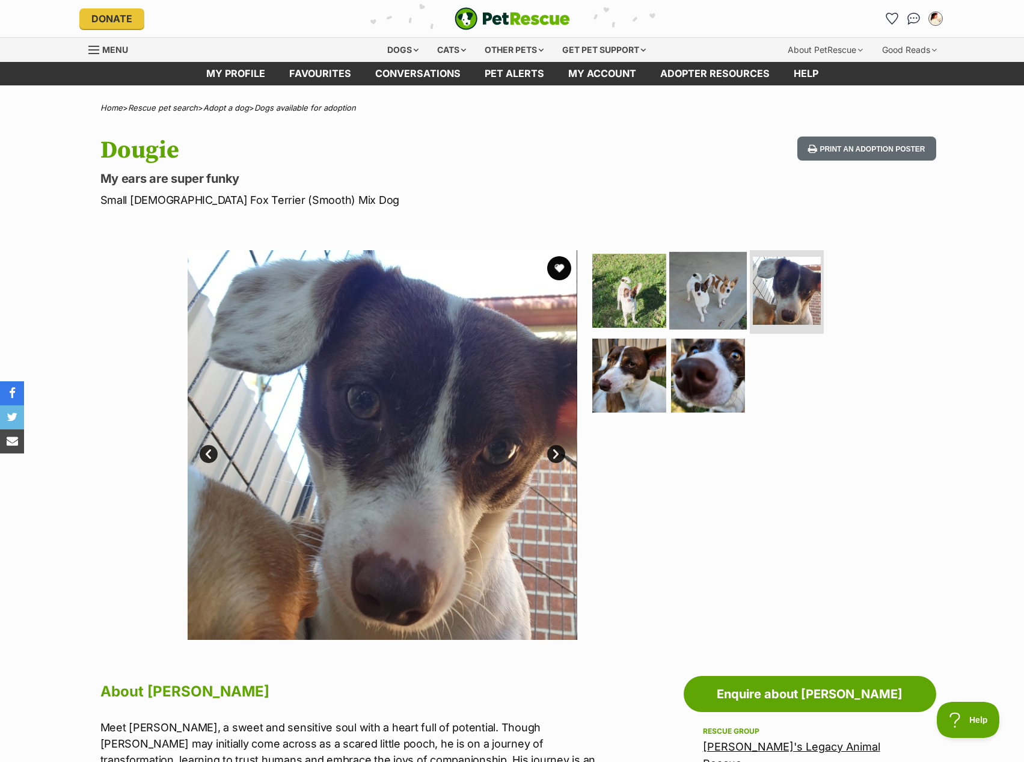
click at [704, 315] on img at bounding box center [708, 290] width 78 height 78
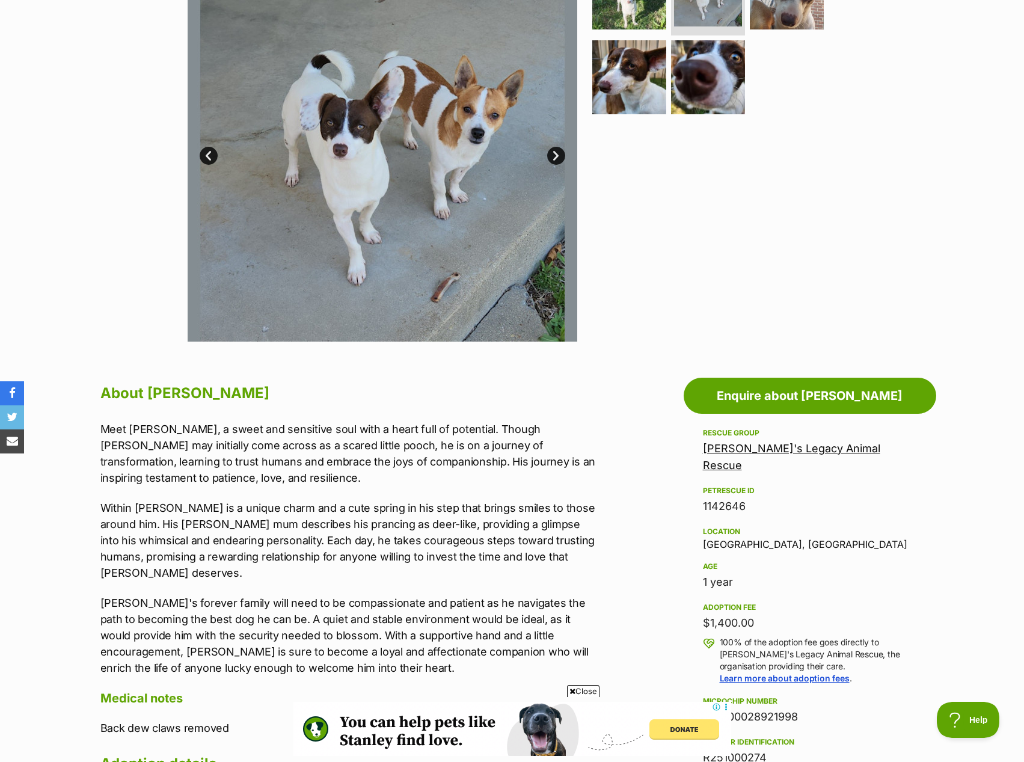
scroll to position [301, 0]
